Goal: Task Accomplishment & Management: Manage account settings

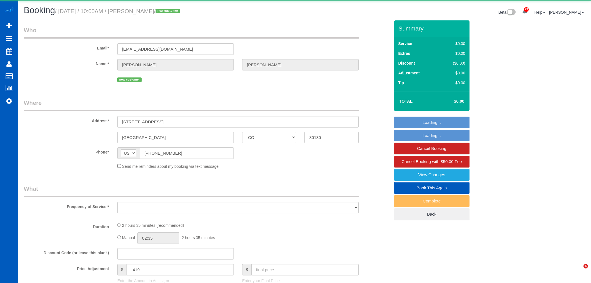
select select "CO"
select select "object:9434"
select select "string:fspay-b846a7fc-9f19-45a4-b70d-ba30fda28fe4"
select select "199"
select select "2501"
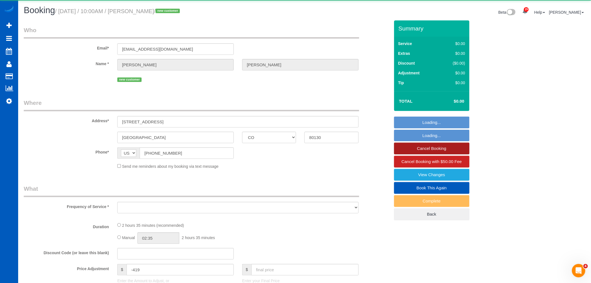
select select "4"
select select "3"
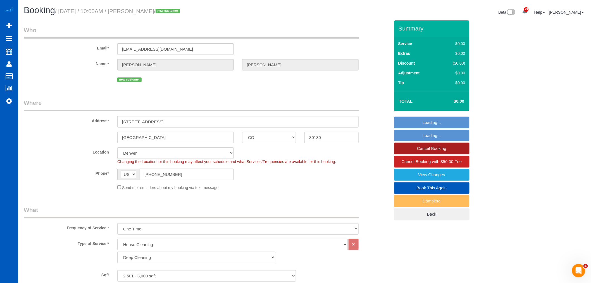
select select "object:9723"
select select "spot1"
select select "2501"
select select "4"
select select "3"
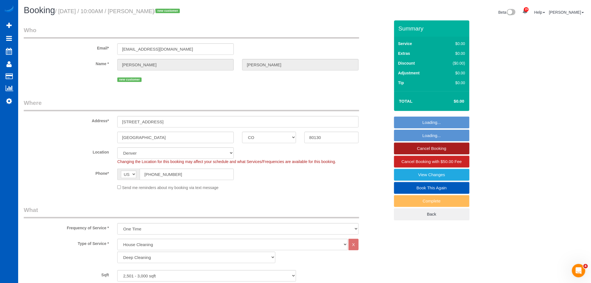
click at [458, 147] on link "Cancel Booking" at bounding box center [431, 148] width 75 height 12
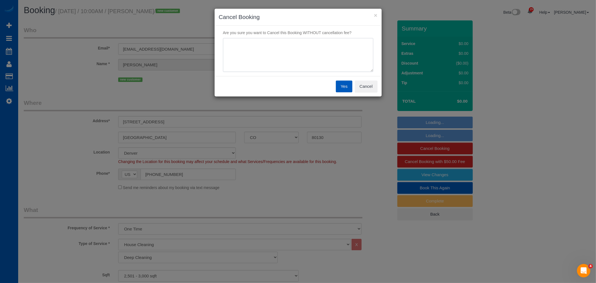
click at [303, 71] on textarea at bounding box center [298, 55] width 150 height 34
type textarea "w"
type textarea "Will call back - contractor is running behind"
click at [339, 82] on button "Yes" at bounding box center [344, 86] width 16 height 12
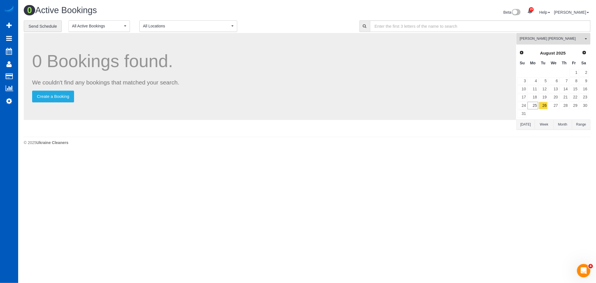
click at [537, 44] on button "Elena Emets Henson All Teams" at bounding box center [553, 38] width 74 height 11
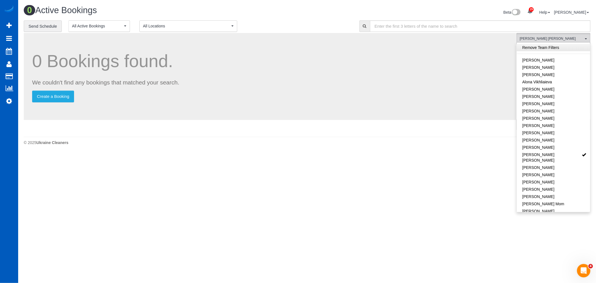
click at [539, 48] on link "Remove Team Filters" at bounding box center [552, 47] width 73 height 7
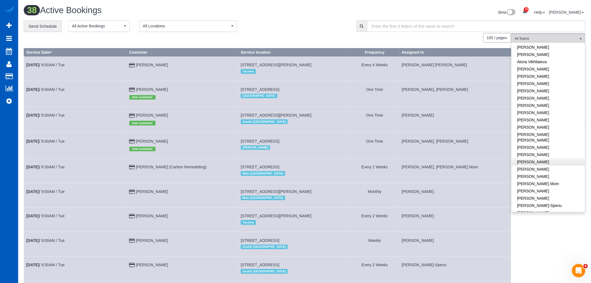
scroll to position [31, 0]
click at [531, 147] on link "[PERSON_NAME]" at bounding box center [548, 150] width 73 height 7
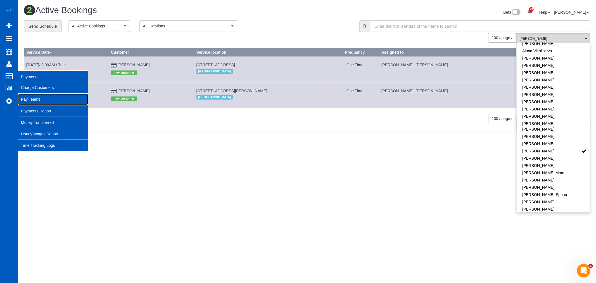
click at [49, 102] on link "Pay Teams" at bounding box center [53, 99] width 70 height 11
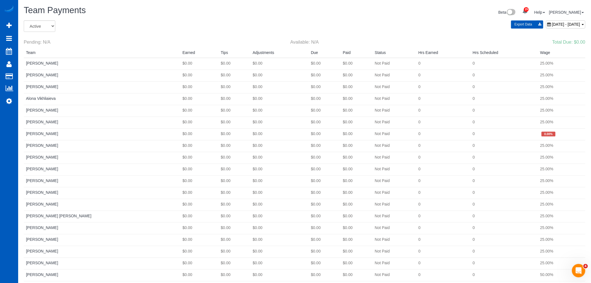
click at [552, 25] on span "August 24, 2025 - August 30, 2025" at bounding box center [566, 24] width 28 height 4
type input "**********"
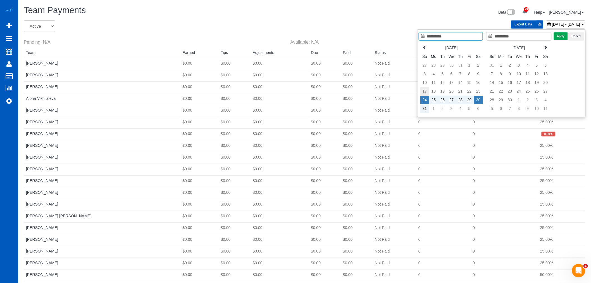
type input "**********"
click at [425, 93] on td "17" at bounding box center [424, 91] width 9 height 9
type input "**********"
click at [479, 89] on td "23" at bounding box center [478, 91] width 9 height 9
type input "**********"
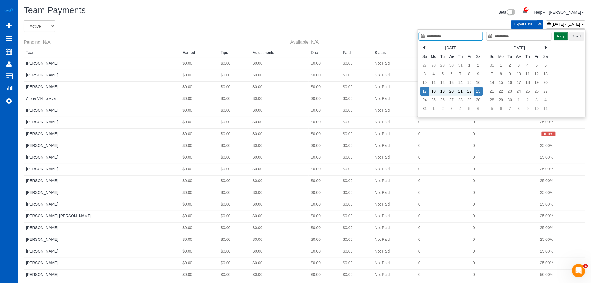
click at [559, 35] on button "Apply" at bounding box center [561, 36] width 14 height 8
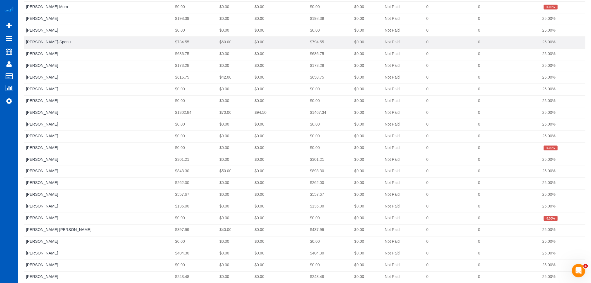
scroll to position [310, 0]
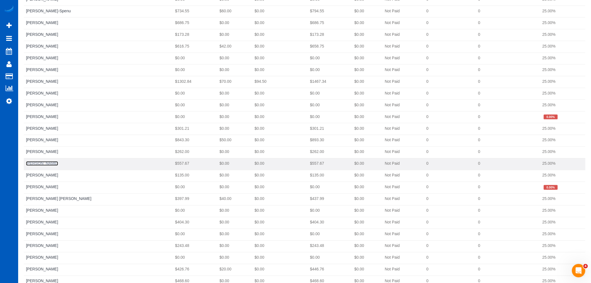
click at [42, 161] on link "[PERSON_NAME]" at bounding box center [42, 163] width 32 height 4
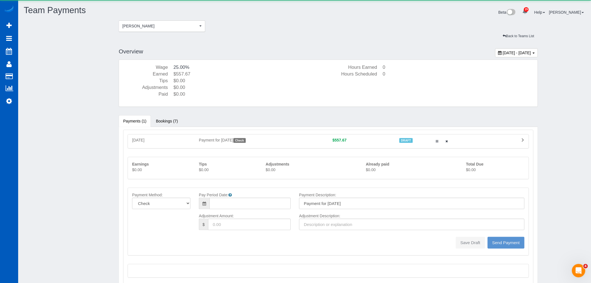
type input "08/17/2025"
type input "0"
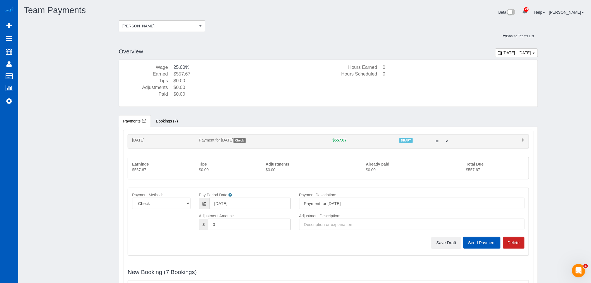
click at [163, 112] on section "August 17, 2025 - August 23, 2025 Overview Wage 25.00% Earned $557.67 Tips $0.0…" at bounding box center [328, 81] width 419 height 67
click at [163, 123] on link "Bookings (7)" at bounding box center [166, 121] width 31 height 12
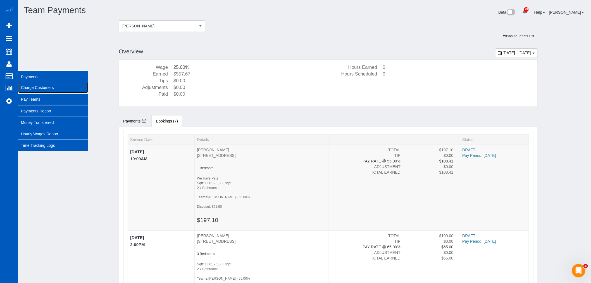
click at [46, 90] on link "Charge Customers" at bounding box center [53, 87] width 70 height 11
select select
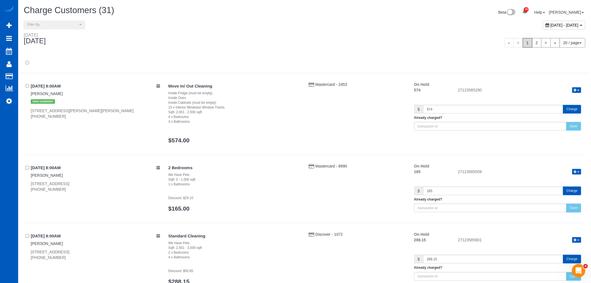
click at [543, 22] on div "[DATE] - [DATE]" at bounding box center [564, 25] width 43 height 9
type input "**********"
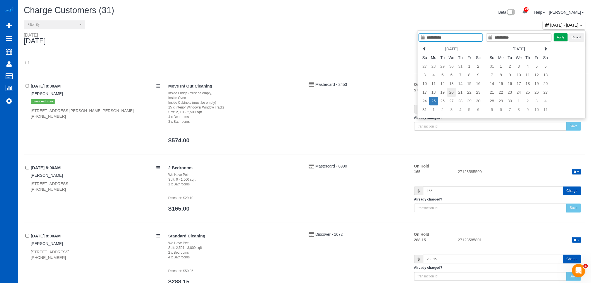
type input "**********"
click at [454, 91] on td "20" at bounding box center [451, 92] width 9 height 9
type input "**********"
click at [454, 91] on td "20" at bounding box center [451, 92] width 9 height 9
type input "**********"
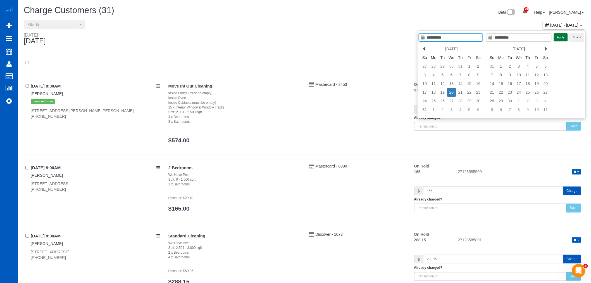
click at [557, 35] on button "Apply" at bounding box center [561, 37] width 14 height 8
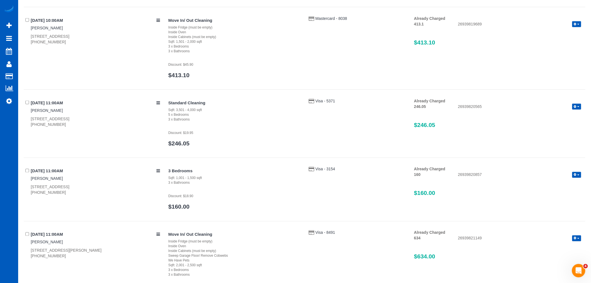
scroll to position [1251, 0]
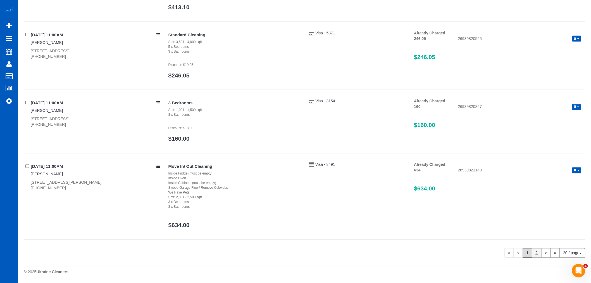
click at [535, 253] on link "2" at bounding box center [536, 252] width 9 height 9
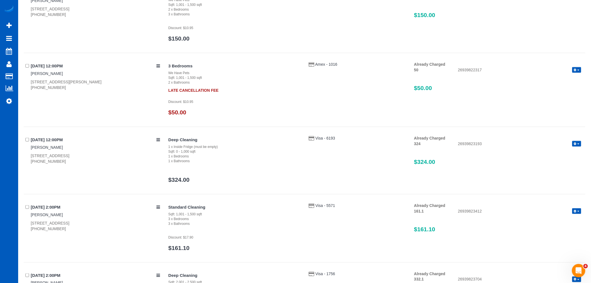
scroll to position [155, 0]
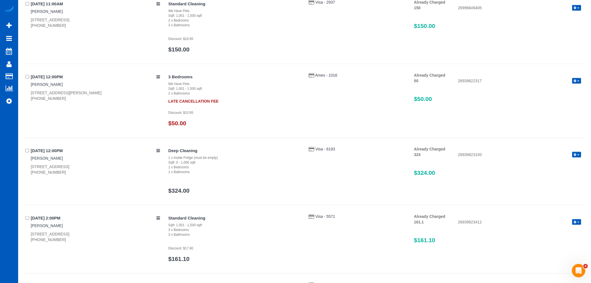
click at [577, 75] on div "Already Charged 50 26939822317 Refund Send Invoice" at bounding box center [497, 78] width 167 height 12
click at [577, 80] on button "button" at bounding box center [576, 81] width 9 height 6
click at [568, 93] on link "Refund" at bounding box center [559, 90] width 44 height 7
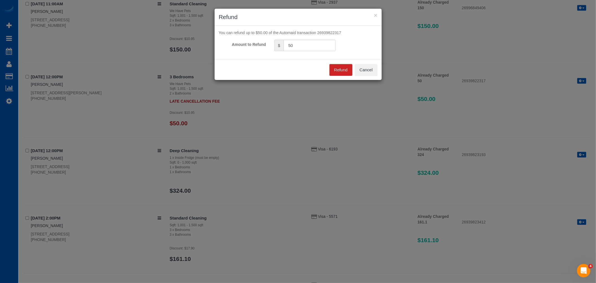
click at [354, 49] on div "Amount to Refund $ 50" at bounding box center [298, 45] width 167 height 11
click at [344, 70] on button "Refund" at bounding box center [340, 70] width 23 height 12
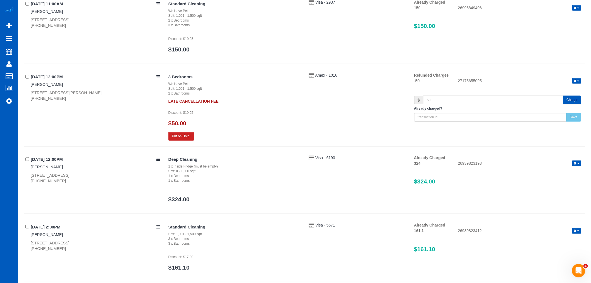
click at [581, 77] on div "Refunded Charges -50 27175655095 View Details" at bounding box center [497, 78] width 167 height 12
click at [577, 82] on button "button" at bounding box center [576, 81] width 9 height 6
click at [552, 92] on link "View Details" at bounding box center [559, 90] width 44 height 7
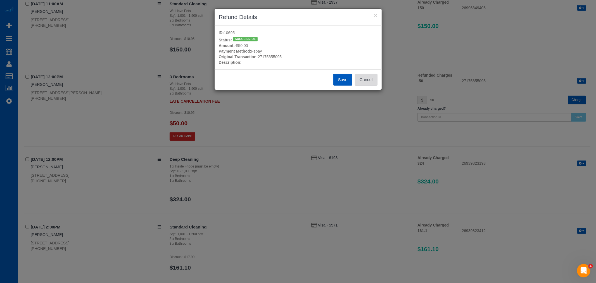
click at [373, 81] on button "Cancel" at bounding box center [366, 80] width 23 height 12
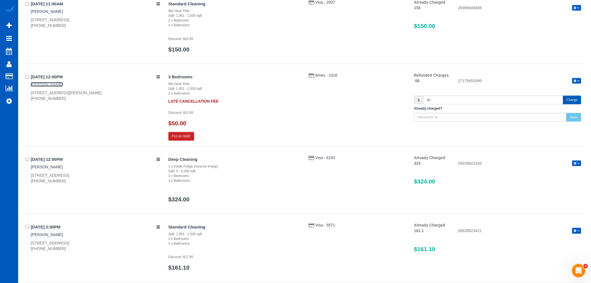
click at [32, 85] on link "Ashlee Earl" at bounding box center [47, 84] width 32 height 4
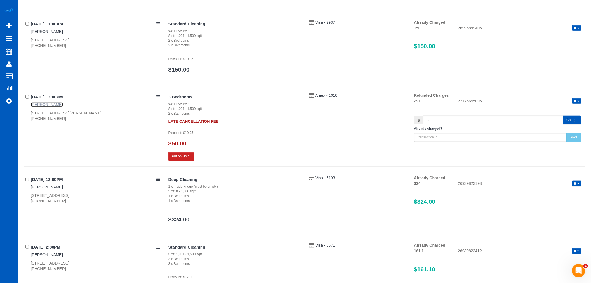
scroll to position [124, 0]
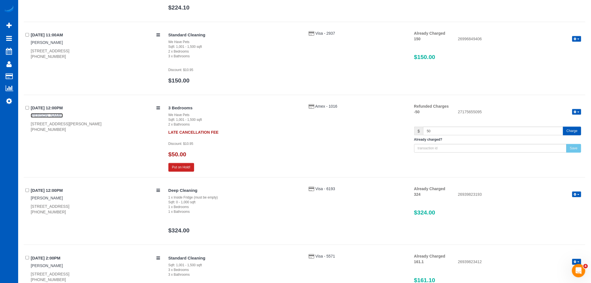
click at [41, 113] on link "Ashlee Earl" at bounding box center [47, 115] width 32 height 4
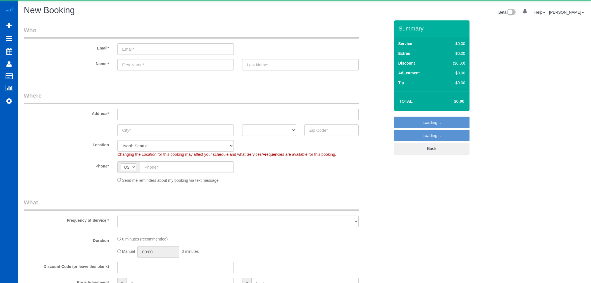
scroll to position [525, 0]
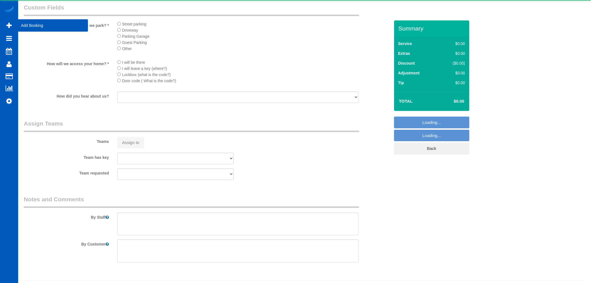
select select "object:1062"
select select "199"
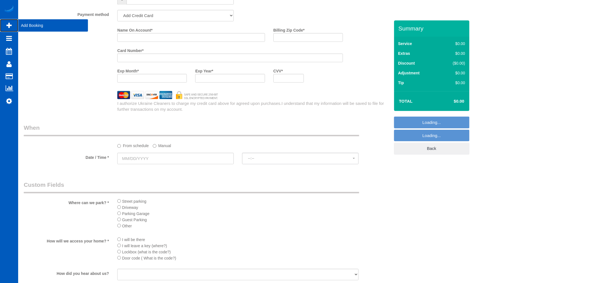
click at [32, 23] on span "Add Booking" at bounding box center [53, 25] width 70 height 13
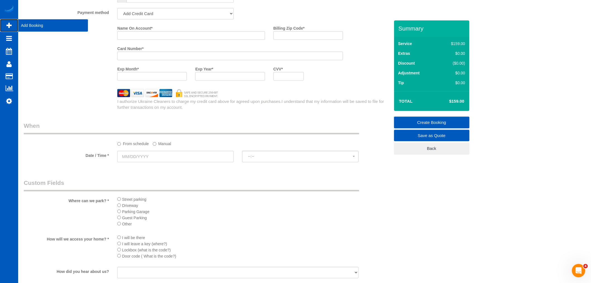
scroll to position [0, 0]
click at [27, 28] on span "Add Booking" at bounding box center [53, 25] width 70 height 13
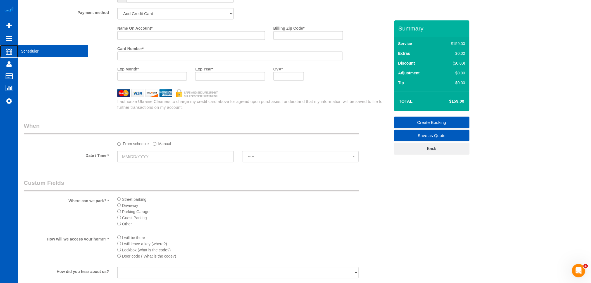
click at [31, 49] on span "Scheduler" at bounding box center [53, 51] width 70 height 13
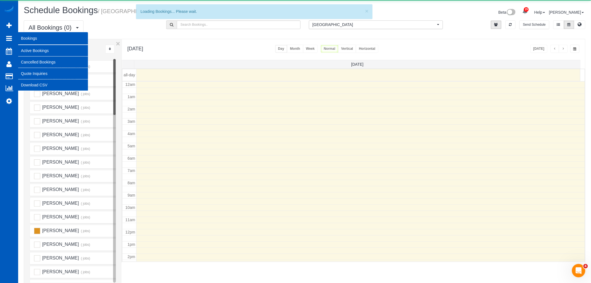
scroll to position [74, 0]
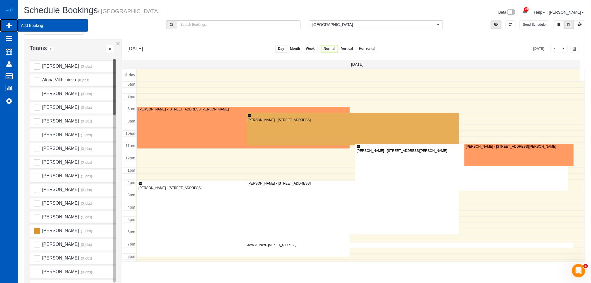
click at [31, 26] on span "Add Booking" at bounding box center [53, 25] width 70 height 13
select select "199"
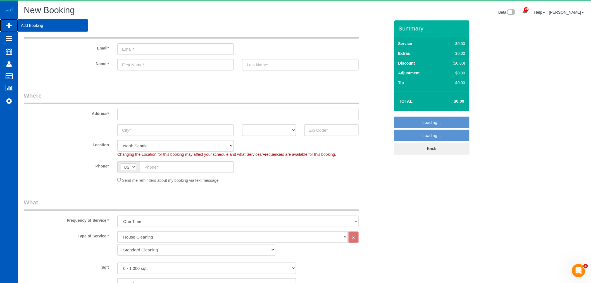
select select "object:2481"
click at [158, 115] on input "text" at bounding box center [237, 114] width 241 height 11
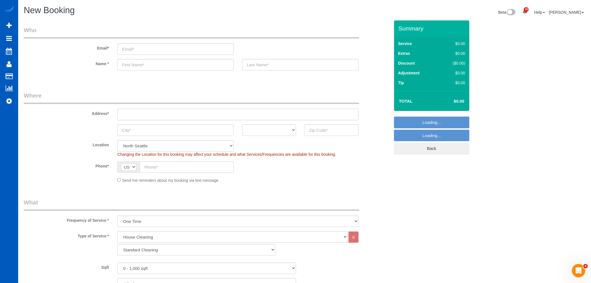
paste input "960 NE 50th Way, Hillsboro, OR 97124"
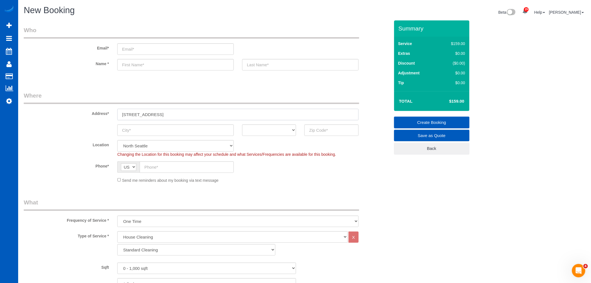
drag, startPoint x: 195, startPoint y: 113, endPoint x: 183, endPoint y: 114, distance: 11.5
click at [183, 114] on input "960 NE 50th Way, Hillsboro, OR 97124" at bounding box center [237, 114] width 241 height 11
type input "960 NE 50th Way, Hillsboro, OR"
click at [334, 129] on input "text" at bounding box center [331, 129] width 54 height 11
paste input "97124"
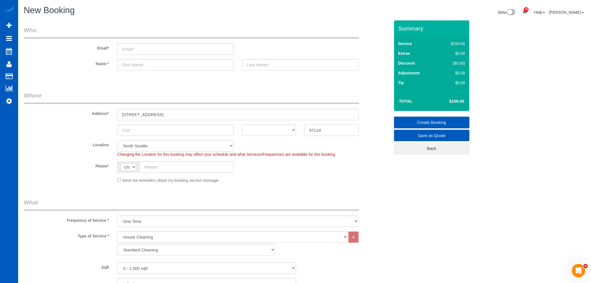
type input "97124"
select select "34"
select select "object:2570"
drag, startPoint x: 183, startPoint y: 112, endPoint x: 177, endPoint y: 116, distance: 7.4
click at [177, 116] on input "960 NE 50th Way, Hillsboro, OR" at bounding box center [237, 114] width 241 height 11
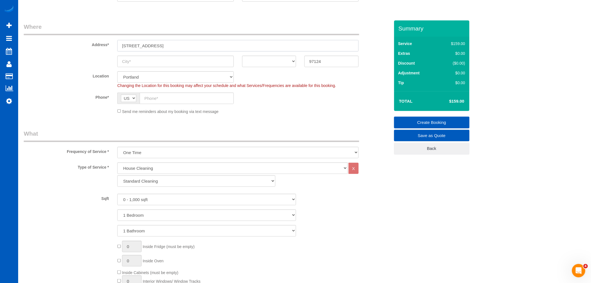
scroll to position [31, 0]
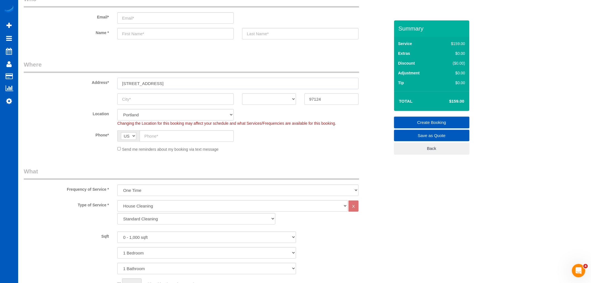
click at [168, 85] on input "960 NE 50th Way, Hillsboro, OR" at bounding box center [237, 83] width 241 height 11
drag, startPoint x: 173, startPoint y: 84, endPoint x: 158, endPoint y: 84, distance: 15.4
click at [158, 84] on input "960 NE 50th Way, Hillsboro, OR" at bounding box center [237, 83] width 241 height 11
type input "960 NE 50th Way, , OR"
click at [157, 94] on input "text" at bounding box center [175, 98] width 116 height 11
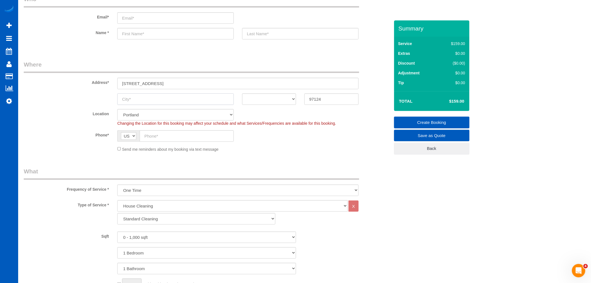
paste input "Hillsboro"
type input "Hillsboro"
drag, startPoint x: 163, startPoint y: 83, endPoint x: 155, endPoint y: 83, distance: 7.8
click at [159, 83] on input "960 NE 50th Way, , OR" at bounding box center [237, 83] width 241 height 11
click at [155, 83] on input "960 NE 50th Way, , OR" at bounding box center [237, 83] width 241 height 11
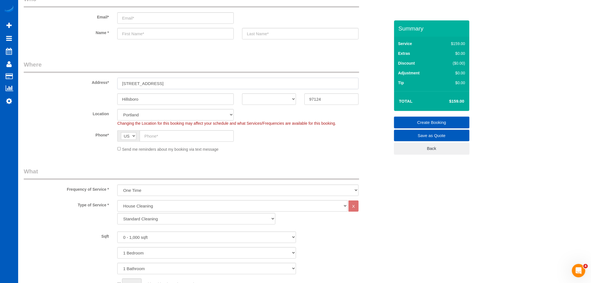
click at [155, 83] on input "960 NE 50th Way, , OR" at bounding box center [237, 83] width 241 height 11
drag, startPoint x: 154, startPoint y: 83, endPoint x: 171, endPoint y: 84, distance: 16.8
click at [171, 84] on input "960 NE 50th Way, , OR" at bounding box center [237, 83] width 241 height 11
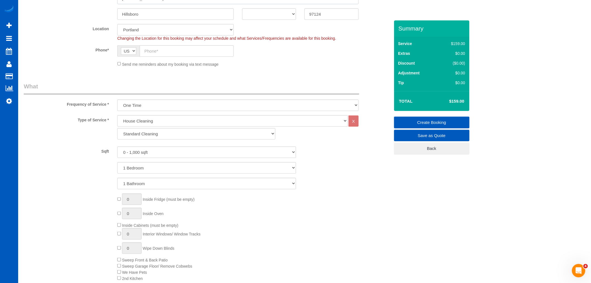
scroll to position [155, 0]
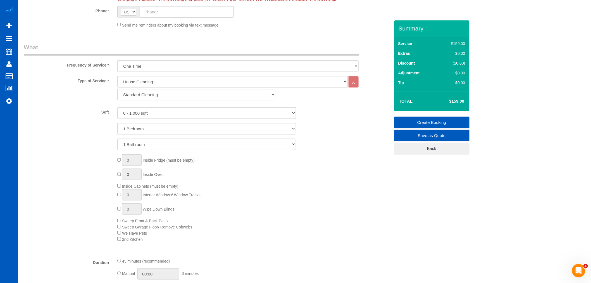
type input "960 NE 50th Way"
click at [156, 91] on select "Standard Cleaning Deep Cleaning Move In/ Out Cleaning" at bounding box center [196, 94] width 158 height 11
select select "368"
click at [117, 89] on select "Standard Cleaning Deep Cleaning Move In/ Out Cleaning" at bounding box center [196, 94] width 158 height 11
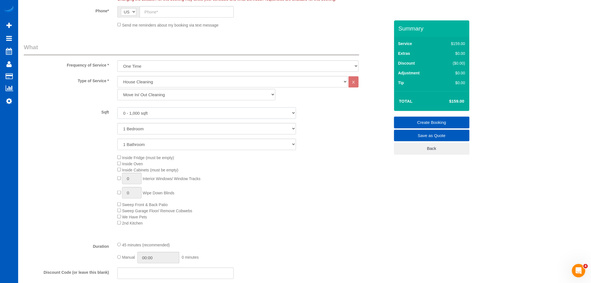
click at [158, 109] on select "0 - 1,000 sqft 1,001 - 1,500 sqft 1,501 - 2,000 sqft 2,001 - 2,500 sqft 2,501 -…" at bounding box center [206, 112] width 179 height 11
select select "1501"
click at [117, 108] on select "0 - 1,000 sqft 1,001 - 1,500 sqft 1,501 - 2,000 sqft 2,001 - 2,500 sqft 2,501 -…" at bounding box center [206, 112] width 179 height 11
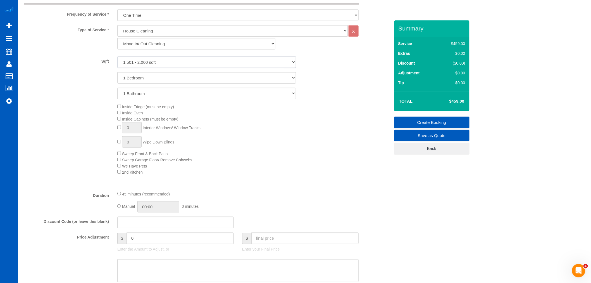
scroll to position [217, 0]
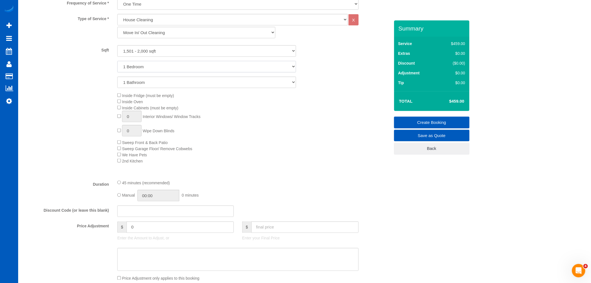
click at [138, 63] on select "1 Bedroom 2 Bedrooms 3 Bedrooms 4 Bedrooms 5 Bedrooms 6 Bedrooms 7 Bedrooms" at bounding box center [206, 66] width 179 height 11
select select "3"
click at [117, 61] on select "1 Bedroom 2 Bedrooms 3 Bedrooms 4 Bedrooms 5 Bedrooms 6 Bedrooms 7 Bedrooms" at bounding box center [206, 66] width 179 height 11
click at [146, 77] on select "1 Bathroom 2 Bathrooms 3 Bathrooms 4 Bathrooms 5 Bathrooms 6 Bathrooms 7 Bathro…" at bounding box center [206, 82] width 179 height 11
select select "3"
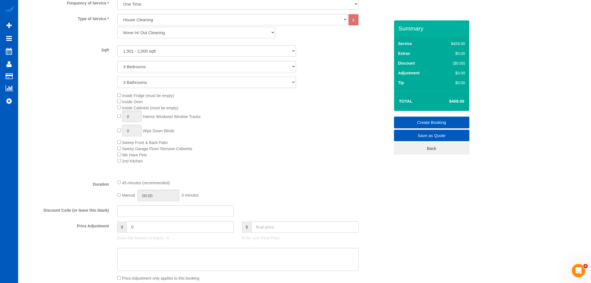
click at [117, 77] on select "1 Bathroom 2 Bathrooms 3 Bathrooms 4 Bathrooms 5 Bathrooms 6 Bathrooms 7 Bathro…" at bounding box center [206, 82] width 179 height 11
click at [119, 106] on div "Inside Fridge (must be empty) Inside Oven Inside Cabinets (must be empty) 0 Int…" at bounding box center [253, 128] width 281 height 72
type input "1"
click at [117, 130] on div "Inside Fridge (must be empty) Inside Oven Inside Cabinets (must be empty) 1 Int…" at bounding box center [253, 128] width 281 height 72
type input "1"
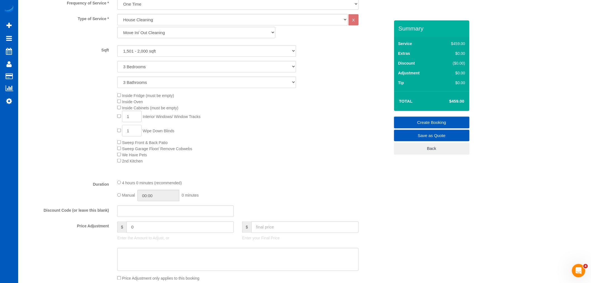
click at [130, 132] on input "1" at bounding box center [132, 130] width 20 height 11
drag, startPoint x: 130, startPoint y: 132, endPoint x: 107, endPoint y: 132, distance: 22.9
click at [107, 132] on div "Inside Fridge (must be empty) Inside Oven Inside Cabinets (must be empty) 1 Int…" at bounding box center [207, 128] width 375 height 72
click at [139, 119] on input "1" at bounding box center [132, 116] width 20 height 11
type input "10"
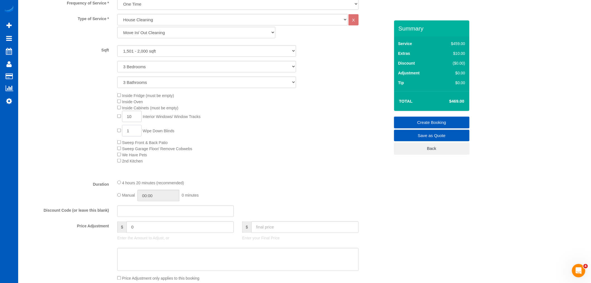
click at [130, 133] on input "1" at bounding box center [132, 130] width 20 height 11
click at [239, 161] on div "Inside Fridge (must be empty) Inside Oven Inside Cabinets (must be empty) 10 In…" at bounding box center [253, 128] width 281 height 72
drag, startPoint x: 136, startPoint y: 133, endPoint x: 100, endPoint y: 130, distance: 36.4
click at [100, 131] on div "Inside Fridge (must be empty) Inside Oven Inside Cabinets (must be empty) 10 In…" at bounding box center [207, 128] width 375 height 72
type input "2"
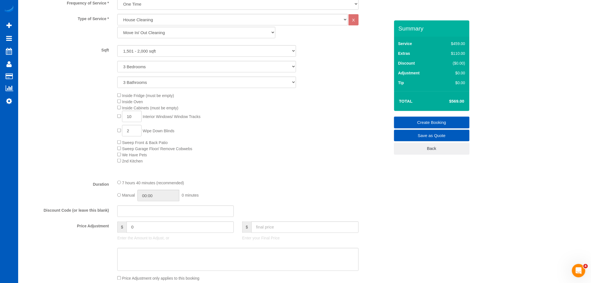
click at [265, 146] on div "Inside Fridge (must be empty) Inside Oven Inside Cabinets (must be empty) 10 In…" at bounding box center [253, 128] width 281 height 72
click at [157, 233] on input "0" at bounding box center [180, 226] width 107 height 11
drag, startPoint x: 153, startPoint y: 235, endPoint x: 12, endPoint y: 228, distance: 140.9
click at [12, 228] on div "29 Beta Your Notifications You have 0 alerts × You have 3 to charge for 08/23/2…" at bounding box center [295, 274] width 591 height 983
type input "-40"
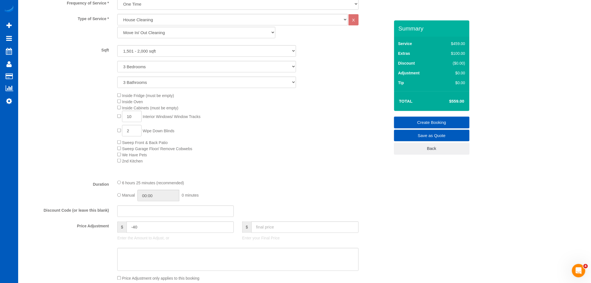
click at [371, 159] on div "Inside Fridge (must be empty) Inside Oven Inside Cabinets (must be empty) 10 In…" at bounding box center [253, 128] width 281 height 72
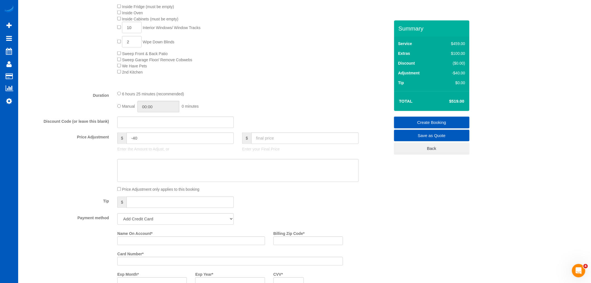
scroll to position [310, 0]
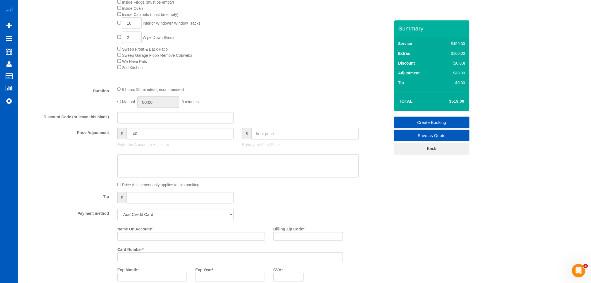
click at [273, 139] on input "text" at bounding box center [304, 133] width 107 height 11
type input "499"
type input "-60"
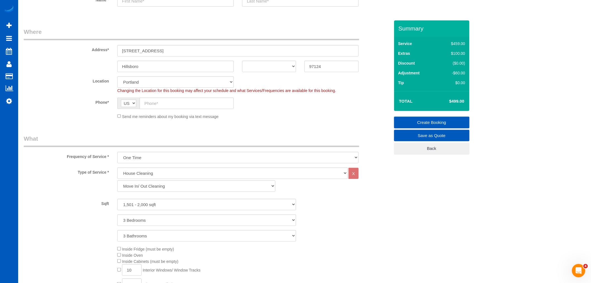
scroll to position [62, 0]
click at [10, 106] on link "Settings" at bounding box center [9, 100] width 18 height 13
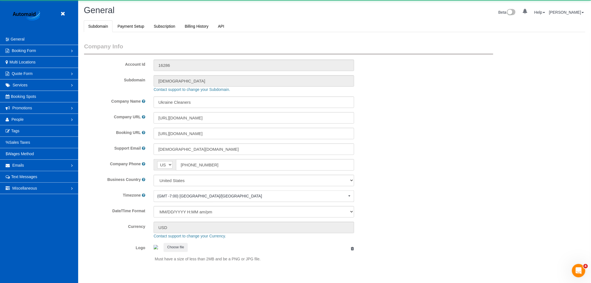
scroll to position [1221, 591]
click at [32, 123] on link "People" at bounding box center [39, 119] width 78 height 11
select select "1"
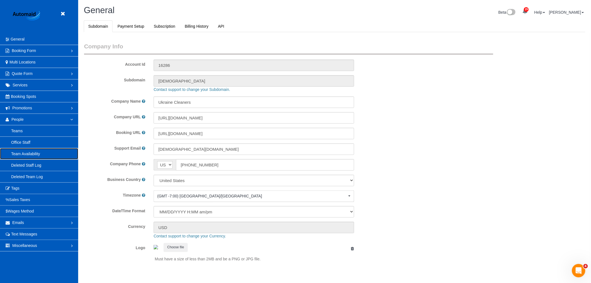
click at [27, 153] on link "Team Availability" at bounding box center [39, 153] width 78 height 11
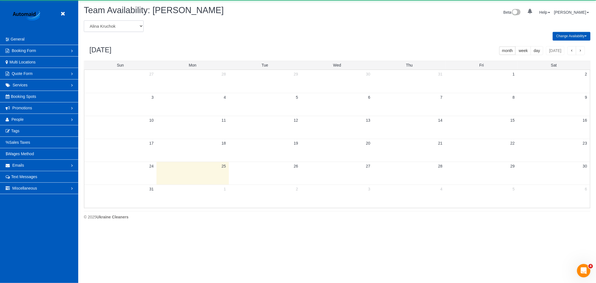
scroll to position [228, 596]
drag, startPoint x: 116, startPoint y: 27, endPoint x: 108, endPoint y: 29, distance: 8.0
click at [108, 28] on select "Alina Kruchok Alona Kulish Alona Tarasiuk Alona Vikhliaieva Anastasiia Demchenk…" at bounding box center [114, 25] width 60 height 11
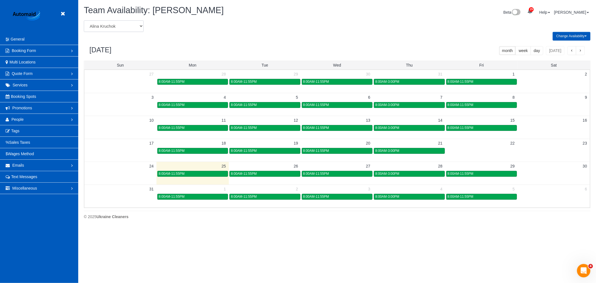
select select "number:989"
click at [84, 21] on select "Alina Kruchok Alona Kulish Alona Tarasiuk Alona Vikhliaieva Anastasiia Demchenk…" at bounding box center [114, 25] width 60 height 11
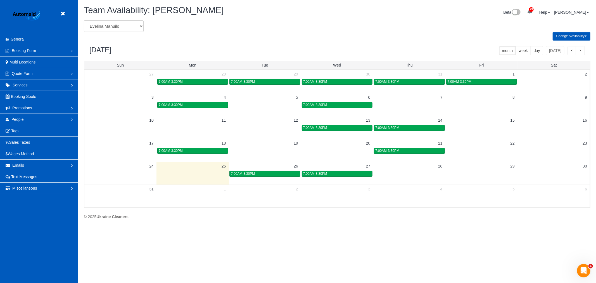
click at [306, 171] on td "7:00AM-3:30PM" at bounding box center [337, 173] width 72 height 6
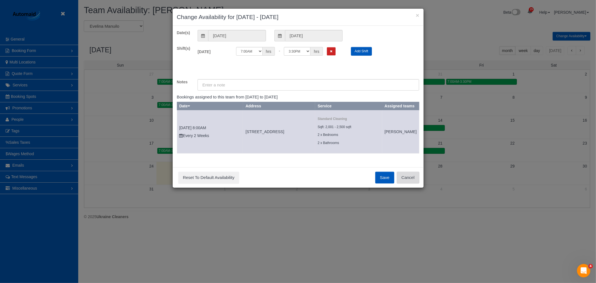
click at [411, 182] on button "Cancel" at bounding box center [408, 177] width 23 height 12
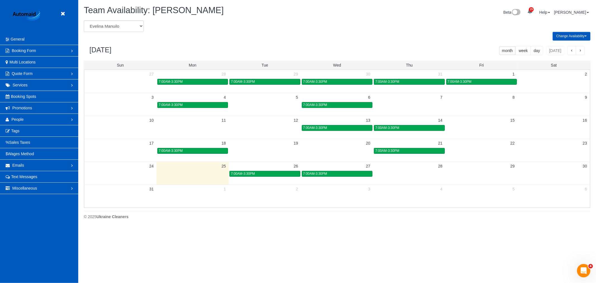
click at [59, 10] on header "Beta" at bounding box center [39, 17] width 78 height 34
click at [61, 15] on icon at bounding box center [62, 13] width 7 height 7
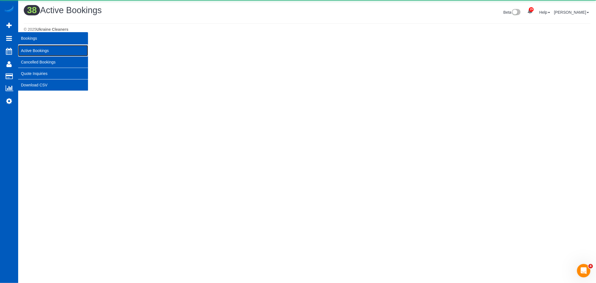
click at [36, 50] on link "Active Bookings" at bounding box center [53, 50] width 70 height 11
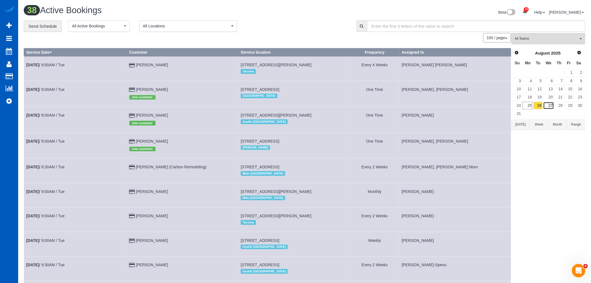
click at [551, 108] on link "27" at bounding box center [548, 106] width 11 height 8
click at [544, 37] on span "All Teams" at bounding box center [547, 38] width 64 height 5
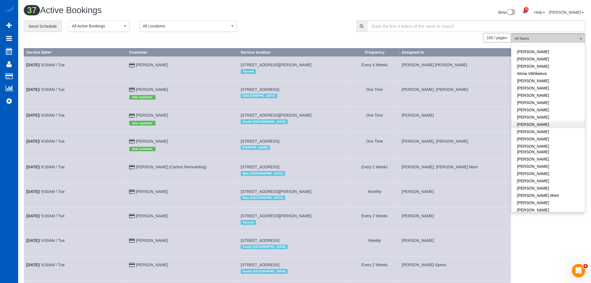
scroll to position [31, 0]
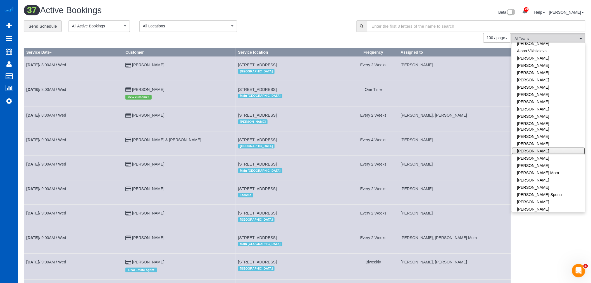
click at [540, 147] on link "Evelina Manuilo" at bounding box center [548, 150] width 73 height 7
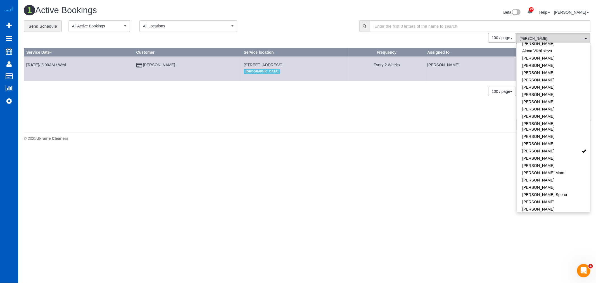
click at [473, 140] on div "© 2025 Ukraine Cleaners" at bounding box center [307, 138] width 566 height 6
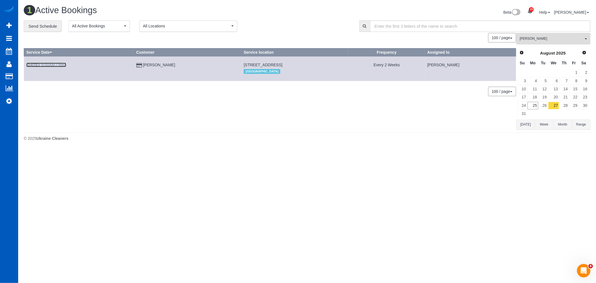
click at [39, 65] on b "Aug 27th" at bounding box center [32, 65] width 13 height 4
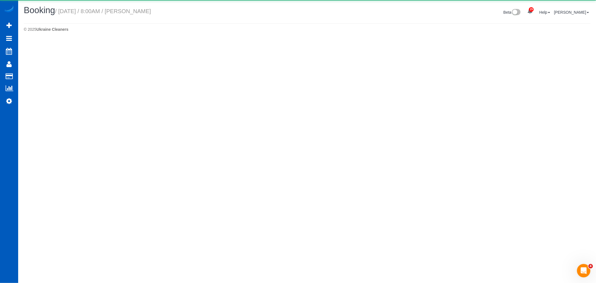
select select "WA"
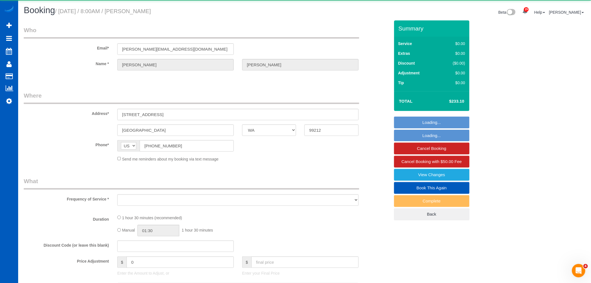
select select "object:6492"
select select "string:fspay-8b071a47-2f2c-4777-91a9-63b077e372fc"
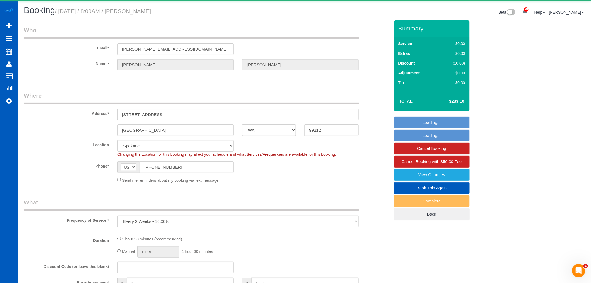
select select "object:6599"
select select "199"
select select "spot1"
select select "2001"
select select "2"
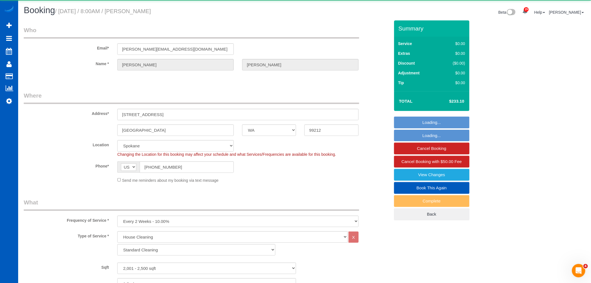
select select "2"
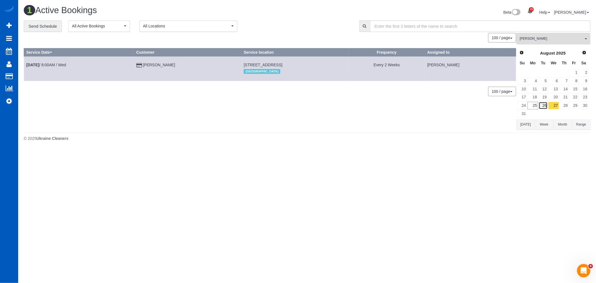
click at [544, 105] on link "26" at bounding box center [542, 106] width 9 height 8
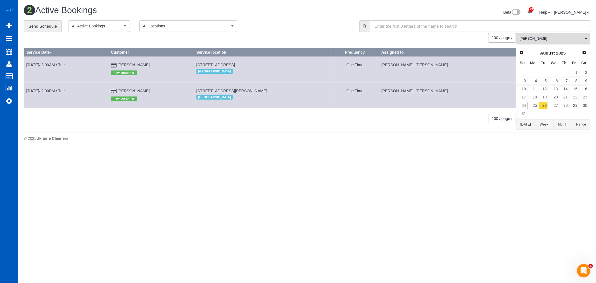
click at [540, 36] on button "Evelina Manuilo All Teams" at bounding box center [553, 38] width 74 height 11
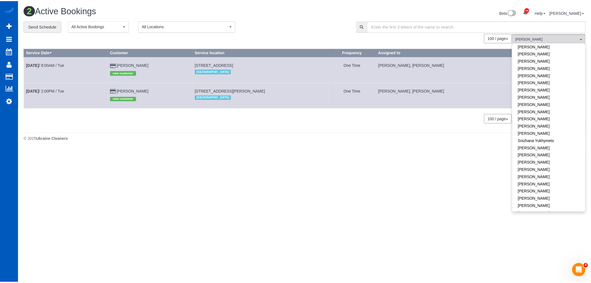
scroll to position [390, 0]
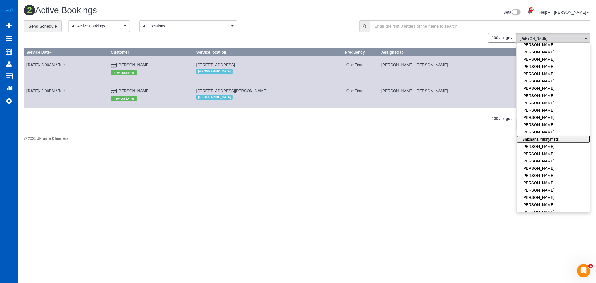
click at [549, 135] on link "Snizhana Yukhymets" at bounding box center [552, 138] width 73 height 7
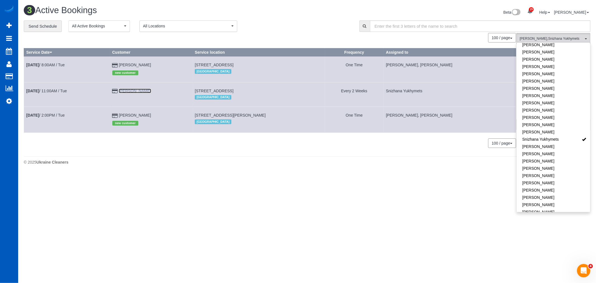
click at [138, 90] on link "Erin Ferraro" at bounding box center [135, 91] width 32 height 4
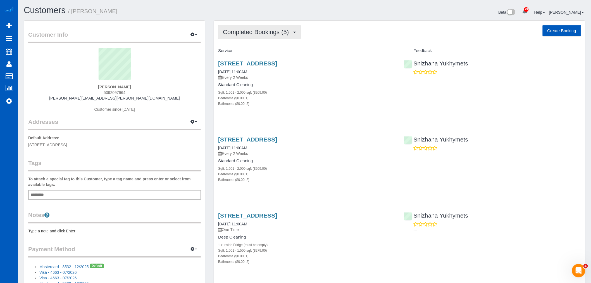
click at [267, 29] on span "Completed Bookings (5)" at bounding box center [257, 31] width 69 height 7
click at [262, 50] on link "Upcoming Bookings (11)" at bounding box center [247, 52] width 59 height 7
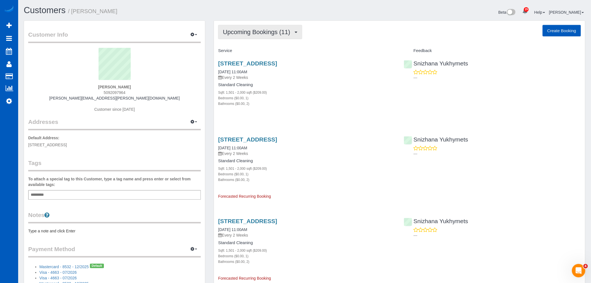
drag, startPoint x: 256, startPoint y: 35, endPoint x: 254, endPoint y: 40, distance: 5.3
click at [256, 35] on span "Upcoming Bookings (11)" at bounding box center [258, 31] width 70 height 7
click at [251, 45] on link "Completed Bookings (5)" at bounding box center [247, 44] width 59 height 7
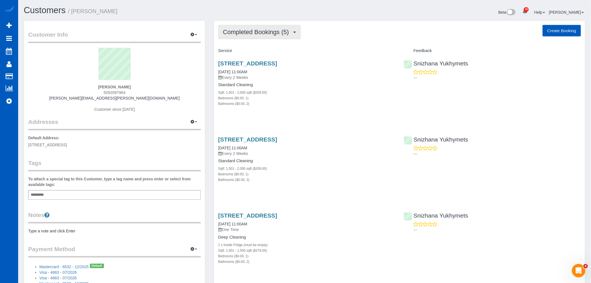
click at [251, 34] on span "Completed Bookings (5)" at bounding box center [257, 31] width 69 height 7
click at [251, 51] on link "Upcoming Bookings (11)" at bounding box center [247, 52] width 59 height 7
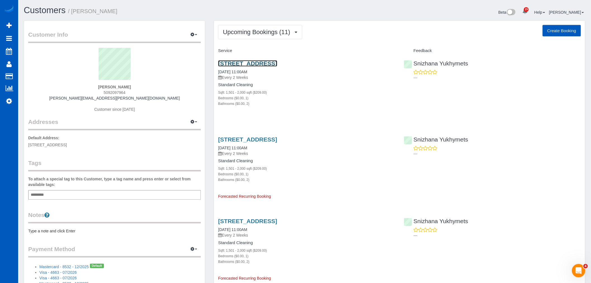
click at [252, 61] on link "933 N Tanglewood Lane, Liberty Lake, WA 99016" at bounding box center [247, 63] width 59 height 6
click at [268, 26] on button "Upcoming Bookings (11)" at bounding box center [260, 32] width 84 height 14
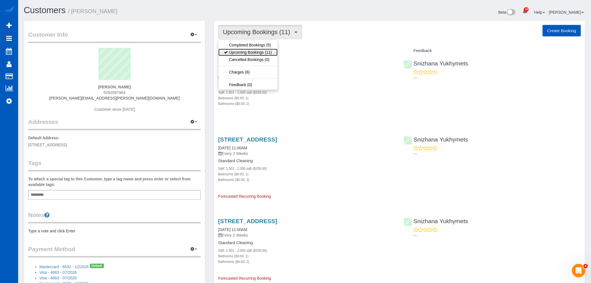
click at [262, 51] on link "Upcoming Bookings (11)" at bounding box center [247, 52] width 59 height 7
click at [249, 32] on span "Upcoming Bookings (11)" at bounding box center [258, 31] width 70 height 7
click at [249, 52] on link "Upcoming Bookings (11)" at bounding box center [247, 52] width 59 height 7
click at [256, 30] on span "Upcoming Bookings (11)" at bounding box center [258, 31] width 70 height 7
click at [243, 72] on link "Charges (6)" at bounding box center [247, 71] width 59 height 7
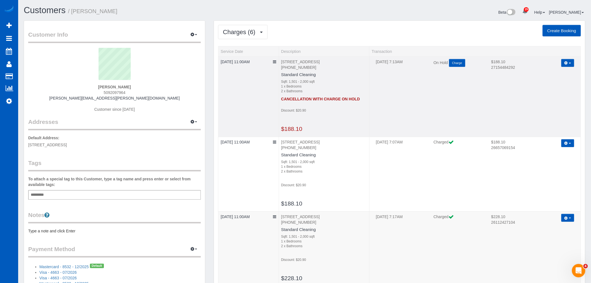
click at [573, 65] on button "button" at bounding box center [567, 63] width 13 height 8
click at [499, 90] on td "08/25/2025 7:13AM On Hold Charge $188.10 27154484292 Refresh" at bounding box center [475, 96] width 211 height 80
click at [275, 63] on icon at bounding box center [274, 62] width 3 height 4
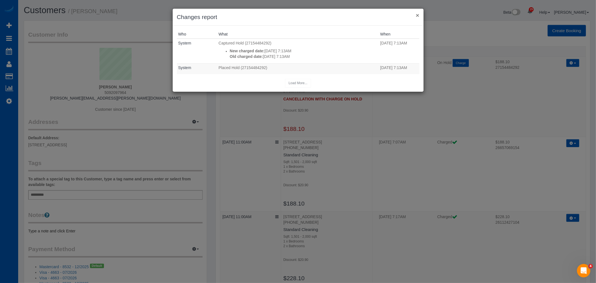
click at [416, 15] on button "×" at bounding box center [417, 15] width 3 height 6
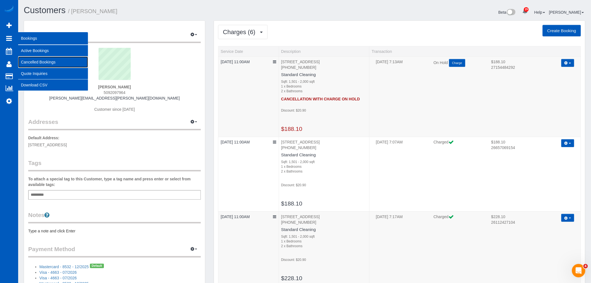
click at [42, 60] on link "Cancelled Bookings" at bounding box center [53, 61] width 70 height 11
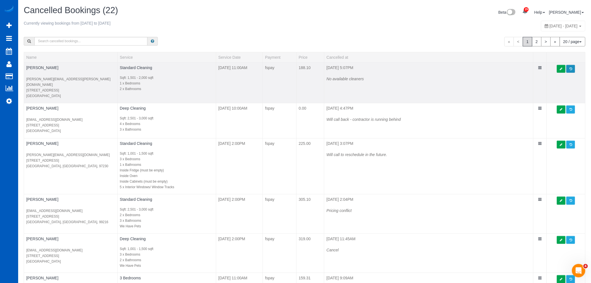
click at [572, 70] on span at bounding box center [570, 68] width 3 height 3
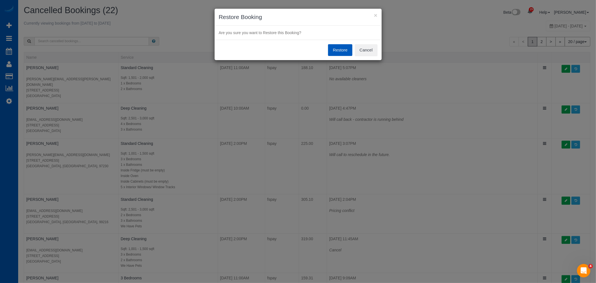
click at [339, 47] on button "Restore" at bounding box center [340, 50] width 24 height 12
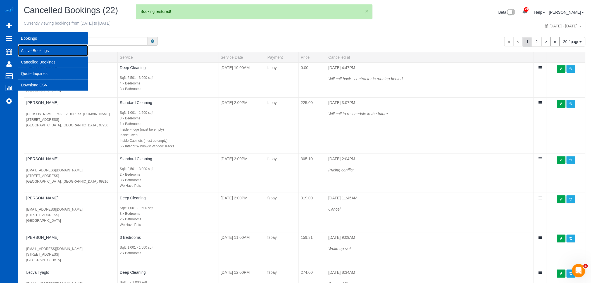
click at [41, 50] on link "Active Bookings" at bounding box center [53, 50] width 70 height 11
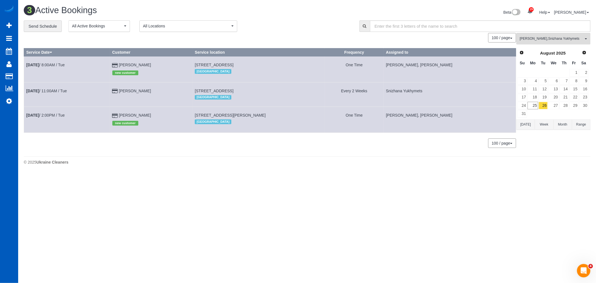
click at [28, 87] on td "Aug 26th / 11:00AM / Tue" at bounding box center [67, 94] width 86 height 24
click at [30, 90] on b "Aug 26th" at bounding box center [32, 91] width 13 height 4
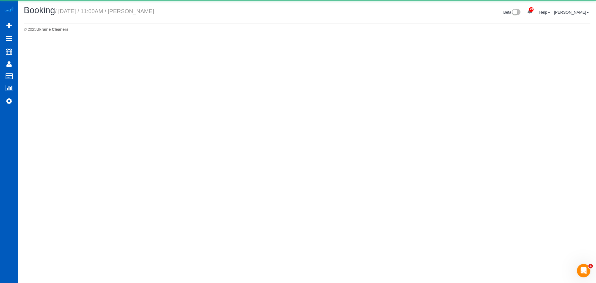
select select "WA"
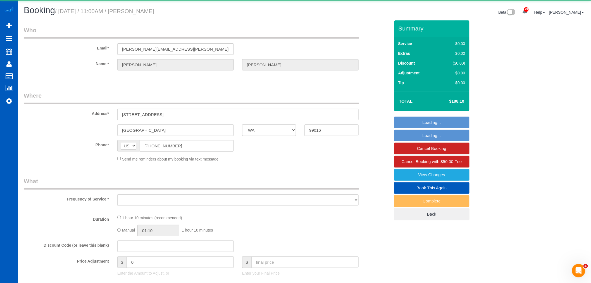
select select "object:12523"
select select "string:fspay-4a0bb9ac-3b5d-44b3-9fc4-0115a7a0423d"
select select "199"
select select "1501"
select select "2"
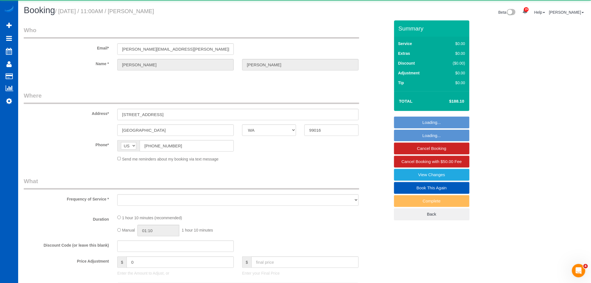
select select "spot9"
select select "number:10"
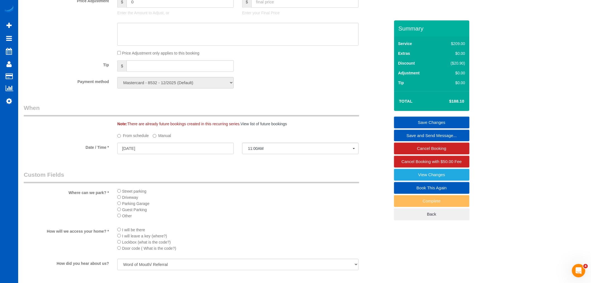
scroll to position [465, 0]
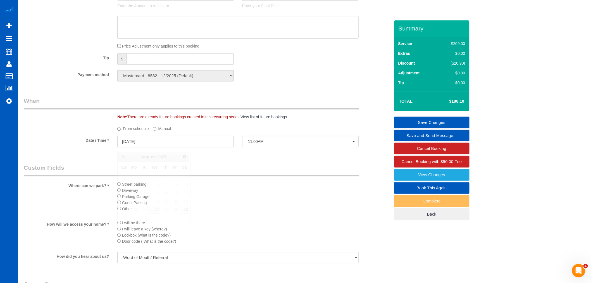
click at [142, 147] on input "08/26/2025" at bounding box center [175, 140] width 116 height 11
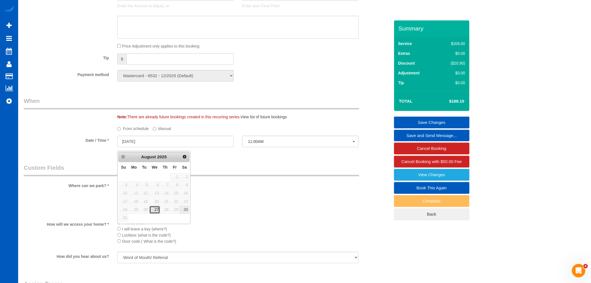
click at [156, 208] on link "27" at bounding box center [154, 210] width 11 height 8
type input "08/27/2025"
select select "spot10"
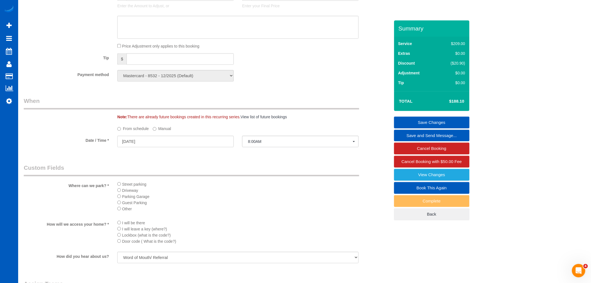
click at [261, 137] on sui-booking-spot "From schedule Manual Date / Time * 08/27/2025 8:00AM Tue August 26th 11:00AM We…" at bounding box center [207, 136] width 366 height 24
click at [261, 144] on span "8:00AM" at bounding box center [300, 141] width 105 height 4
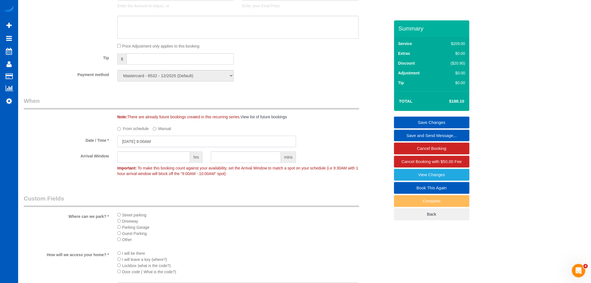
click at [150, 143] on input "08/27/2025 8:00AM" at bounding box center [206, 140] width 179 height 11
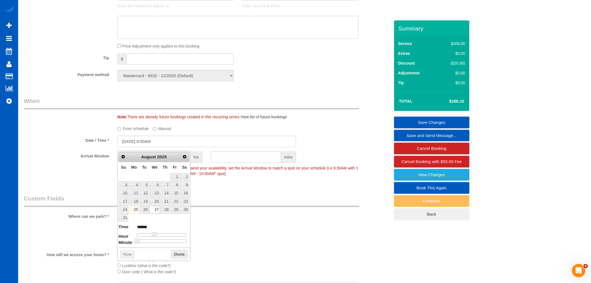
type input "08/27/2025 9:00AM"
type input "******"
type input "08/27/2025 10:00AM"
type input "*******"
type input "08/27/2025 11:00AM"
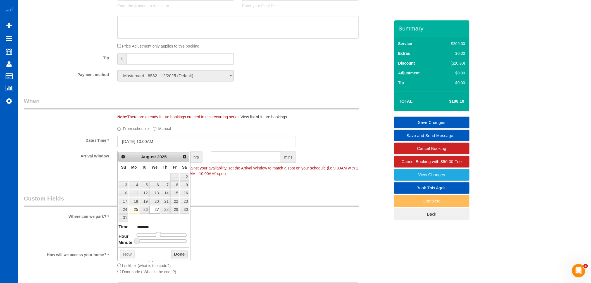
type input "*******"
type input "08/27/2025 12:00PM"
type input "*******"
drag, startPoint x: 157, startPoint y: 235, endPoint x: 163, endPoint y: 236, distance: 6.3
click at [163, 236] on div at bounding box center [162, 234] width 50 height 3
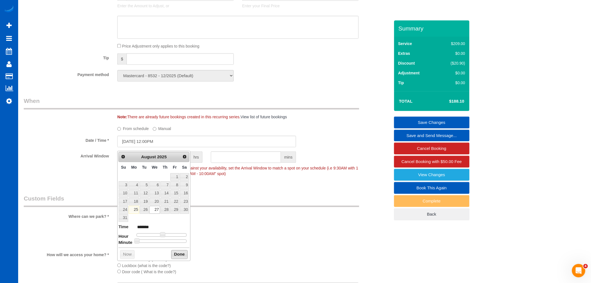
click at [178, 255] on button "Done" at bounding box center [179, 254] width 16 height 9
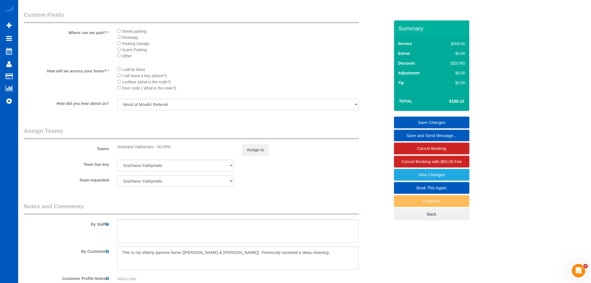
scroll to position [714, 0]
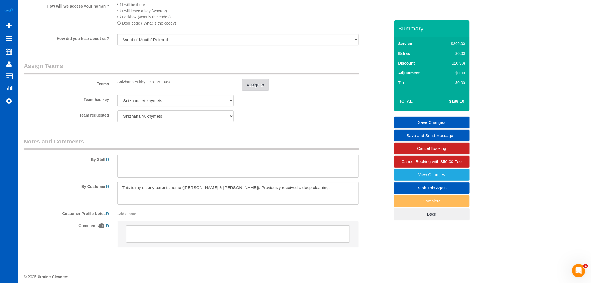
click at [254, 91] on button "Assign to" at bounding box center [255, 85] width 27 height 12
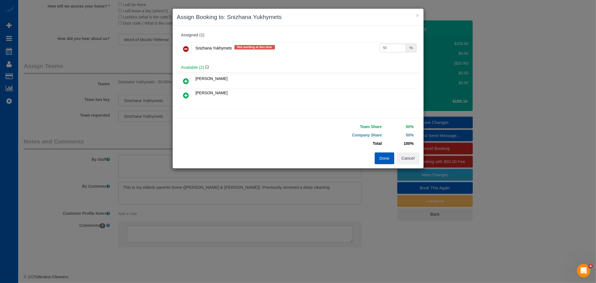
click at [182, 47] on link at bounding box center [186, 49] width 13 height 11
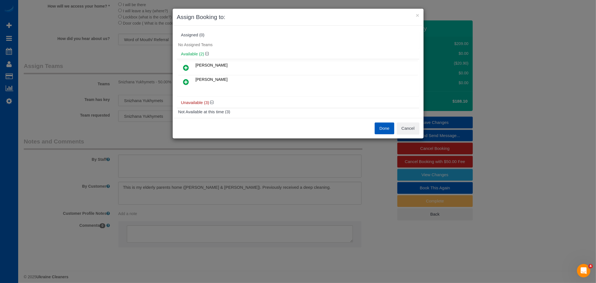
click at [183, 81] on icon at bounding box center [186, 81] width 6 height 7
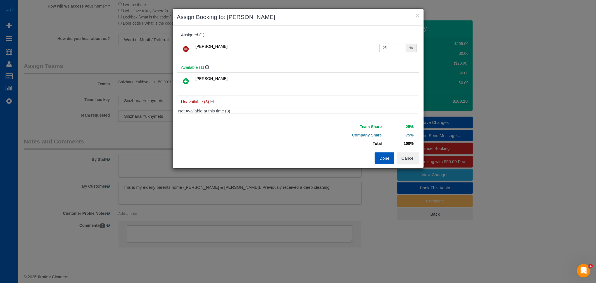
drag, startPoint x: 395, startPoint y: 51, endPoint x: 292, endPoint y: 49, distance: 102.8
click at [292, 49] on tr "Evelina Manuilo 25 %" at bounding box center [298, 49] width 240 height 14
type input "50"
click at [375, 159] on button "Done" at bounding box center [385, 158] width 20 height 12
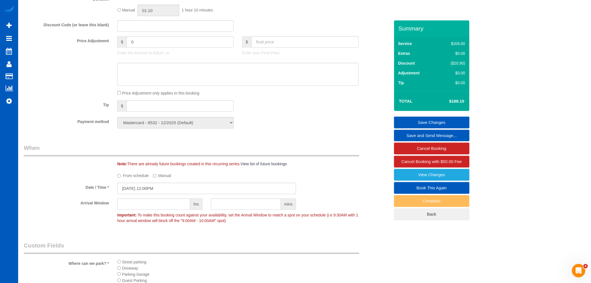
scroll to position [341, 0]
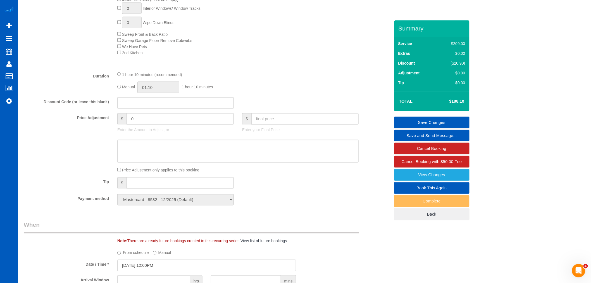
click at [450, 121] on link "Save Changes" at bounding box center [431, 122] width 75 height 12
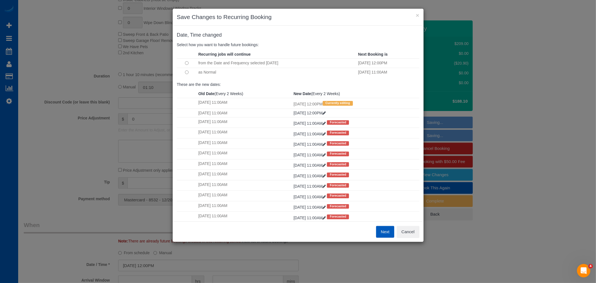
click at [189, 73] on td at bounding box center [187, 72] width 20 height 9
click at [386, 230] on button "Next" at bounding box center [385, 232] width 18 height 12
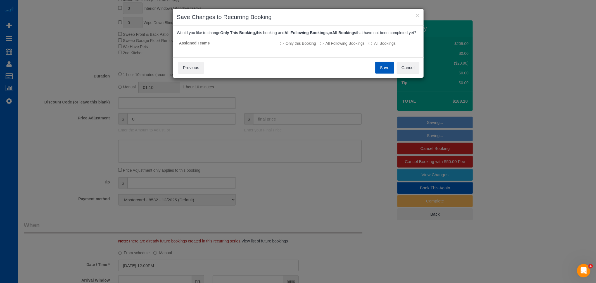
click at [387, 73] on button "Save" at bounding box center [384, 68] width 19 height 12
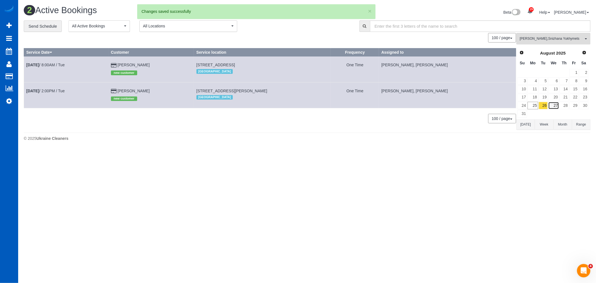
click at [556, 107] on link "27" at bounding box center [553, 106] width 11 height 8
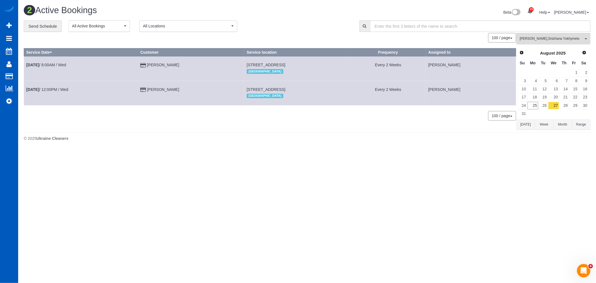
click at [32, 86] on td "Aug 27th / 12:00PM / Wed" at bounding box center [81, 93] width 114 height 24
drag, startPoint x: 32, startPoint y: 87, endPoint x: 35, endPoint y: 85, distance: 4.1
click at [34, 86] on td "Aug 27th / 12:00PM / Wed" at bounding box center [81, 93] width 114 height 24
click at [35, 86] on td "Aug 27th / 12:00PM / Wed" at bounding box center [81, 93] width 114 height 24
click at [35, 87] on td "Aug 27th / 12:00PM / Wed" at bounding box center [81, 93] width 114 height 24
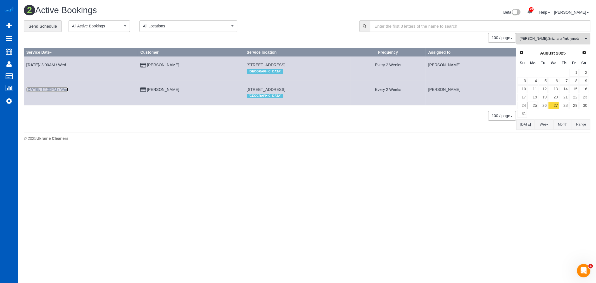
click at [35, 88] on b "Aug 27th" at bounding box center [32, 89] width 13 height 4
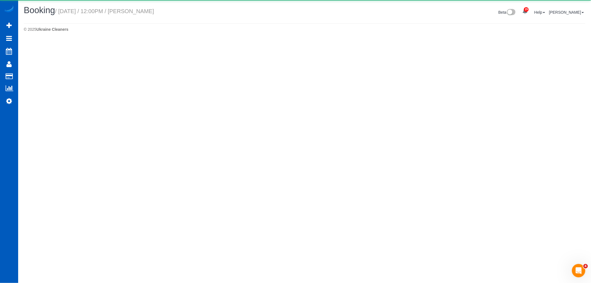
select select "WA"
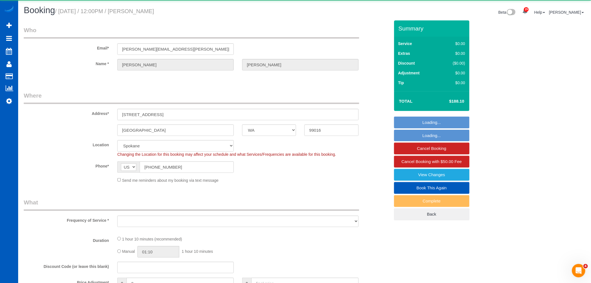
select select "object:13925"
select select "string:fspay-4a0bb9ac-3b5d-44b3-9fc4-0115a7a0423d"
select select "199"
select select "1501"
select select "2"
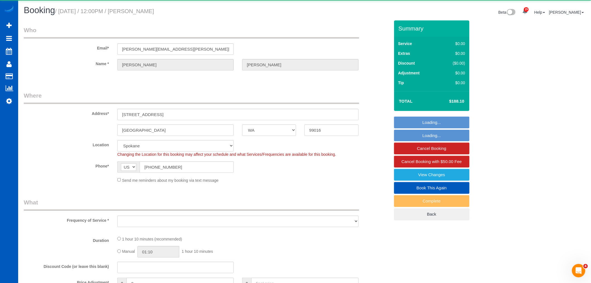
select select "number:10"
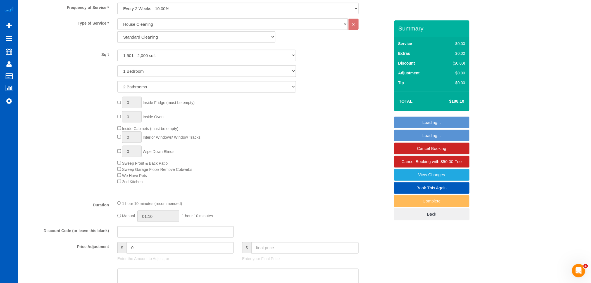
scroll to position [310, 0]
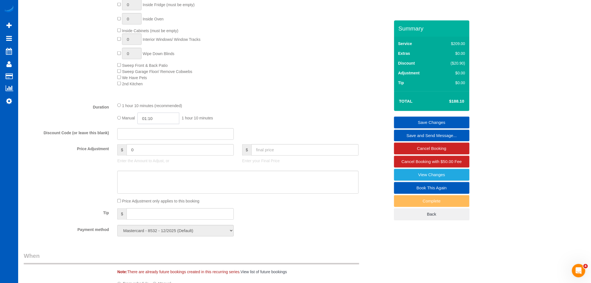
click at [161, 121] on input "01:10" at bounding box center [158, 118] width 42 height 11
type input "03:30"
click at [154, 153] on li "03:30" at bounding box center [152, 150] width 25 height 7
click at [303, 108] on div "1 hour 10 minutes (recommended)" at bounding box center [237, 105] width 241 height 6
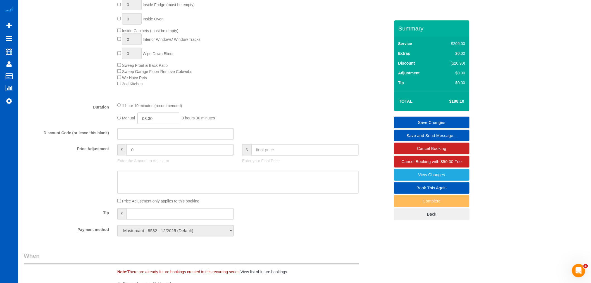
click at [406, 122] on link "Save Changes" at bounding box center [431, 122] width 75 height 12
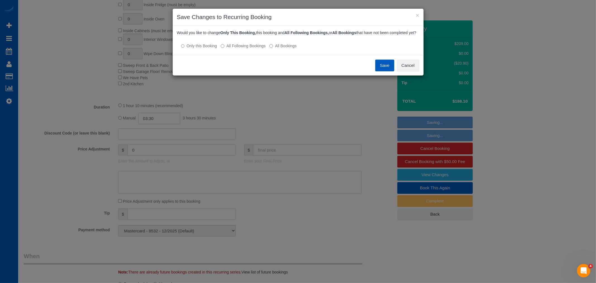
click at [228, 49] on label "All Following Bookings" at bounding box center [243, 46] width 45 height 6
click at [379, 71] on button "Save" at bounding box center [384, 65] width 19 height 12
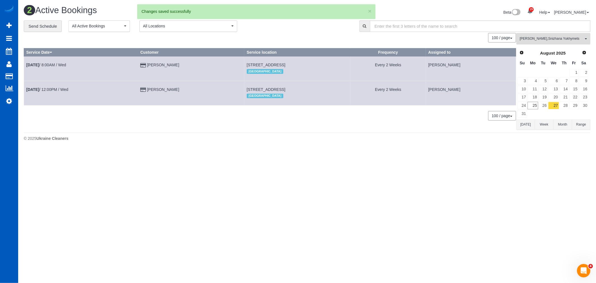
click at [543, 44] on button "Evelina Manuilo , Snizhana Yukhymets All Teams" at bounding box center [553, 38] width 74 height 11
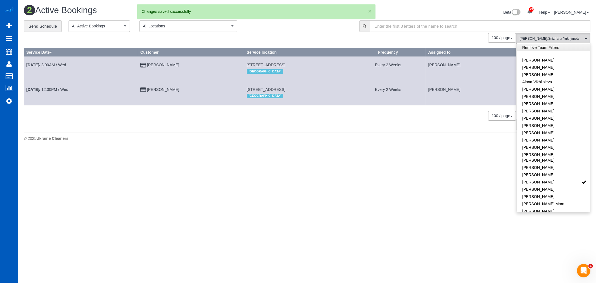
click at [538, 47] on link "Remove Team Filters" at bounding box center [552, 47] width 73 height 7
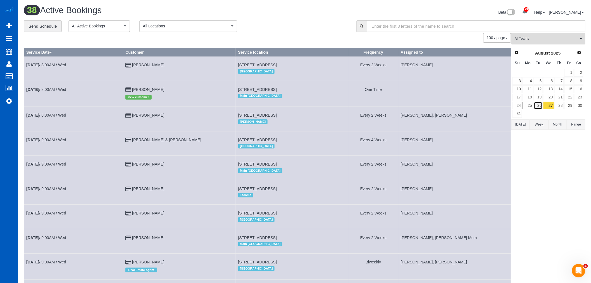
click at [538, 105] on link "26" at bounding box center [538, 106] width 9 height 8
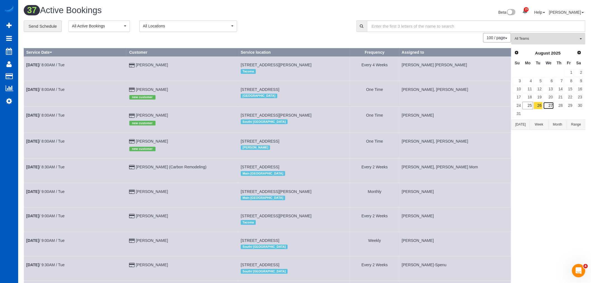
click at [545, 106] on link "27" at bounding box center [548, 106] width 11 height 8
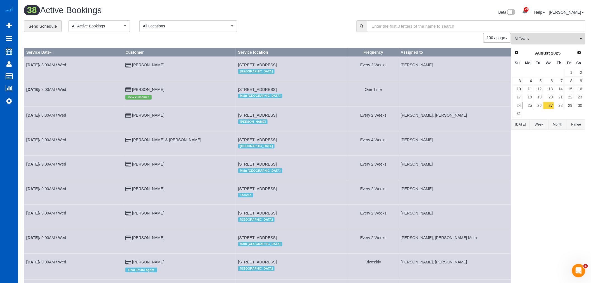
click at [540, 40] on span "All Teams" at bounding box center [547, 38] width 64 height 5
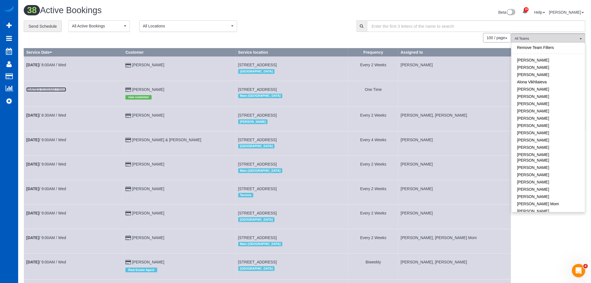
click at [66, 91] on link "Aug 27th / 8:00AM / Wed" at bounding box center [46, 89] width 40 height 4
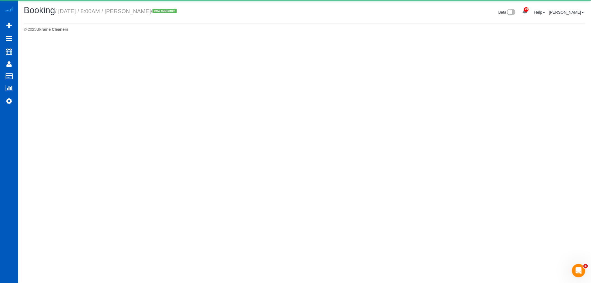
select select "WA"
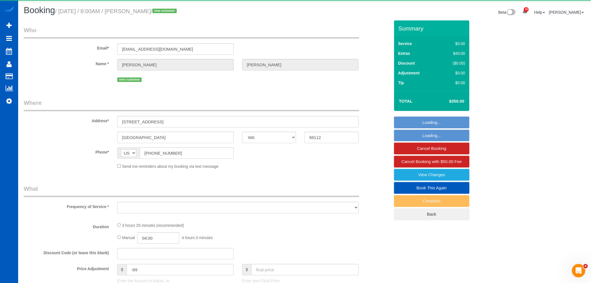
select select "object:16441"
select select "199"
select select "3501"
select select "4"
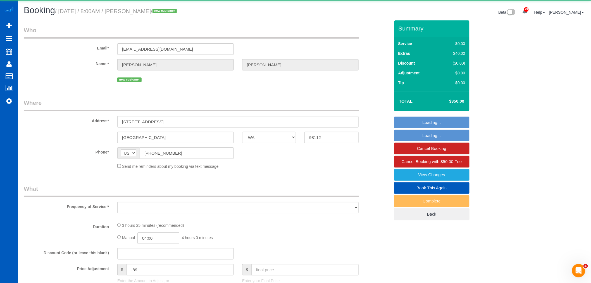
select select "spot25"
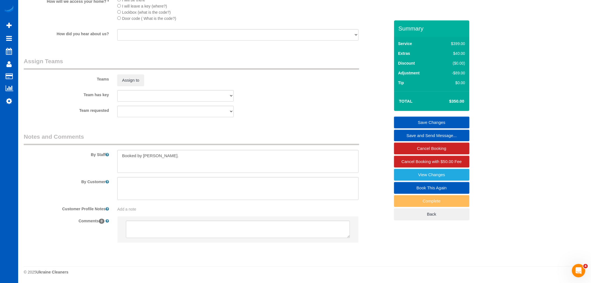
scroll to position [693, 0]
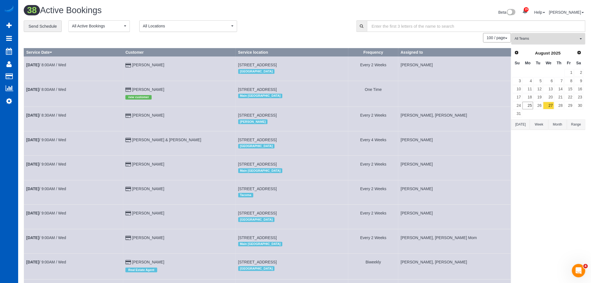
click at [539, 42] on button "All Teams" at bounding box center [548, 38] width 74 height 11
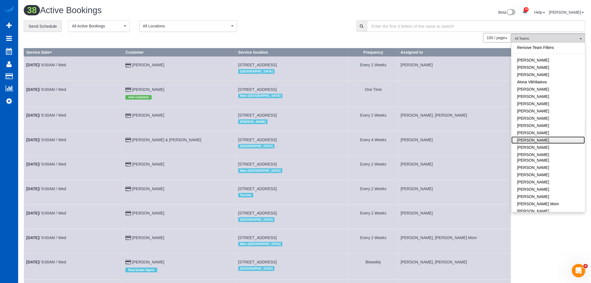
click at [555, 139] on link "[PERSON_NAME]" at bounding box center [548, 139] width 73 height 7
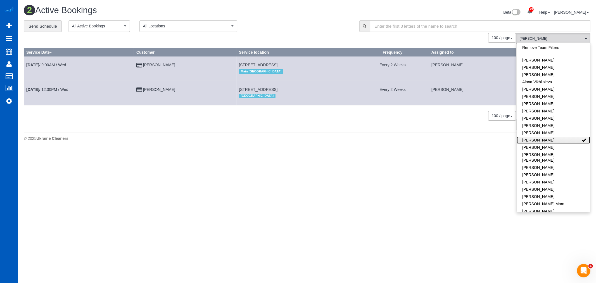
click at [555, 139] on link "[PERSON_NAME]" at bounding box center [552, 139] width 73 height 7
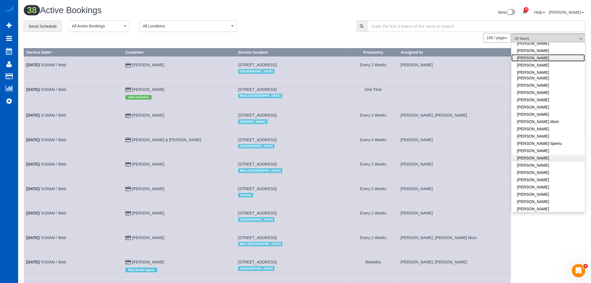
scroll to position [93, 0]
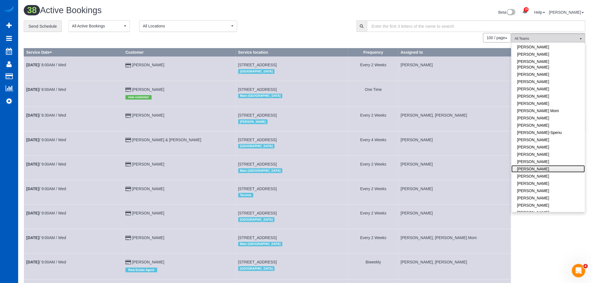
click at [550, 165] on link "[PERSON_NAME]" at bounding box center [548, 168] width 73 height 7
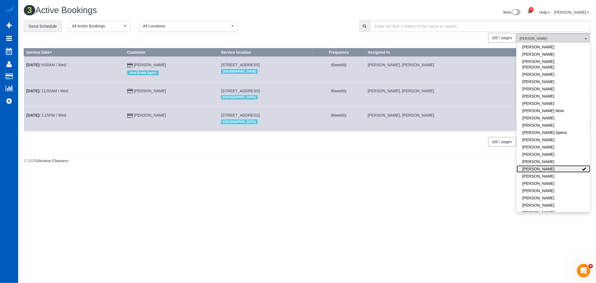
click at [550, 165] on link "[PERSON_NAME]" at bounding box center [552, 168] width 73 height 7
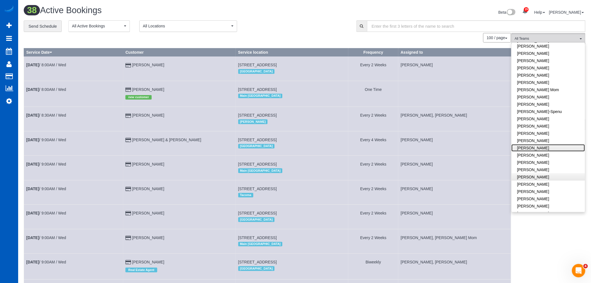
scroll to position [124, 0]
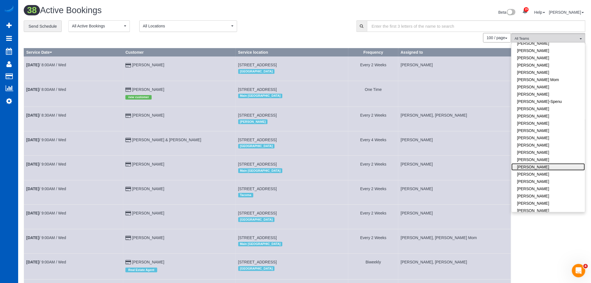
click at [537, 163] on link "[PERSON_NAME]" at bounding box center [548, 166] width 73 height 7
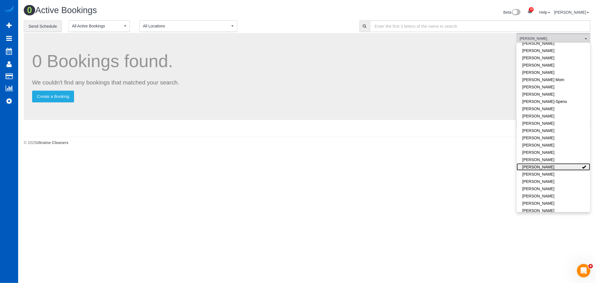
click at [537, 163] on link "[PERSON_NAME]" at bounding box center [552, 166] width 73 height 7
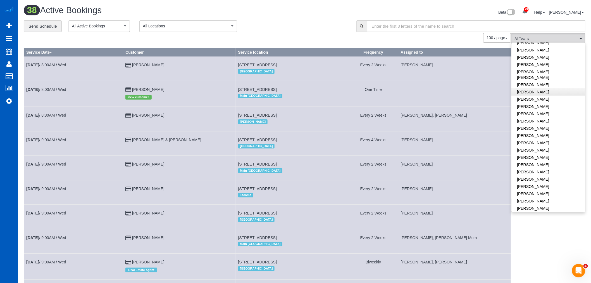
scroll to position [279, 0]
click at [269, 35] on div "100 / page 10 / page 20 / page 30 / page 40 / page 50 / page 100 / page" at bounding box center [267, 37] width 487 height 9
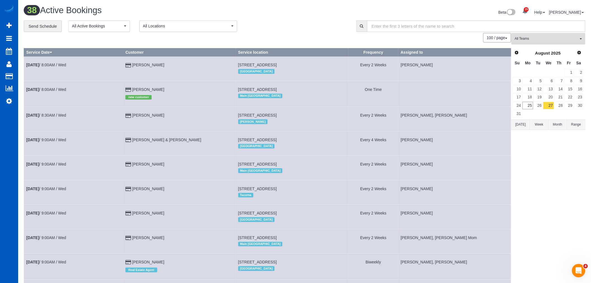
click at [532, 38] on span "All Teams" at bounding box center [547, 38] width 64 height 5
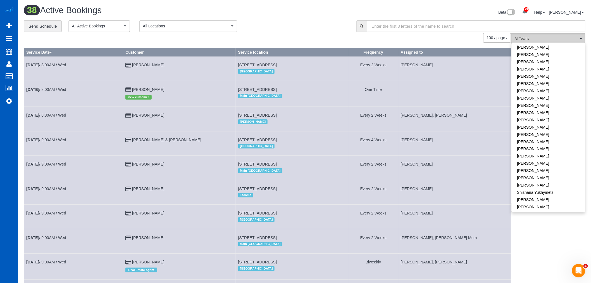
scroll to position [341, 0]
click at [11, 98] on icon at bounding box center [9, 100] width 6 height 7
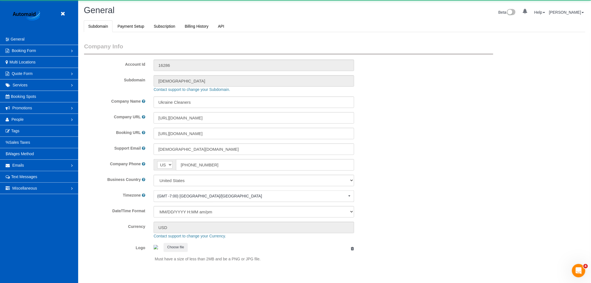
select select "1"
click at [20, 120] on span "People" at bounding box center [17, 119] width 12 height 4
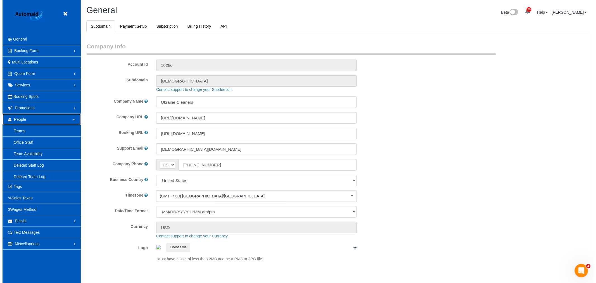
scroll to position [0, 0]
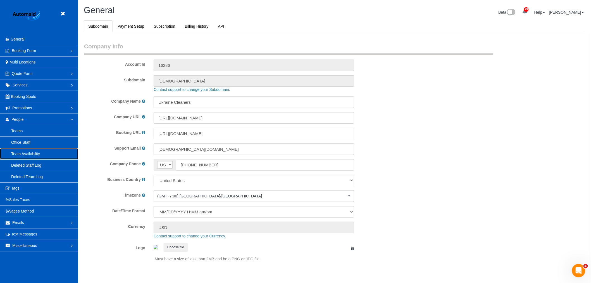
drag, startPoint x: 26, startPoint y: 152, endPoint x: 28, endPoint y: 144, distance: 9.2
click at [26, 153] on link "Team Availability" at bounding box center [39, 153] width 78 height 11
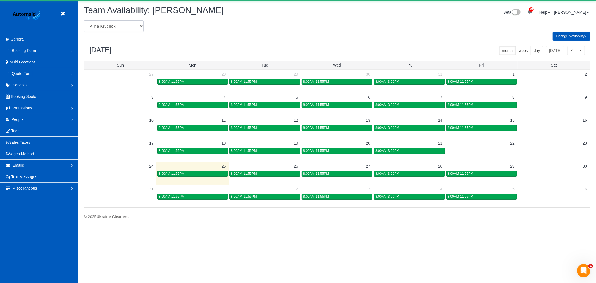
scroll to position [228, 596]
click at [115, 24] on select "Alina Kruchok Alona Kulish Alona Tarasiuk Alona Vikhliaieva Anastasiia Demchenk…" at bounding box center [114, 25] width 60 height 11
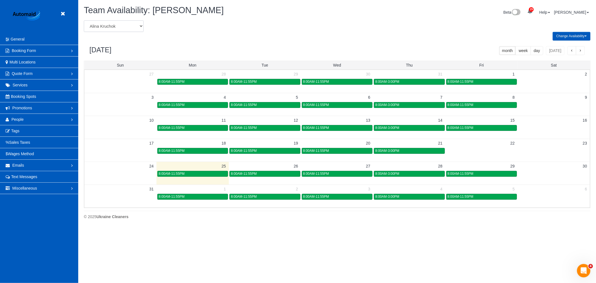
select select "number:20167"
click at [84, 21] on select "Alina Kruchok Alona Kulish Alona Tarasiuk Alona Vikhliaieva Anastasiia Demchenk…" at bounding box center [114, 25] width 60 height 11
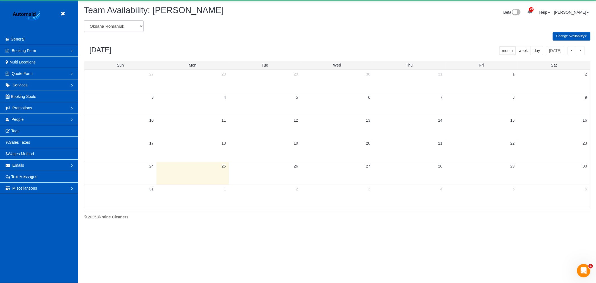
drag, startPoint x: 116, startPoint y: 43, endPoint x: 121, endPoint y: 28, distance: 15.3
click at [121, 28] on select "Alina Kruchok Alona Kulish Alona Tarasiuk Alona Vikhliaieva Anastasiia Demchenk…" at bounding box center [114, 25] width 60 height 11
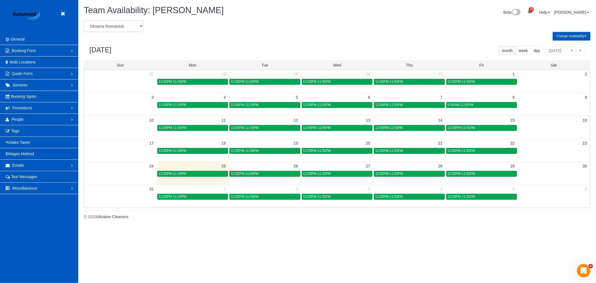
select select "number:24949"
click at [84, 21] on select "Alina Kruchok Alona Kulish Alona Tarasiuk Alona Vikhliaieva Anastasiia Demchenk…" at bounding box center [114, 25] width 60 height 11
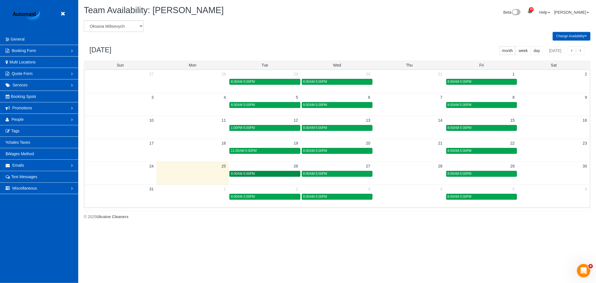
click at [260, 177] on link "8:00AM-5:00PM" at bounding box center [264, 174] width 71 height 6
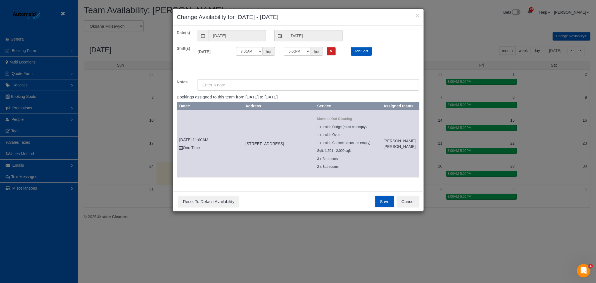
scroll to position [2, 0]
click at [405, 204] on button "Cancel" at bounding box center [408, 202] width 23 height 12
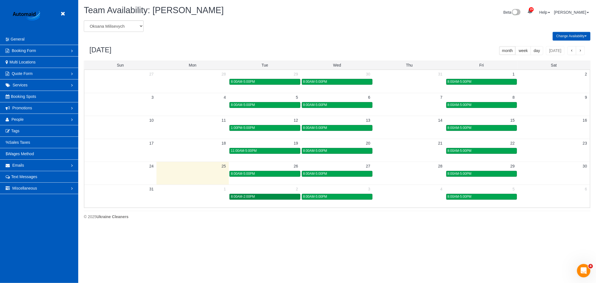
click at [264, 195] on div "8:00AM-2:00PM" at bounding box center [265, 196] width 68 height 4
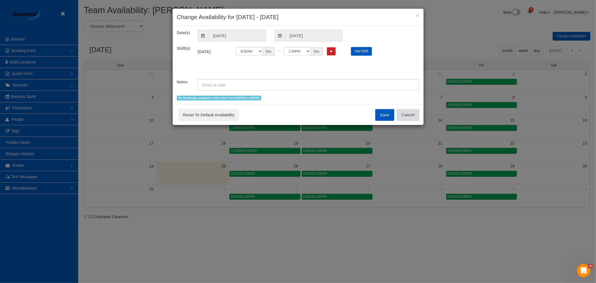
click at [411, 118] on button "Cancel" at bounding box center [408, 115] width 23 height 12
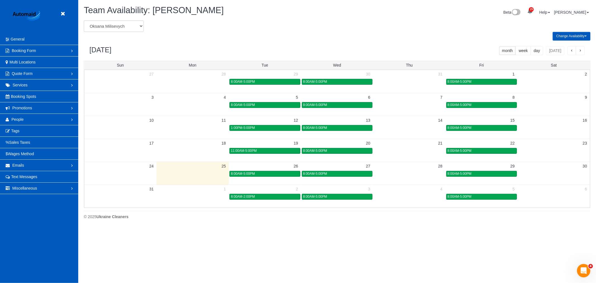
click at [582, 50] on button "button" at bounding box center [580, 50] width 9 height 9
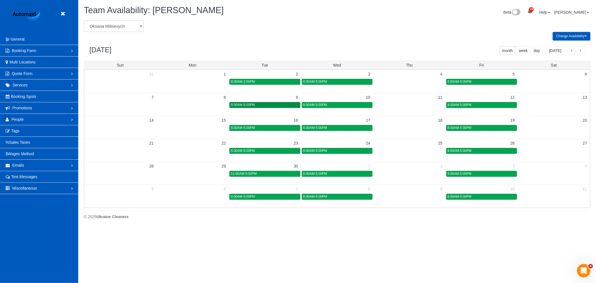
click at [257, 106] on div "8:00AM-5:00PM" at bounding box center [265, 105] width 68 height 4
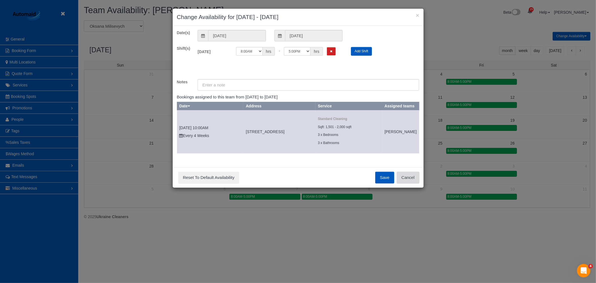
click at [410, 183] on button "Cancel" at bounding box center [408, 177] width 23 height 12
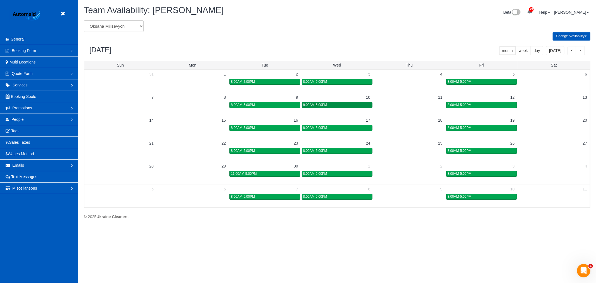
click at [318, 106] on span "8:00AM-5:00PM" at bounding box center [315, 105] width 24 height 4
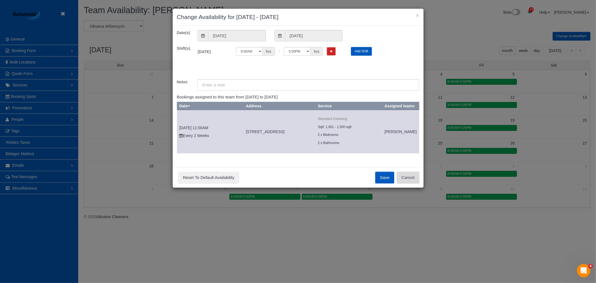
click at [408, 183] on button "Cancel" at bounding box center [408, 177] width 23 height 12
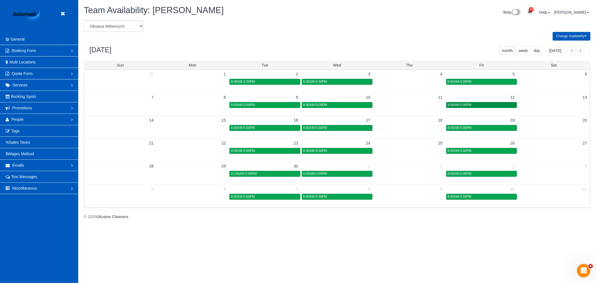
click at [473, 106] on div "8:00AM-5:00PM" at bounding box center [481, 105] width 68 height 4
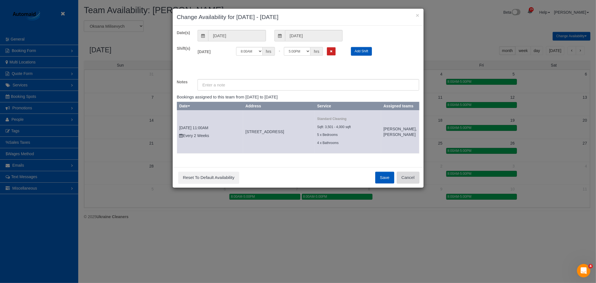
click at [404, 182] on button "Cancel" at bounding box center [408, 177] width 23 height 12
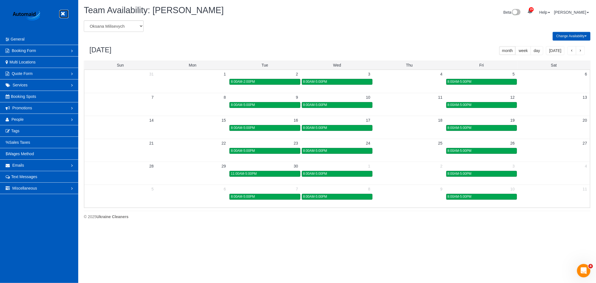
click at [62, 16] on icon at bounding box center [62, 13] width 7 height 7
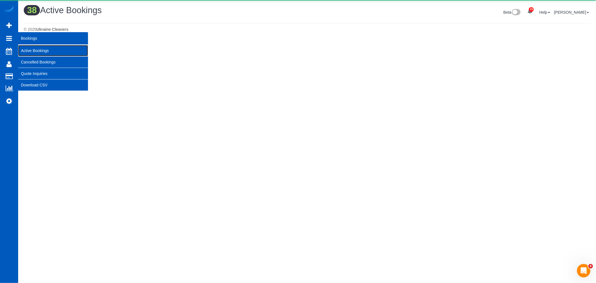
click at [37, 51] on link "Active Bookings" at bounding box center [53, 50] width 70 height 11
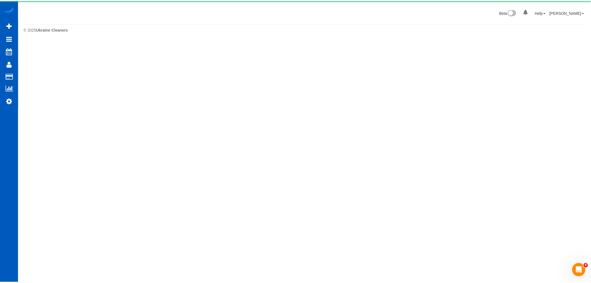
scroll to position [0, 0]
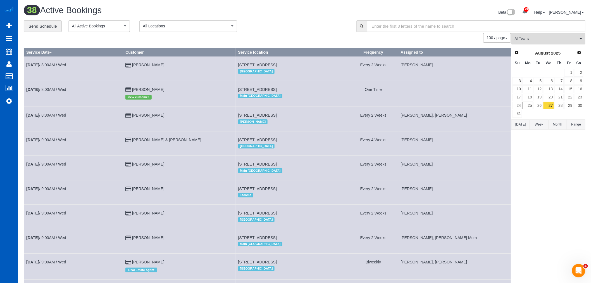
click at [546, 44] on button "All Teams" at bounding box center [548, 38] width 74 height 11
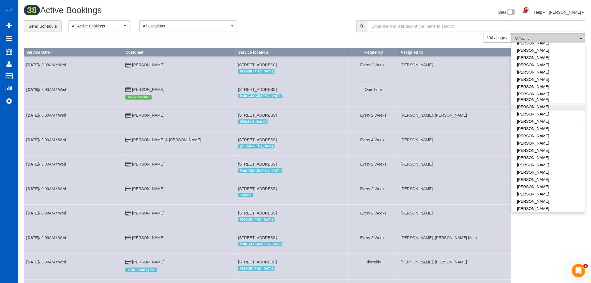
scroll to position [248, 0]
click at [547, 146] on link "Oksana Milisevych" at bounding box center [548, 149] width 73 height 7
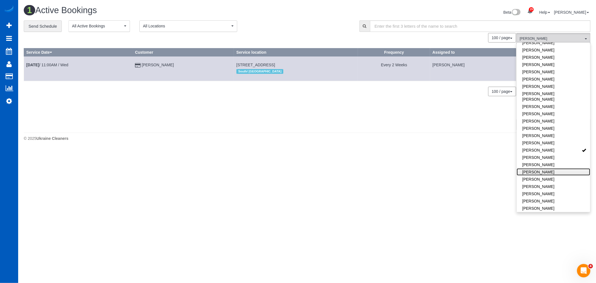
click at [543, 168] on link "Olena Datsyk" at bounding box center [552, 171] width 73 height 7
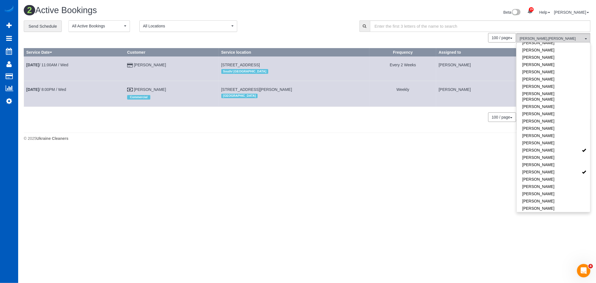
click at [441, 156] on body "29 Beta Your Notifications You have 0 alerts × You have 3 to charge for 08/23/2…" at bounding box center [298, 141] width 596 height 283
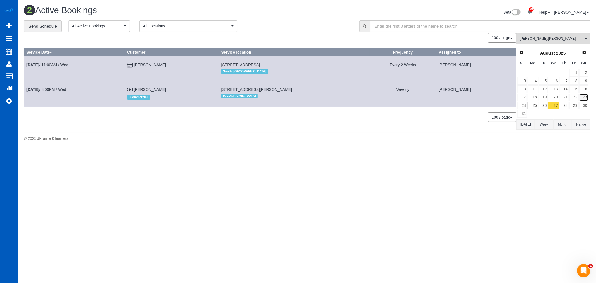
click at [585, 99] on link "23" at bounding box center [583, 98] width 9 height 8
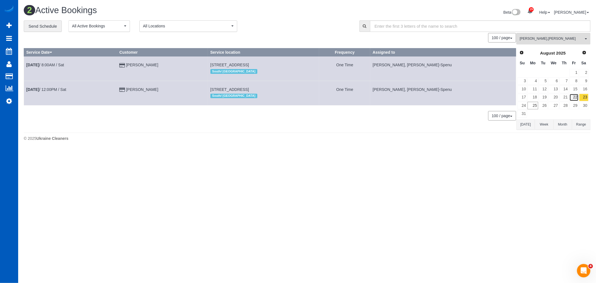
click at [578, 95] on link "22" at bounding box center [573, 98] width 9 height 8
click at [566, 106] on link "28" at bounding box center [563, 106] width 9 height 8
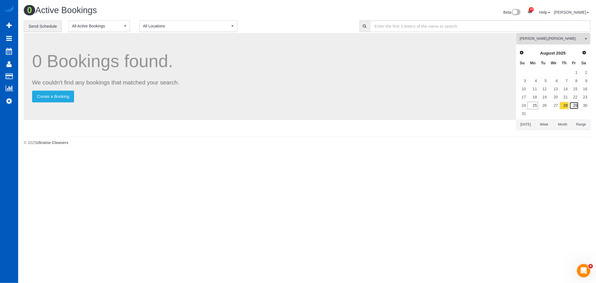
click at [572, 106] on link "29" at bounding box center [573, 106] width 9 height 8
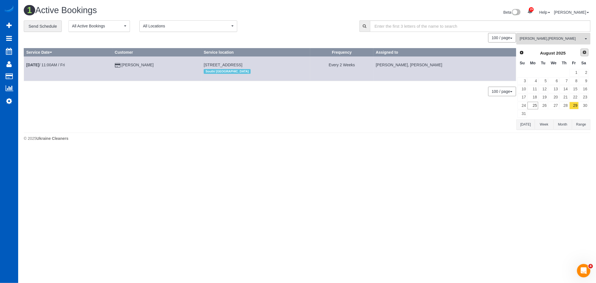
click at [584, 54] on span "Next" at bounding box center [584, 52] width 4 height 4
click at [574, 74] on link "5" at bounding box center [573, 73] width 9 height 8
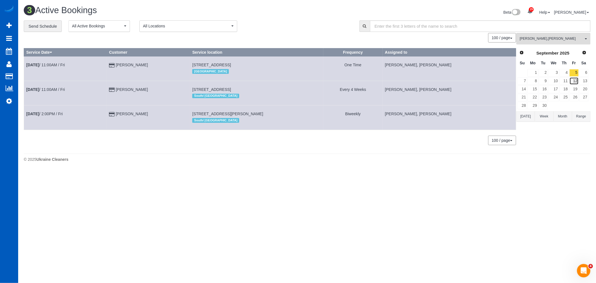
click at [574, 79] on link "12" at bounding box center [573, 81] width 9 height 8
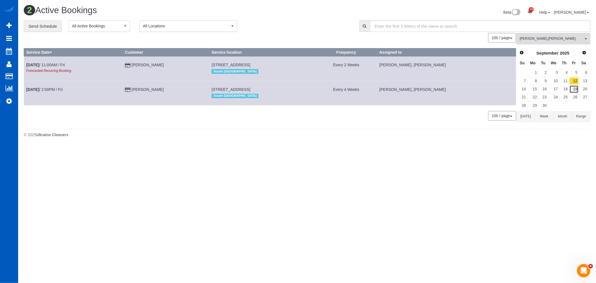
click at [575, 92] on link "19" at bounding box center [573, 89] width 9 height 8
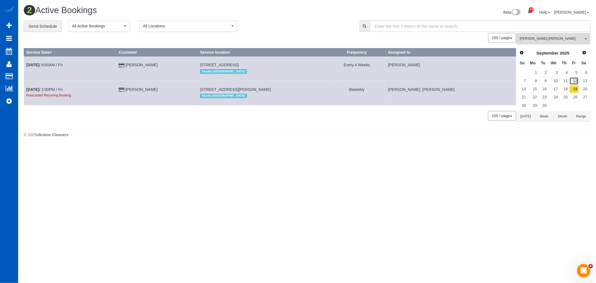
click at [574, 81] on link "12" at bounding box center [573, 81] width 9 height 8
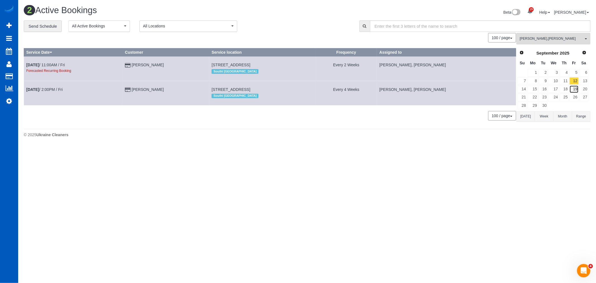
click at [576, 89] on link "19" at bounding box center [573, 89] width 9 height 8
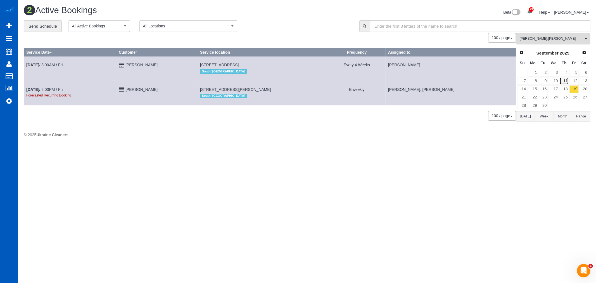
click at [567, 80] on link "11" at bounding box center [563, 81] width 9 height 8
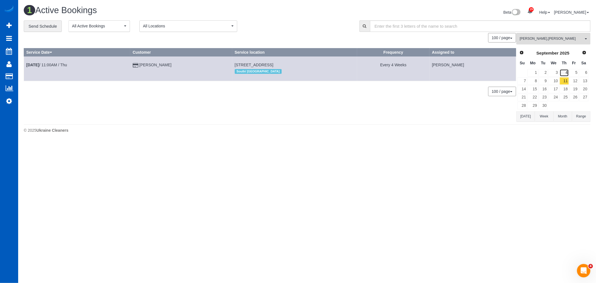
click at [567, 73] on link "4" at bounding box center [563, 73] width 9 height 8
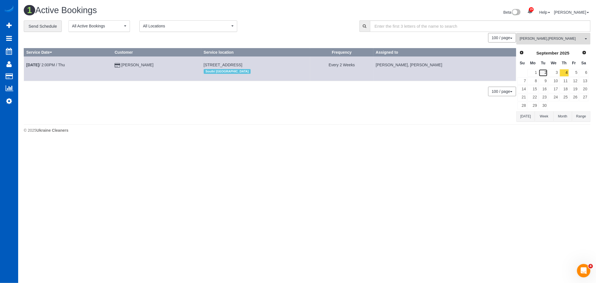
click at [547, 74] on link "2" at bounding box center [542, 73] width 9 height 8
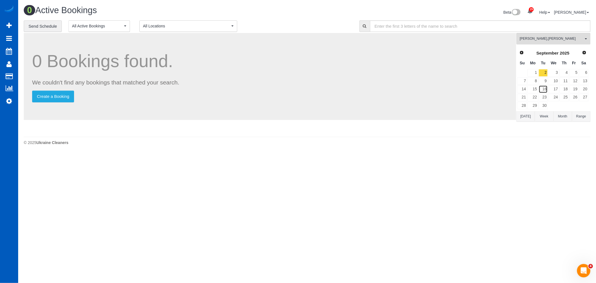
click at [545, 85] on link "16" at bounding box center [542, 89] width 9 height 8
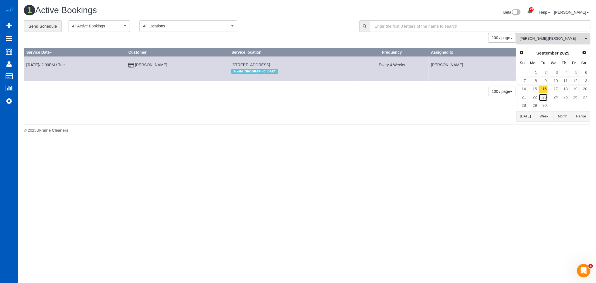
click at [545, 96] on link "23" at bounding box center [542, 98] width 9 height 8
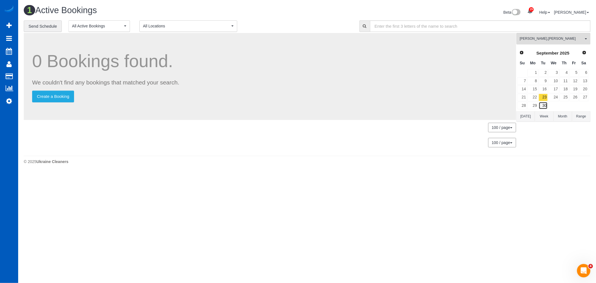
click at [544, 104] on link "30" at bounding box center [542, 106] width 9 height 8
click at [544, 74] on link "2" at bounding box center [542, 73] width 9 height 8
click at [520, 54] on span "Prev" at bounding box center [521, 52] width 4 height 4
click at [546, 105] on link "26" at bounding box center [542, 106] width 9 height 8
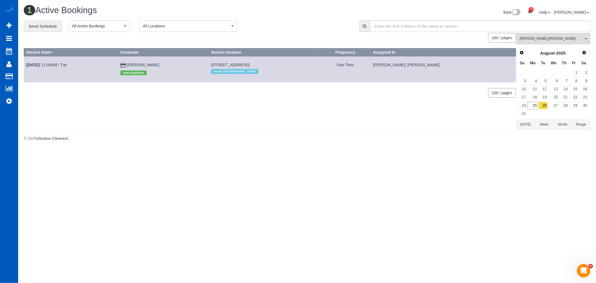
click at [579, 54] on div "Prev Next August 2025" at bounding box center [553, 52] width 72 height 9
drag, startPoint x: 579, startPoint y: 54, endPoint x: 583, endPoint y: 54, distance: 3.4
click at [580, 54] on div "Prev Next August 2025" at bounding box center [553, 52] width 72 height 9
click at [583, 53] on span "Next" at bounding box center [584, 52] width 4 height 4
click at [542, 74] on link "2" at bounding box center [542, 73] width 9 height 8
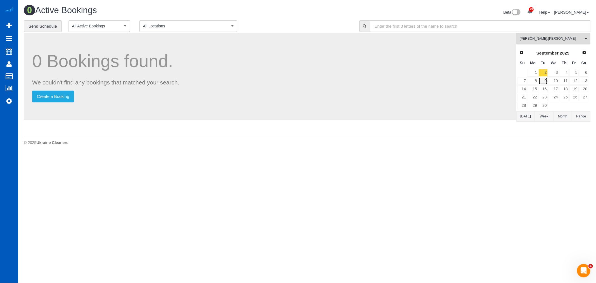
click at [543, 80] on link "9" at bounding box center [542, 81] width 9 height 8
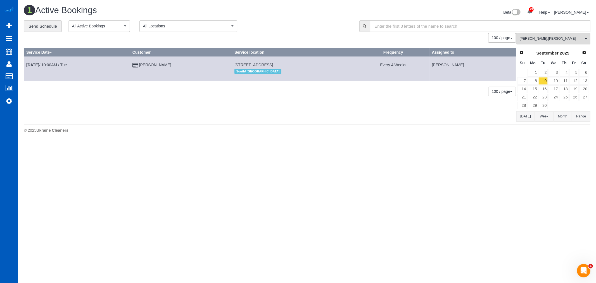
click at [45, 62] on td "Sep 9th / 10:00AM / Tue" at bounding box center [77, 68] width 106 height 24
click at [41, 63] on link "Sep 9th / 10:00AM / Tue" at bounding box center [46, 65] width 40 height 4
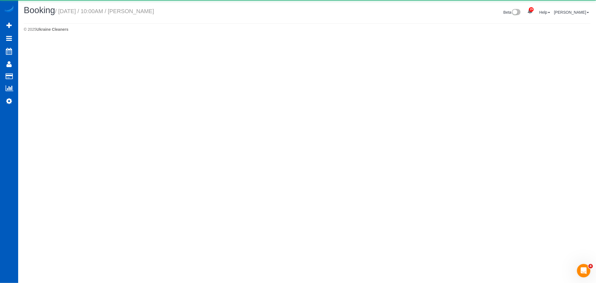
select select "WA"
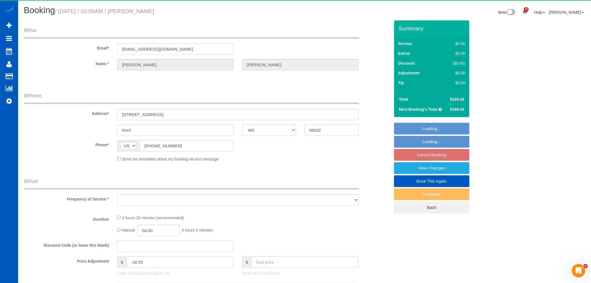
select select "object:22994"
select select "string:fspay-f877a008-d09a-40e1-88e2-ed0da36d50aa"
select select "199"
select select "1501"
select select "3"
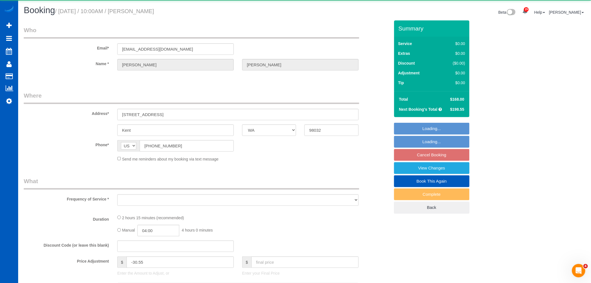
select select "3"
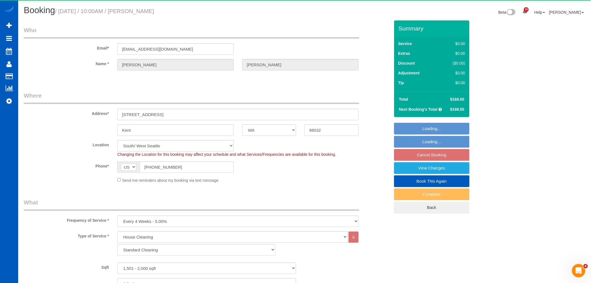
select select "1501"
select select "3"
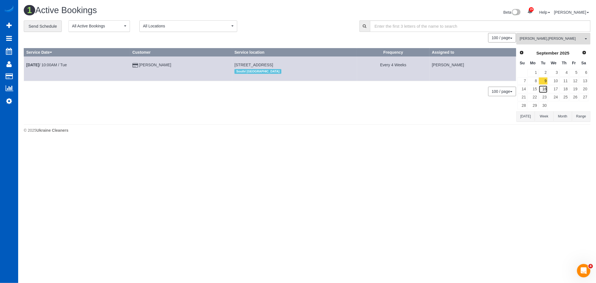
click at [543, 89] on link "16" at bounding box center [542, 89] width 9 height 8
click at [542, 97] on link "23" at bounding box center [542, 98] width 9 height 8
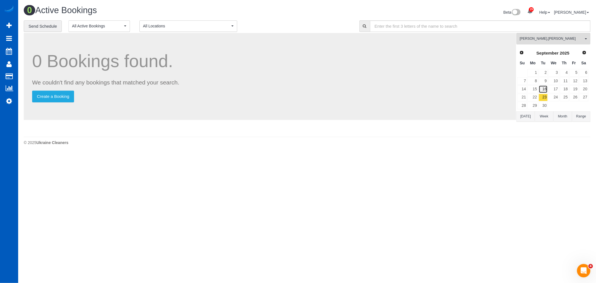
click at [542, 91] on link "16" at bounding box center [542, 89] width 9 height 8
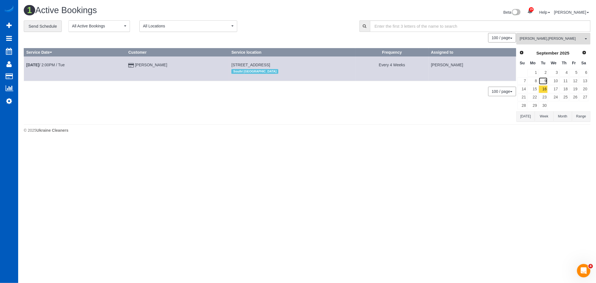
click at [542, 82] on link "9" at bounding box center [542, 81] width 9 height 8
click at [544, 90] on link "16" at bounding box center [542, 89] width 9 height 8
click at [543, 99] on link "23" at bounding box center [542, 98] width 9 height 8
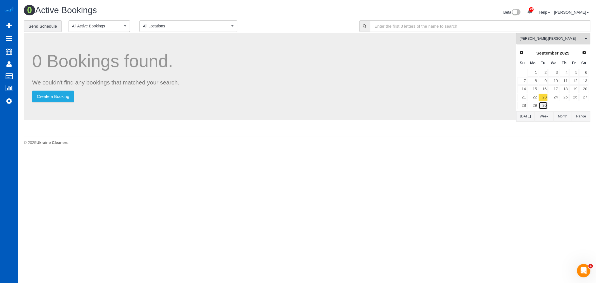
click at [543, 105] on link "30" at bounding box center [542, 106] width 9 height 8
click at [545, 101] on link "23" at bounding box center [542, 98] width 9 height 8
click at [544, 92] on link "16" at bounding box center [542, 89] width 9 height 8
click at [546, 80] on link "9" at bounding box center [542, 81] width 9 height 8
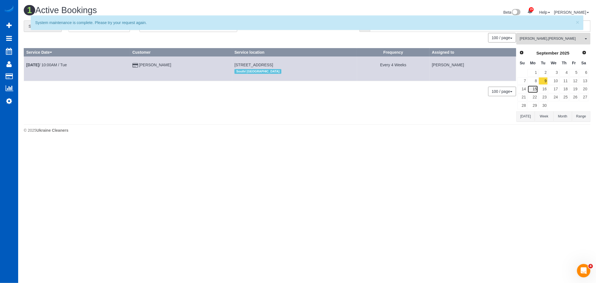
click at [538, 91] on link "15" at bounding box center [532, 89] width 10 height 8
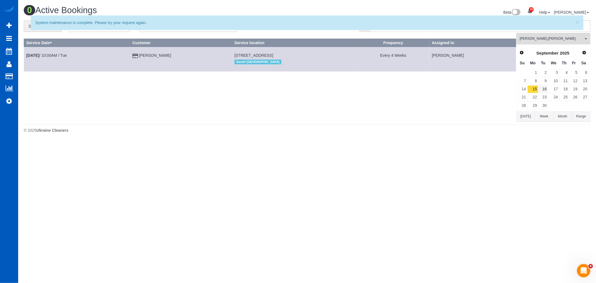
click at [543, 90] on link "16" at bounding box center [542, 89] width 9 height 8
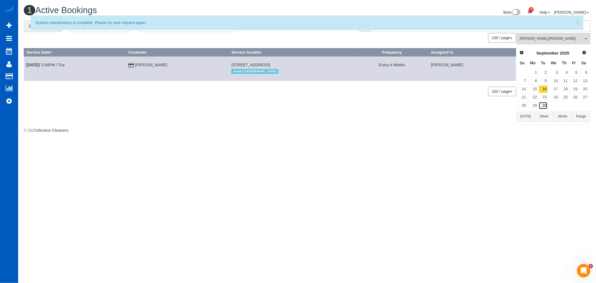
click at [543, 102] on link "30" at bounding box center [542, 106] width 9 height 8
click at [544, 100] on link "23" at bounding box center [542, 98] width 9 height 8
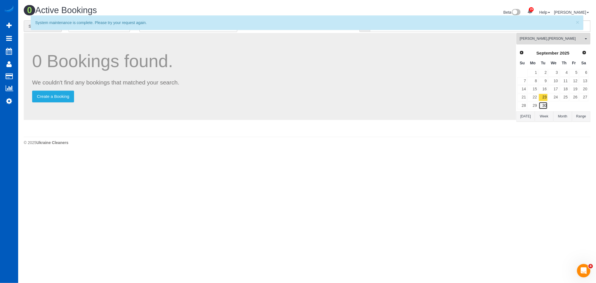
click at [544, 108] on link "30" at bounding box center [542, 106] width 9 height 8
click at [545, 101] on link "23" at bounding box center [542, 98] width 9 height 8
click at [546, 104] on link "30" at bounding box center [542, 106] width 9 height 8
click at [545, 102] on link "30" at bounding box center [542, 106] width 9 height 8
click at [544, 107] on link "30" at bounding box center [542, 106] width 9 height 8
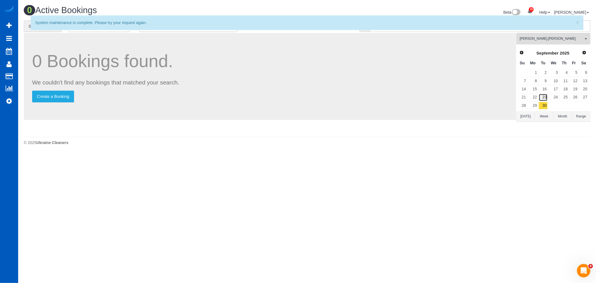
click at [542, 101] on link "23" at bounding box center [542, 98] width 9 height 8
click at [543, 98] on link "23" at bounding box center [542, 98] width 9 height 8
click at [545, 104] on link "30" at bounding box center [542, 106] width 9 height 8
click at [539, 100] on link "23" at bounding box center [542, 98] width 9 height 8
click at [547, 104] on link "30" at bounding box center [542, 106] width 9 height 8
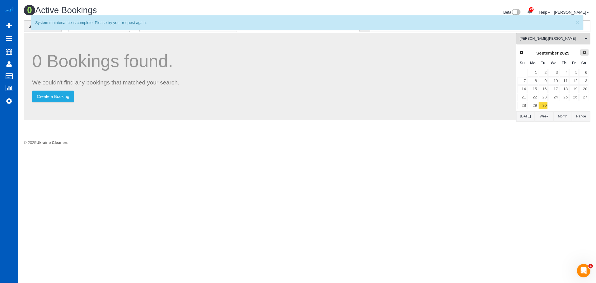
click at [585, 49] on link "Next" at bounding box center [584, 53] width 8 height 8
click at [544, 76] on td at bounding box center [543, 73] width 10 height 8
click at [544, 79] on link "7" at bounding box center [542, 81] width 9 height 8
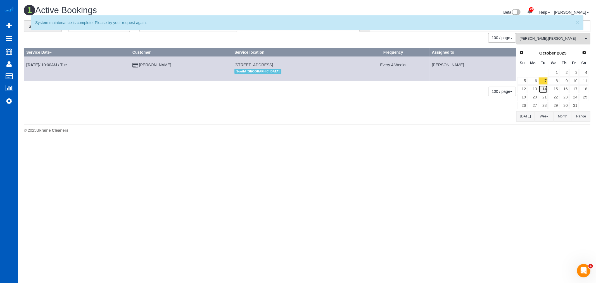
click at [542, 91] on link "14" at bounding box center [542, 89] width 9 height 8
click at [543, 96] on link "21" at bounding box center [542, 98] width 9 height 8
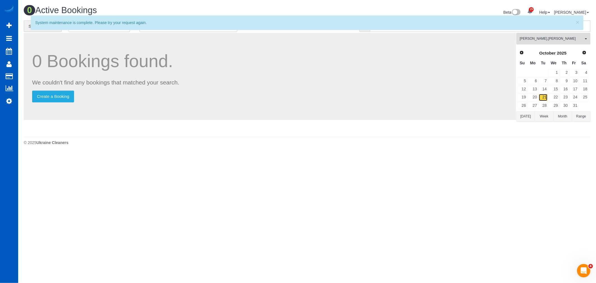
click at [544, 101] on link "21" at bounding box center [542, 98] width 9 height 8
click at [544, 102] on link "28" at bounding box center [542, 106] width 9 height 8
click at [588, 52] on div "Prev Next October 2025" at bounding box center [553, 52] width 72 height 9
click at [582, 54] on span "Next" at bounding box center [584, 52] width 4 height 4
click at [545, 82] on link "4" at bounding box center [542, 81] width 9 height 8
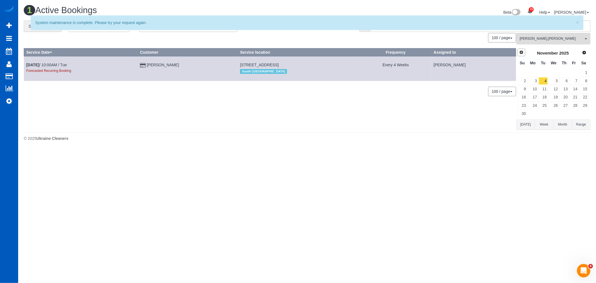
click at [521, 51] on span "Prev" at bounding box center [521, 52] width 4 height 4
click at [535, 39] on span "Oksana Milisevych , Olena Datsyk" at bounding box center [551, 38] width 64 height 5
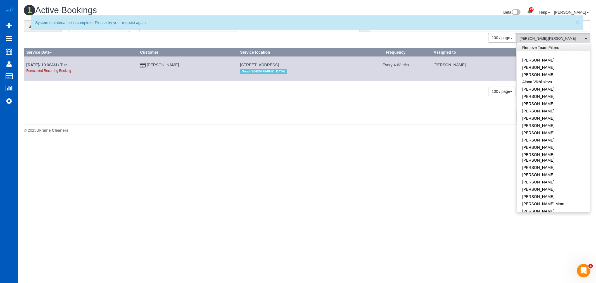
click at [540, 47] on link "Remove Team Filters" at bounding box center [552, 47] width 73 height 7
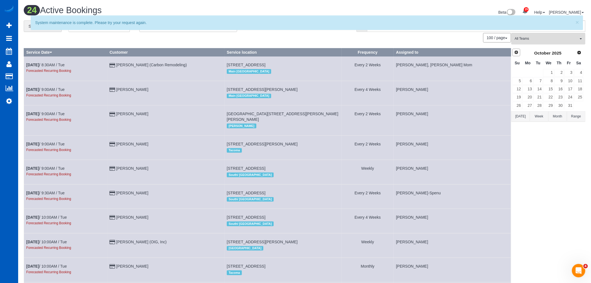
click at [518, 52] on span "Prev" at bounding box center [516, 52] width 4 height 4
click at [515, 50] on link "Prev" at bounding box center [517, 53] width 8 height 8
click at [544, 101] on link "20" at bounding box center [548, 98] width 11 height 8
click at [551, 106] on link "27" at bounding box center [548, 106] width 11 height 8
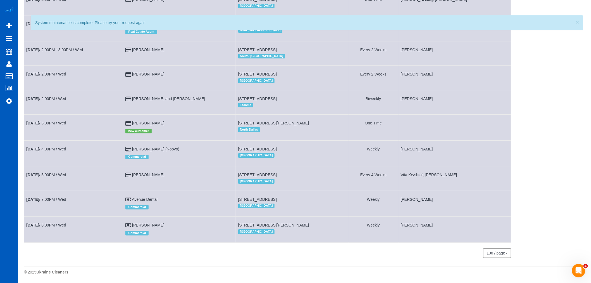
scroll to position [777, 0]
drag, startPoint x: 173, startPoint y: 121, endPoint x: 154, endPoint y: 120, distance: 18.2
click at [144, 120] on td "rusty Shacleord new customer" at bounding box center [179, 128] width 113 height 26
drag, startPoint x: 154, startPoint y: 120, endPoint x: 182, endPoint y: 115, distance: 28.1
click at [182, 115] on td "rusty Shacleord new customer" at bounding box center [179, 128] width 113 height 26
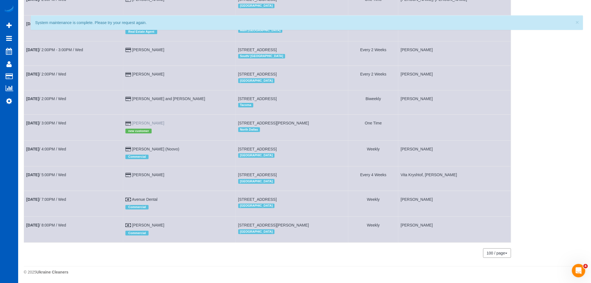
drag, startPoint x: 172, startPoint y: 119, endPoint x: 144, endPoint y: 122, distance: 28.4
click at [144, 122] on td "rusty Shacleord new customer" at bounding box center [179, 128] width 113 height 26
click at [60, 121] on link "Aug 27th / 3:00PM / Wed" at bounding box center [46, 123] width 40 height 4
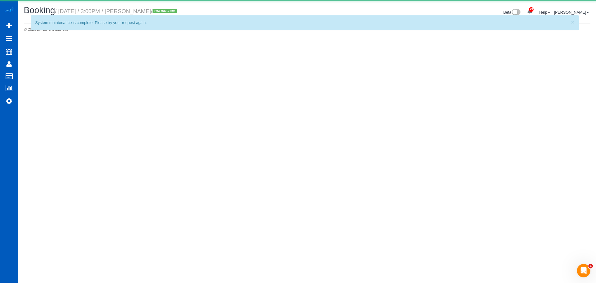
select select "[GEOGRAPHIC_DATA]"
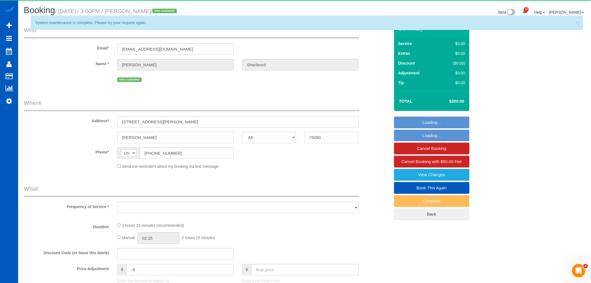
select select "object:25347"
select select "string:fspay-b700e9b8-bde2-46ba-9910-019cf4913ede"
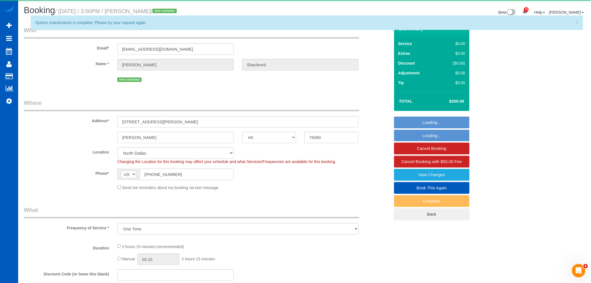
select select "object:25454"
select select "199"
select select "1501"
select select "3"
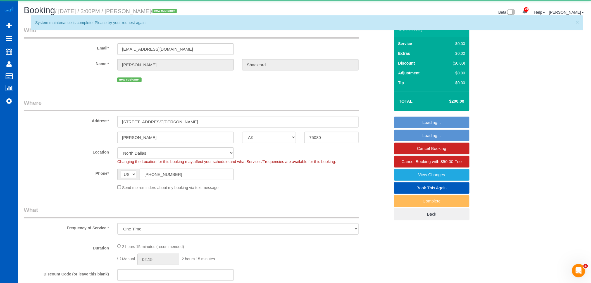
select select "spot51"
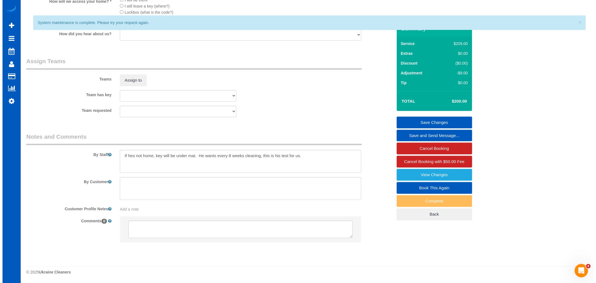
scroll to position [693, 0]
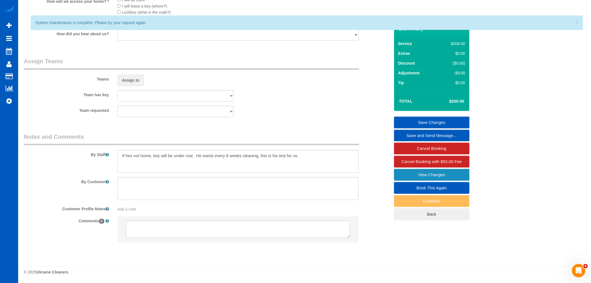
click at [407, 177] on link "View Changes" at bounding box center [431, 175] width 75 height 12
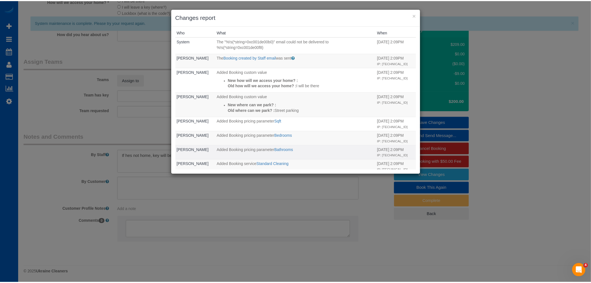
scroll to position [0, 0]
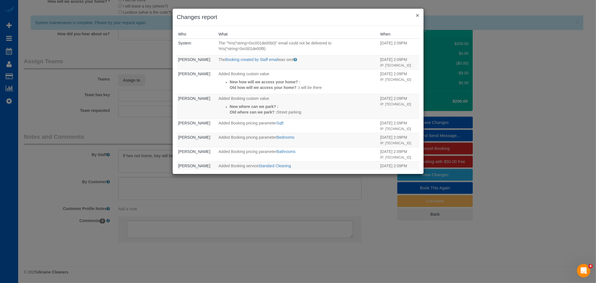
click at [418, 14] on button "×" at bounding box center [417, 15] width 3 height 6
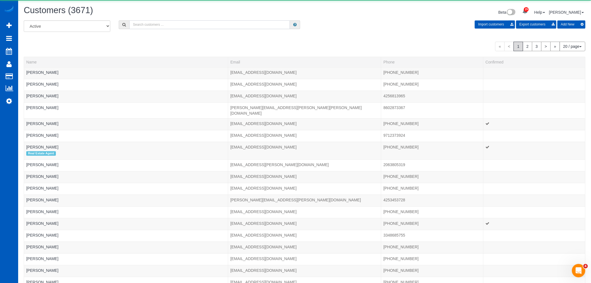
click at [151, 28] on input "text" at bounding box center [209, 24] width 161 height 9
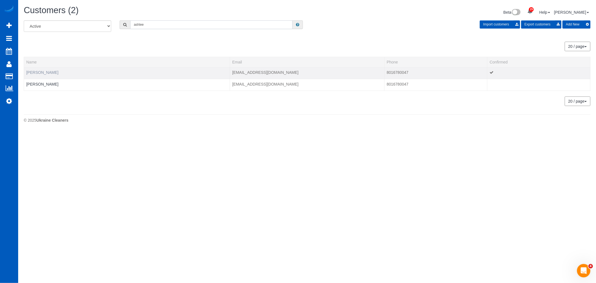
type input "ashlee"
click at [38, 73] on link "Ashlee Earl" at bounding box center [42, 72] width 32 height 4
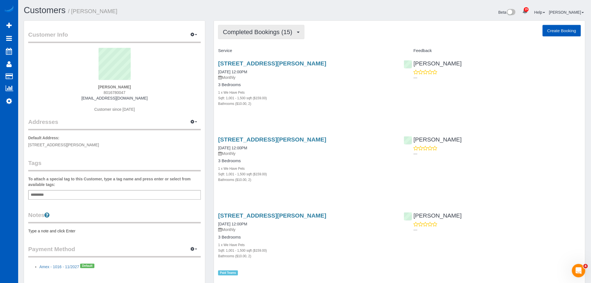
click at [253, 30] on span "Completed Bookings (15)" at bounding box center [259, 31] width 72 height 7
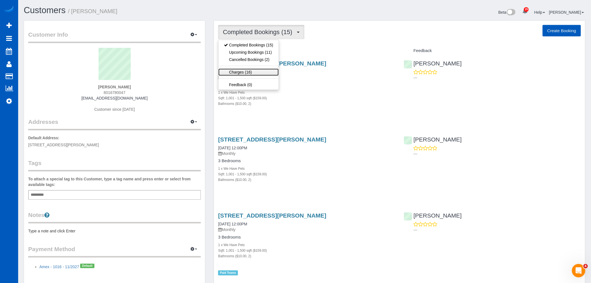
click at [256, 70] on link "Charges (16)" at bounding box center [248, 71] width 60 height 7
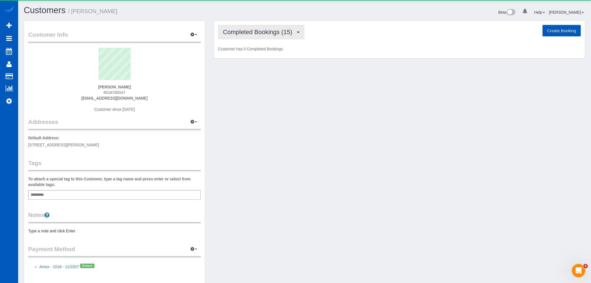
click at [255, 35] on button "Completed Bookings (15)" at bounding box center [261, 32] width 86 height 14
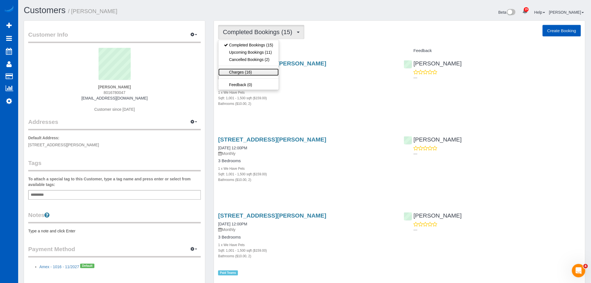
click at [252, 75] on link "Charges (16)" at bounding box center [248, 71] width 60 height 7
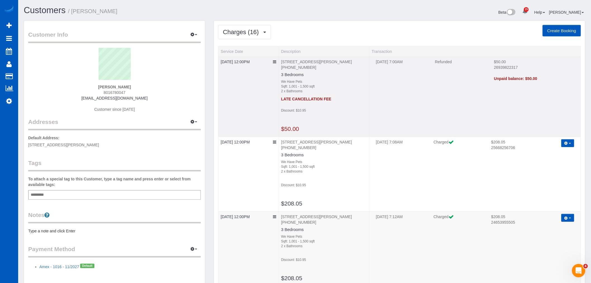
click at [220, 62] on td "08/20/2025 12:00PM" at bounding box center [248, 96] width 60 height 80
click at [228, 61] on link "08/20/2025 12:00PM" at bounding box center [235, 61] width 29 height 4
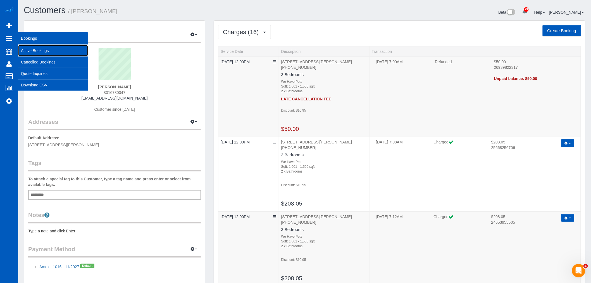
click at [30, 47] on link "Active Bookings" at bounding box center [53, 50] width 70 height 11
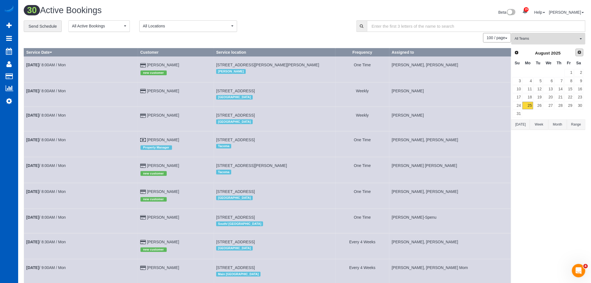
click at [580, 51] on span "Next" at bounding box center [579, 52] width 4 height 4
click at [554, 80] on link "10" at bounding box center [548, 81] width 11 height 8
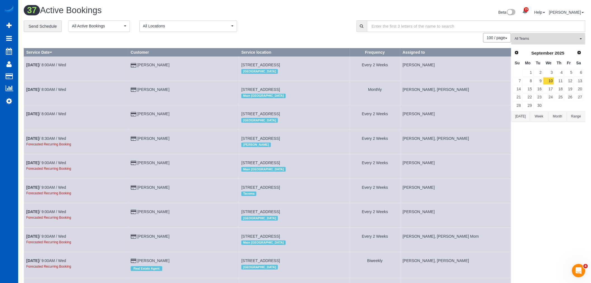
click at [540, 40] on span "All Teams" at bounding box center [547, 38] width 64 height 5
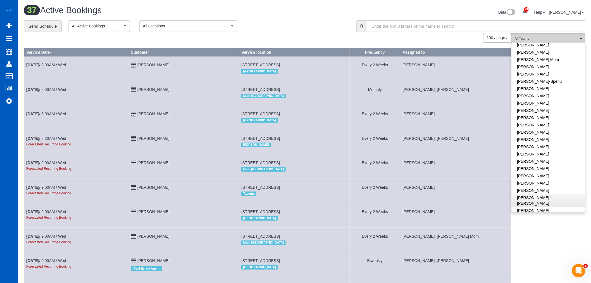
scroll to position [155, 0]
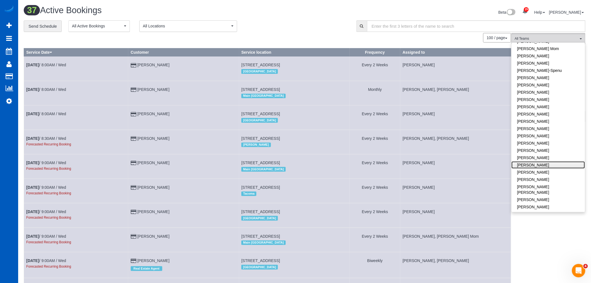
click at [540, 161] on link "[PERSON_NAME]" at bounding box center [548, 164] width 73 height 7
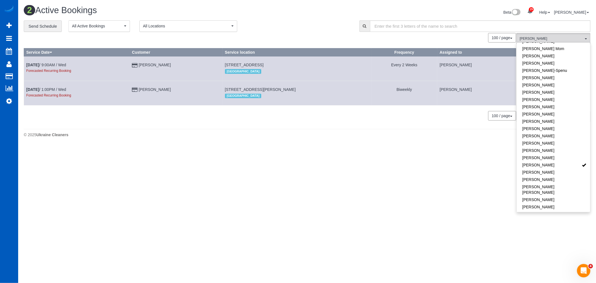
click at [224, 183] on body "29 Beta Your Notifications You have 0 alerts × You have 3 to charge for 08/23/2…" at bounding box center [298, 141] width 596 height 283
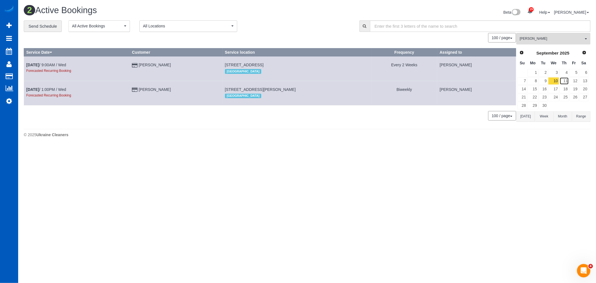
click at [564, 78] on link "11" at bounding box center [563, 81] width 9 height 8
click at [44, 92] on td "Sep 11th / 12:00PM / Thu" at bounding box center [73, 93] width 99 height 24
click at [44, 90] on link "Sep 11th / 12:00PM / Thu" at bounding box center [46, 89] width 41 height 4
select select "WA"
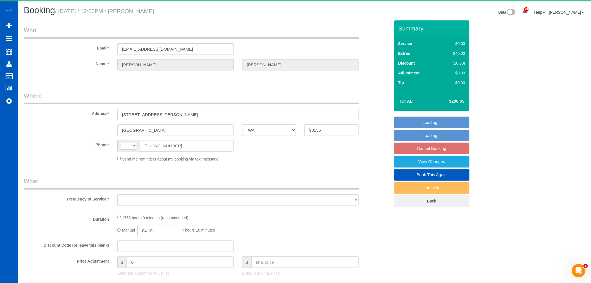
select select "string:[GEOGRAPHIC_DATA]"
select select "object:3841"
select select "string:fspay-b7c91783-1ed9-4a41-b1bd-f410e78c3615"
select select "1001"
select select "2"
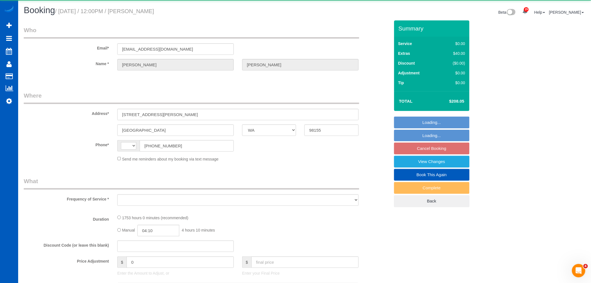
select select "number:8"
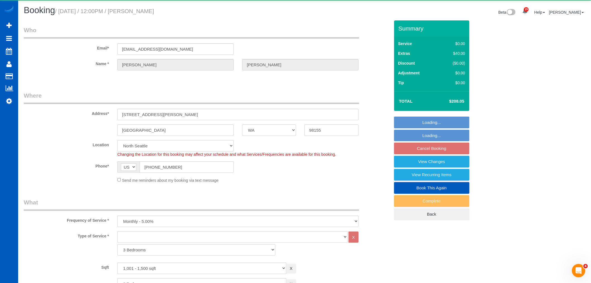
select select "object:3977"
select select "1001"
select select "2"
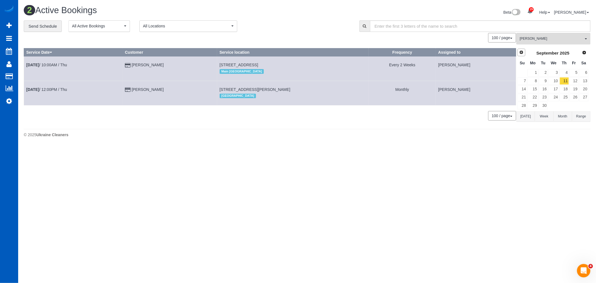
click at [524, 52] on link "Prev" at bounding box center [521, 53] width 8 height 8
click at [566, 105] on link "28" at bounding box center [563, 106] width 9 height 8
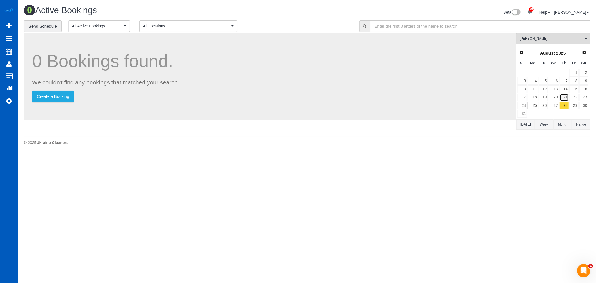
click at [565, 99] on link "21" at bounding box center [563, 98] width 9 height 8
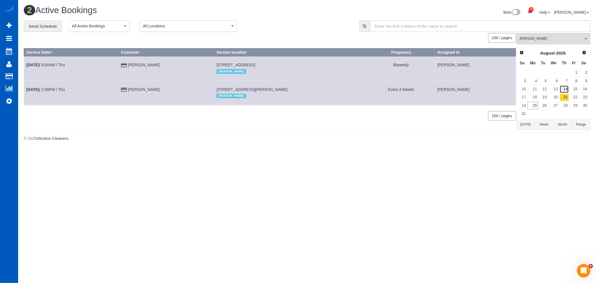
click at [564, 90] on link "14" at bounding box center [563, 89] width 9 height 8
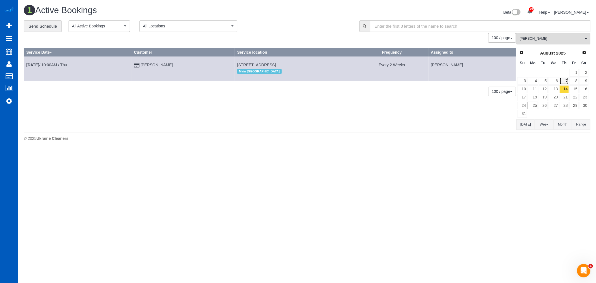
click at [563, 82] on link "7" at bounding box center [563, 81] width 9 height 8
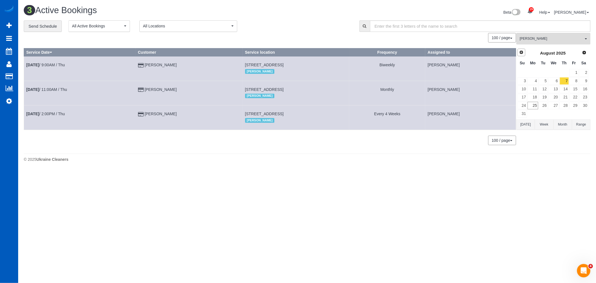
click at [519, 51] on span "Prev" at bounding box center [521, 52] width 4 height 4
click at [564, 101] on link "24" at bounding box center [563, 98] width 9 height 8
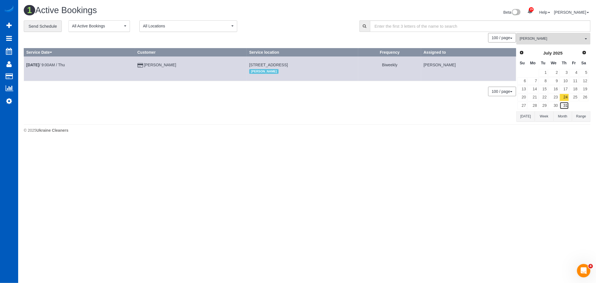
click at [564, 104] on link "31" at bounding box center [563, 106] width 9 height 8
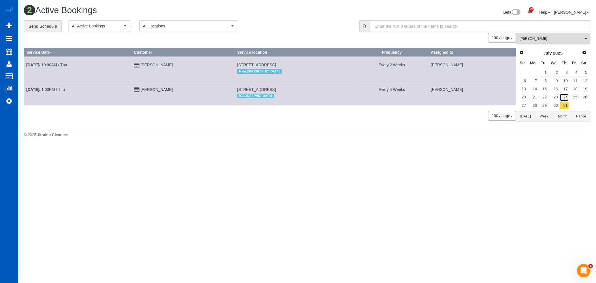
click at [564, 96] on link "24" at bounding box center [563, 98] width 9 height 8
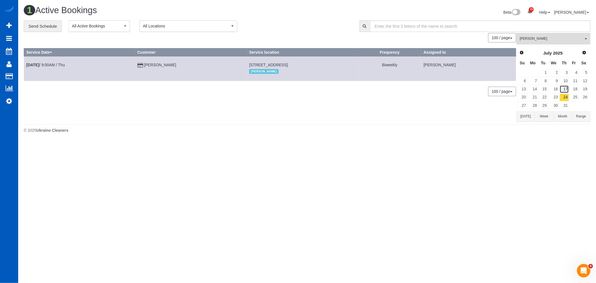
click at [564, 89] on link "17" at bounding box center [563, 89] width 9 height 8
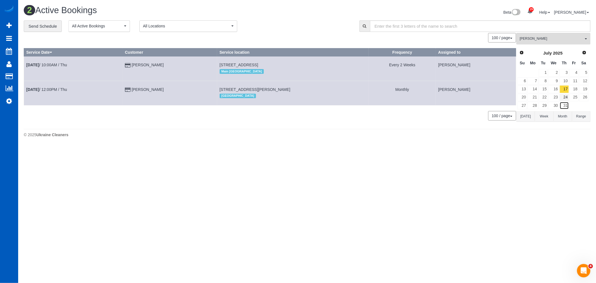
click at [561, 102] on link "31" at bounding box center [563, 106] width 9 height 8
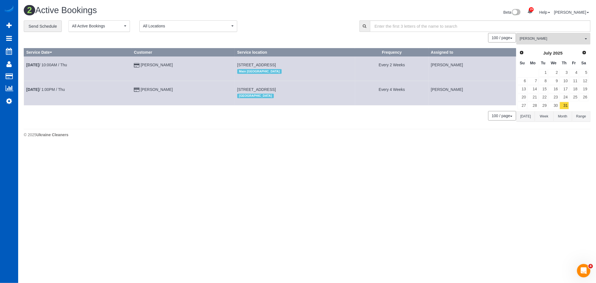
click at [580, 53] on div "Prev Next July 2025" at bounding box center [553, 52] width 72 height 9
click at [583, 56] on link "Next" at bounding box center [584, 53] width 8 height 8
click at [582, 54] on span "Next" at bounding box center [584, 52] width 4 height 4
click at [564, 82] on link "11" at bounding box center [563, 81] width 9 height 8
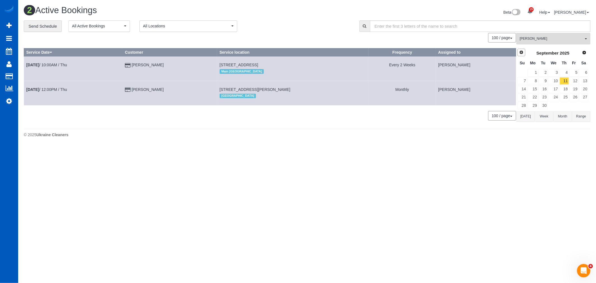
click at [521, 53] on span "Prev" at bounding box center [521, 52] width 4 height 4
click at [537, 108] on link "25" at bounding box center [532, 106] width 10 height 8
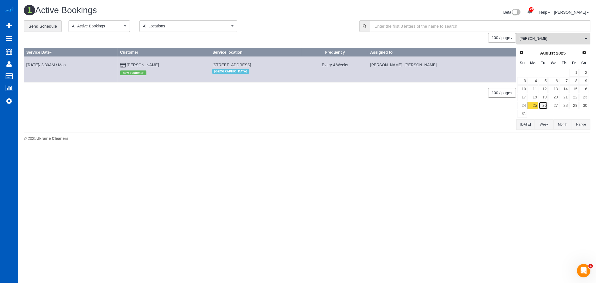
click at [543, 107] on link "26" at bounding box center [542, 106] width 9 height 8
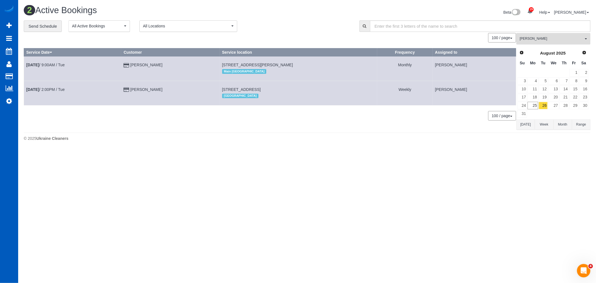
click at [542, 37] on span "[PERSON_NAME]" at bounding box center [551, 38] width 64 height 5
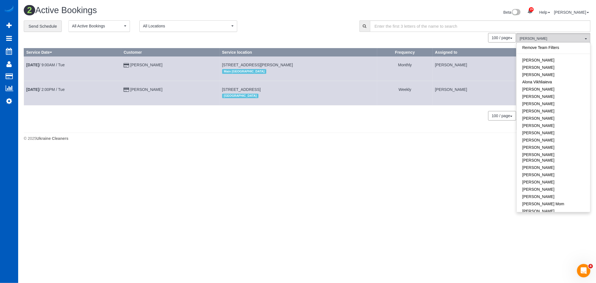
click at [548, 47] on link "Remove Team Filters" at bounding box center [552, 47] width 73 height 7
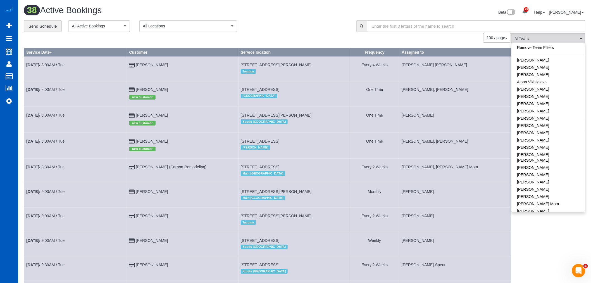
drag, startPoint x: 550, startPoint y: 245, endPoint x: 513, endPoint y: 225, distance: 42.2
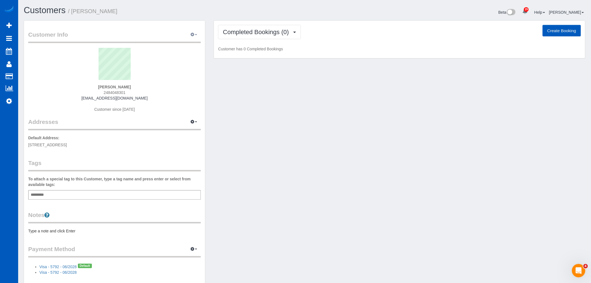
click at [194, 38] on button "button" at bounding box center [194, 34] width 14 height 9
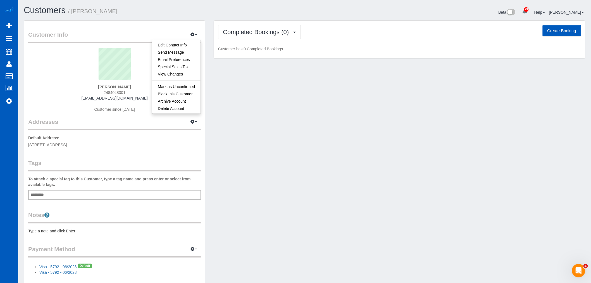
click at [81, 108] on div "[PERSON_NAME] 2484048301 [EMAIL_ADDRESS][DOMAIN_NAME] Customer since [DATE]" at bounding box center [114, 83] width 173 height 70
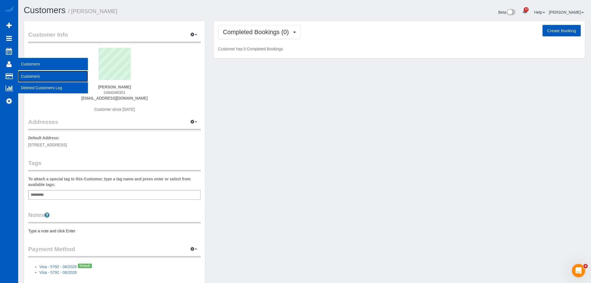
click at [31, 72] on link "Customers" at bounding box center [53, 76] width 70 height 11
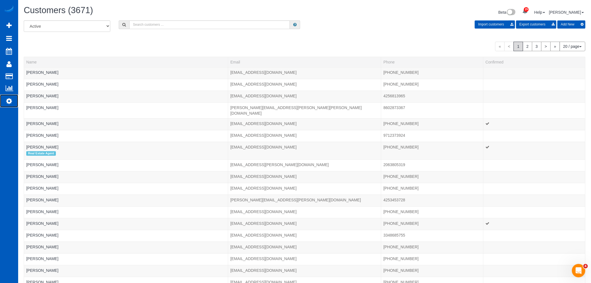
click at [12, 100] on link "Settings" at bounding box center [9, 100] width 18 height 13
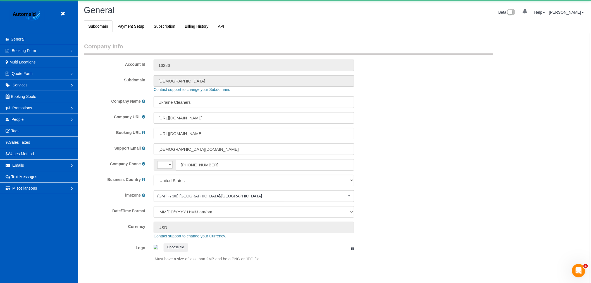
select select "string:[GEOGRAPHIC_DATA]"
select select "1"
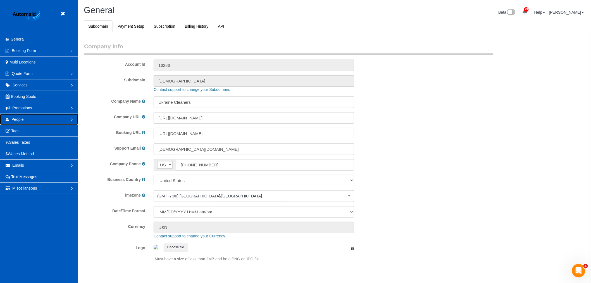
click at [36, 119] on link "People" at bounding box center [39, 119] width 78 height 11
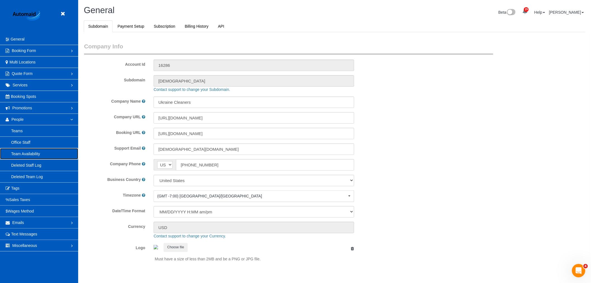
click at [32, 155] on link "Team Availability" at bounding box center [39, 153] width 78 height 11
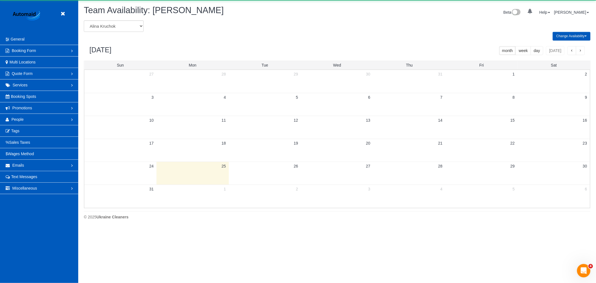
scroll to position [228, 596]
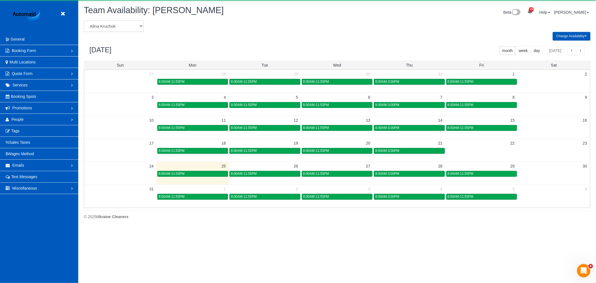
click at [106, 28] on select "[PERSON_NAME] [PERSON_NAME] [PERSON_NAME] [PERSON_NAME] [PERSON_NAME] [PERSON_N…" at bounding box center [114, 25] width 60 height 11
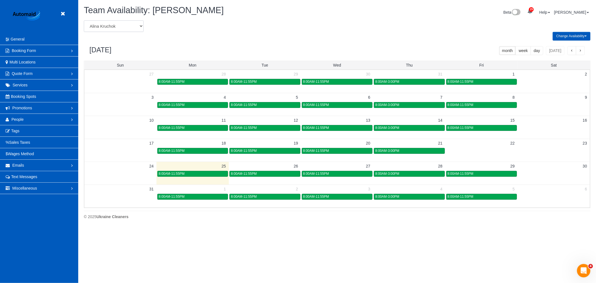
select select "number:31582"
click at [84, 21] on select "[PERSON_NAME] [PERSON_NAME] [PERSON_NAME] [PERSON_NAME] [PERSON_NAME] [PERSON_N…" at bounding box center [114, 25] width 60 height 11
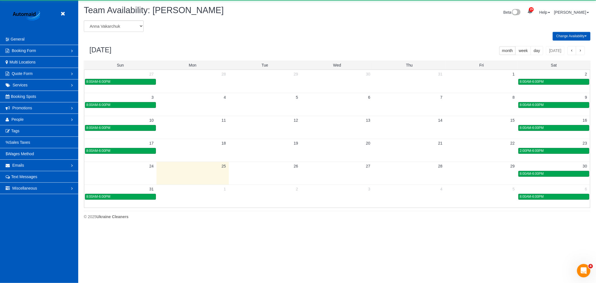
click at [203, 196] on td at bounding box center [192, 196] width 72 height 6
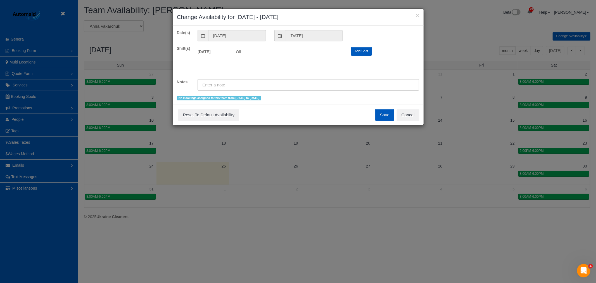
click at [354, 53] on button "Add Shift" at bounding box center [361, 51] width 21 height 9
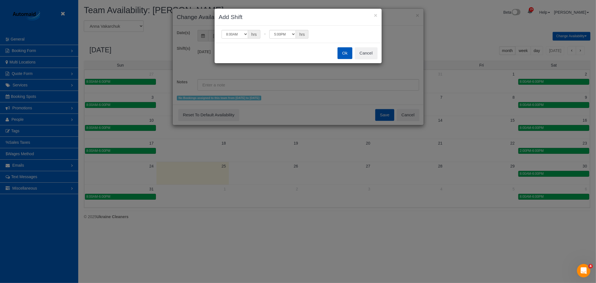
click at [348, 54] on button "Ok" at bounding box center [344, 53] width 15 height 12
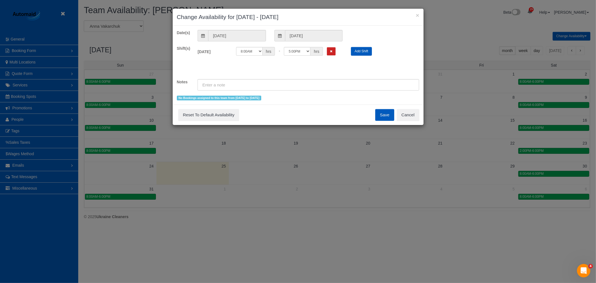
click at [383, 114] on button "Save" at bounding box center [384, 115] width 19 height 12
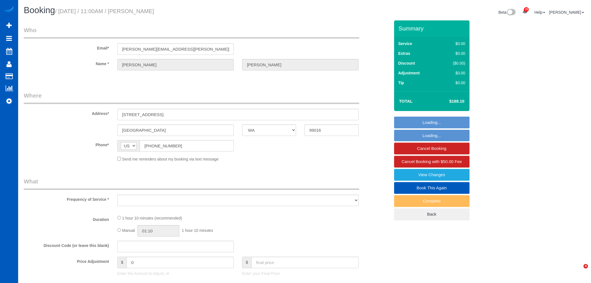
select select "WA"
select select "string:fspay-4a0bb9ac-3b5d-44b3-9fc4-0115a7a0423d"
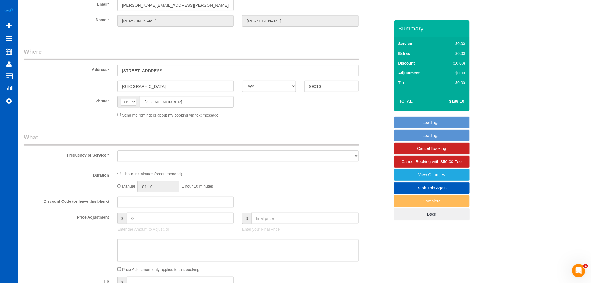
select select "object:1177"
select select "199"
select select "1501"
select select "2"
select select "spot1"
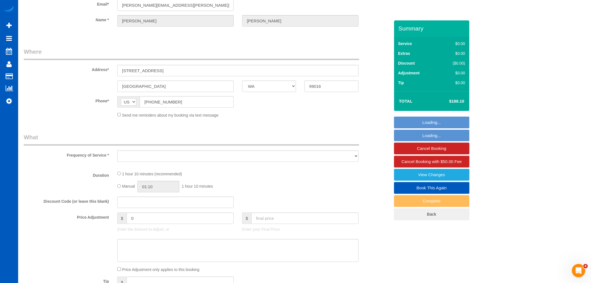
select select "number:10"
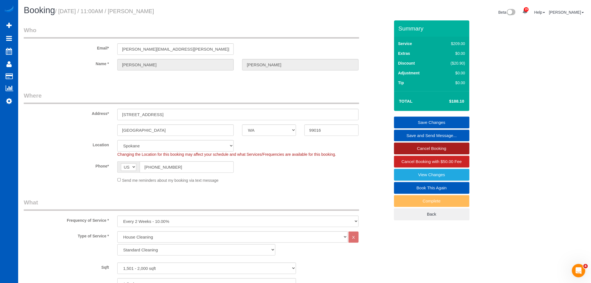
click at [452, 152] on link "Cancel Booking" at bounding box center [431, 148] width 75 height 12
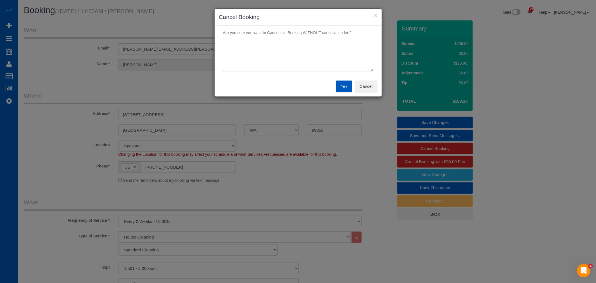
click at [302, 62] on textarea at bounding box center [298, 55] width 150 height 34
type textarea "No available cleaners"
click at [344, 84] on button "Yes" at bounding box center [344, 86] width 16 height 12
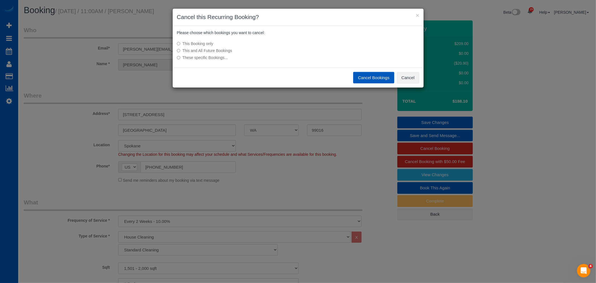
click at [361, 80] on button "Cancel Bookings" at bounding box center [373, 78] width 41 height 12
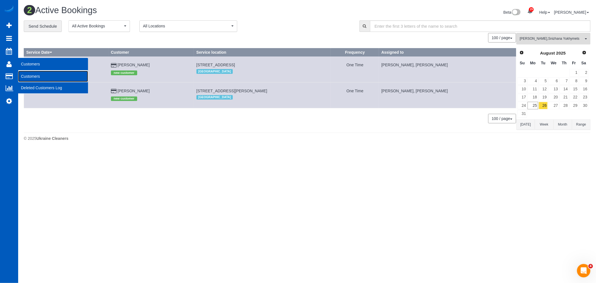
click at [36, 75] on link "Customers" at bounding box center [53, 76] width 70 height 11
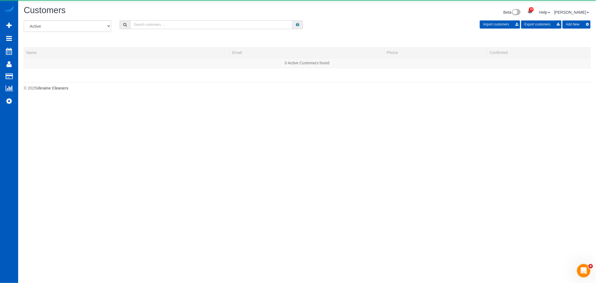
click at [179, 25] on input "text" at bounding box center [211, 24] width 162 height 9
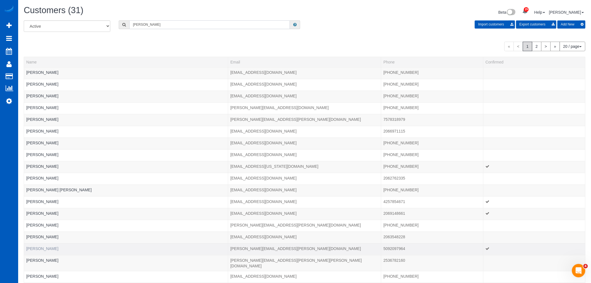
type input "erin"
click at [38, 248] on link "[PERSON_NAME]" at bounding box center [42, 248] width 32 height 4
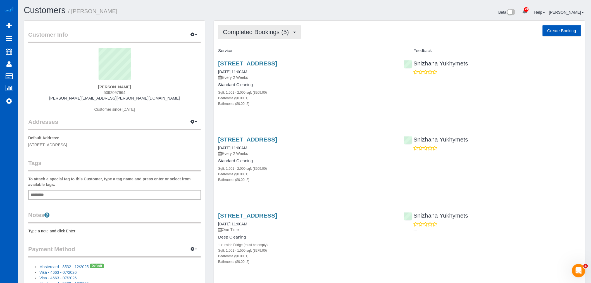
click at [264, 28] on button "Completed Bookings (5)" at bounding box center [259, 32] width 83 height 14
click at [254, 48] on link "Completed Bookings (5)" at bounding box center [247, 44] width 59 height 7
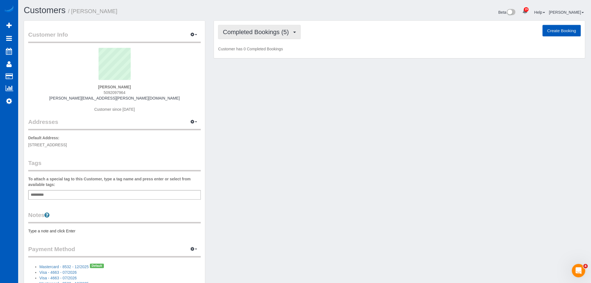
click at [254, 37] on button "Completed Bookings (5)" at bounding box center [259, 32] width 83 height 14
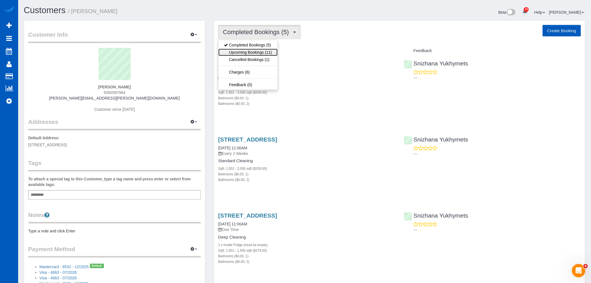
click at [255, 50] on link "Upcoming Bookings (11)" at bounding box center [247, 52] width 59 height 7
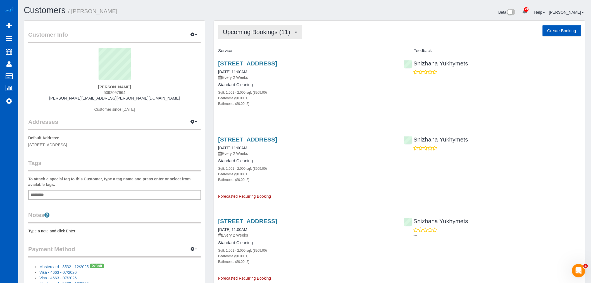
click at [256, 34] on span "Upcoming Bookings (11)" at bounding box center [258, 31] width 70 height 7
click at [9, 101] on icon at bounding box center [9, 100] width 6 height 7
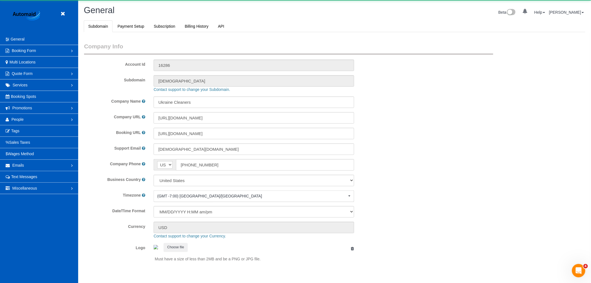
select select "1"
click at [22, 115] on link "People" at bounding box center [39, 119] width 78 height 11
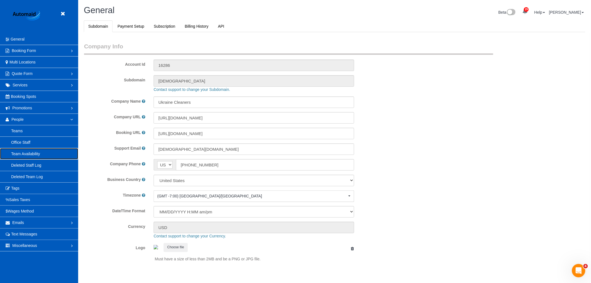
click at [34, 154] on link "Team Availability" at bounding box center [39, 153] width 78 height 11
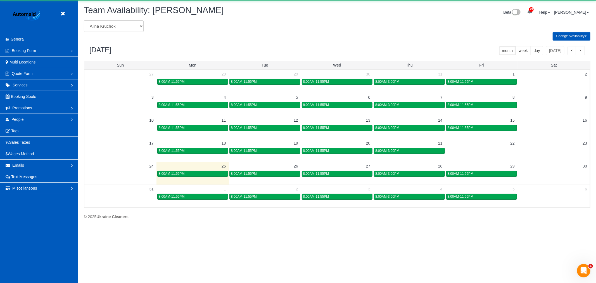
scroll to position [228, 596]
click at [108, 26] on select "Alina Kruchok Alona Kulish Alona Tarasiuk Alona Vikhliaieva Anastasiia Demchenk…" at bounding box center [114, 25] width 60 height 11
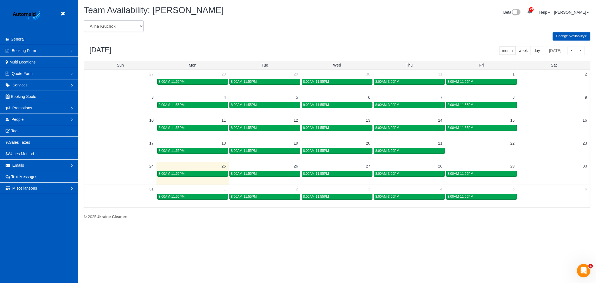
select select "number:24949"
click at [84, 21] on select "Alina Kruchok Alona Kulish Alona Tarasiuk Alona Vikhliaieva Anastasiia Demchenk…" at bounding box center [114, 25] width 60 height 11
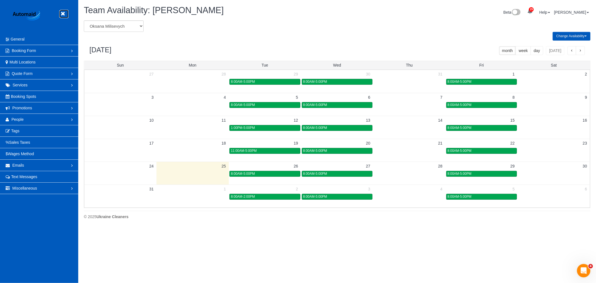
click at [67, 14] on link at bounding box center [64, 14] width 8 height 8
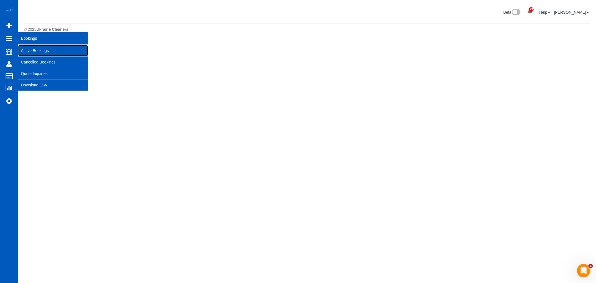
click at [39, 52] on link "Active Bookings" at bounding box center [53, 50] width 70 height 11
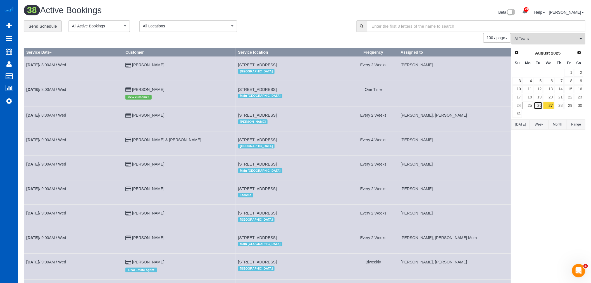
click at [534, 103] on link "26" at bounding box center [538, 106] width 9 height 8
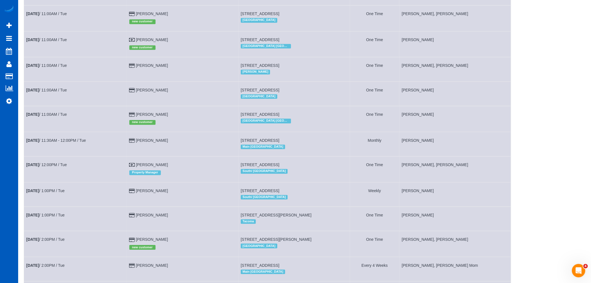
scroll to position [538, 0]
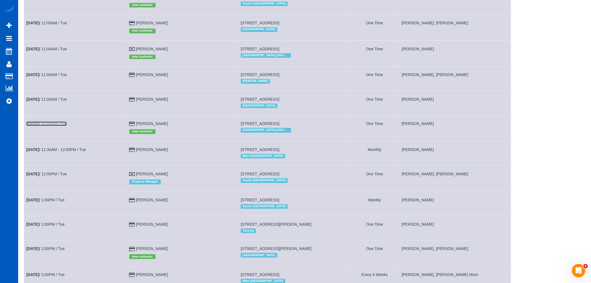
click at [47, 126] on link "Aug 26th / 11:00AM / Tue" at bounding box center [46, 123] width 40 height 4
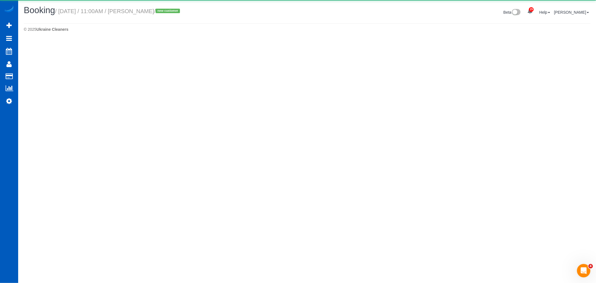
select select "GA"
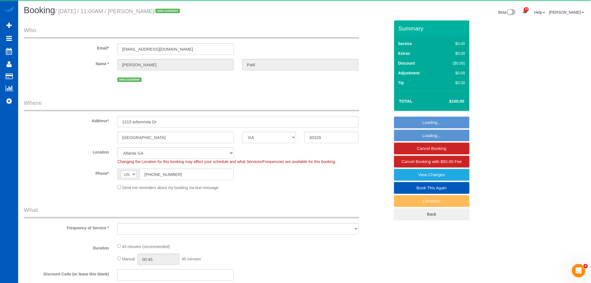
select select "object:6590"
select select "string:fspay-e25b1eca-ad7a-4a61-ab60-1e9ab2d41fce"
select select "199"
select select "spot9"
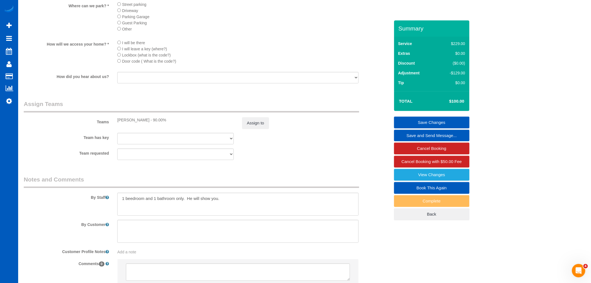
scroll to position [652, 0]
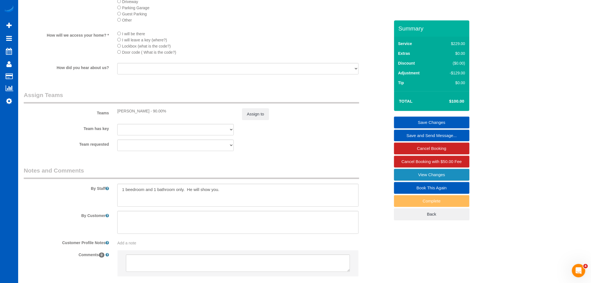
click at [425, 175] on link "View Changes" at bounding box center [431, 175] width 75 height 12
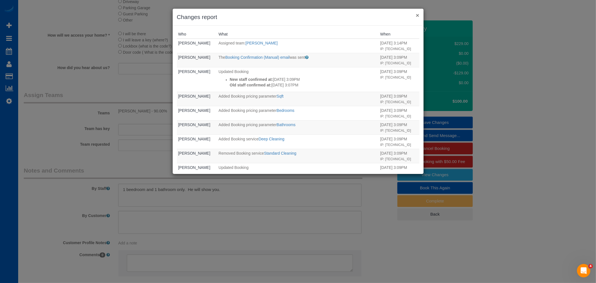
click at [418, 18] on button "×" at bounding box center [417, 15] width 3 height 6
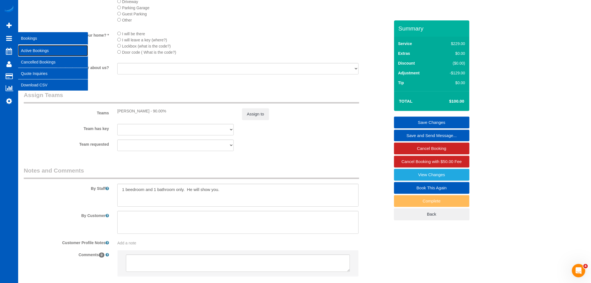
click at [40, 49] on link "Active Bookings" at bounding box center [53, 50] width 70 height 11
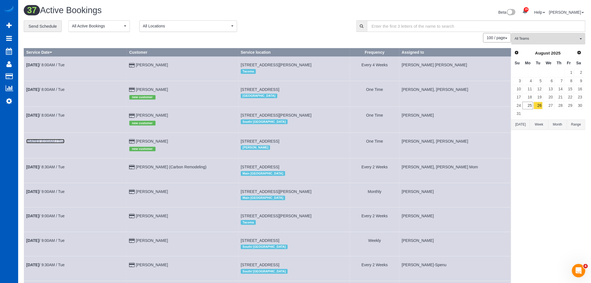
click at [50, 143] on link "Aug 26th / 8:00AM / Tue" at bounding box center [45, 141] width 38 height 4
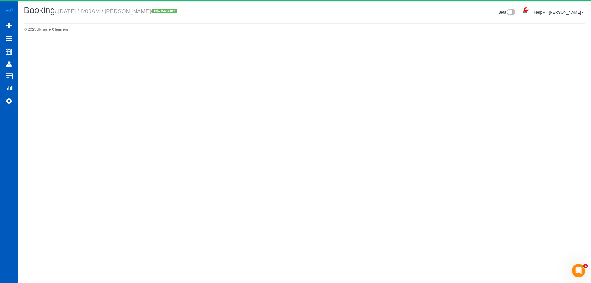
select select "WA"
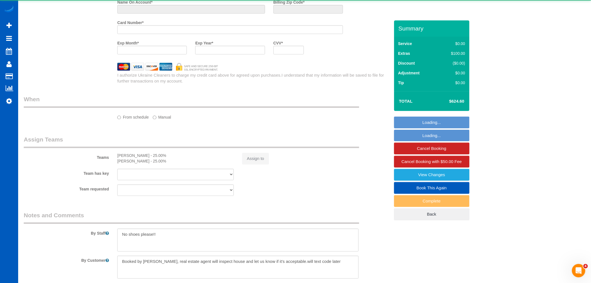
select select "object:8575"
select select "string:fspay-5cd50af1-2701-494e-a47e-db147110651f"
select select "199"
select select "3001"
select select "4"
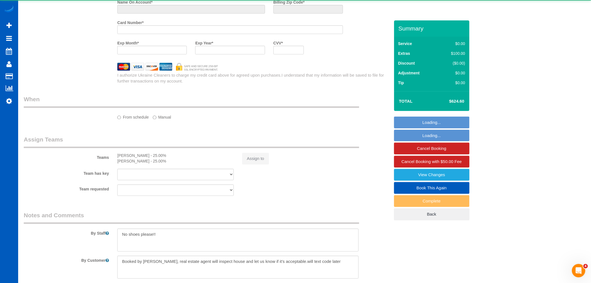
select select "3"
select select "spot22"
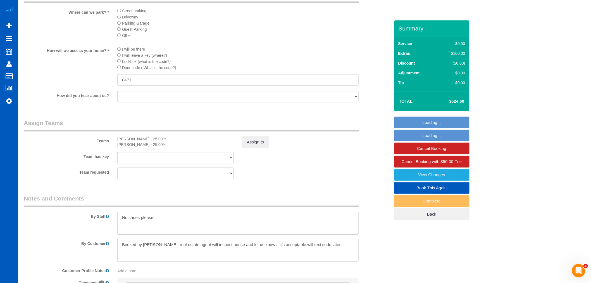
select select "3001"
select select "4"
select select "3"
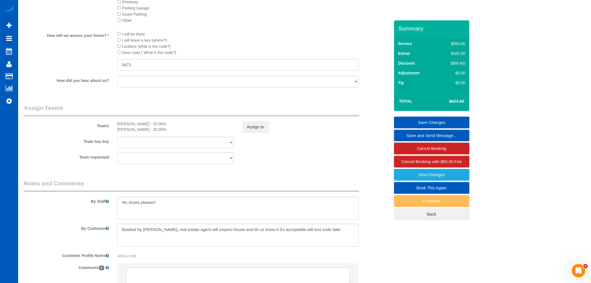
scroll to position [535, 0]
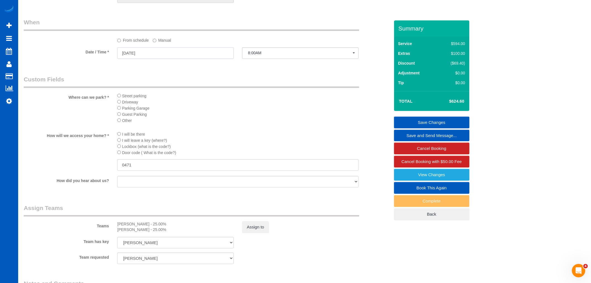
click at [152, 56] on input "08/26/2025" at bounding box center [175, 52] width 116 height 11
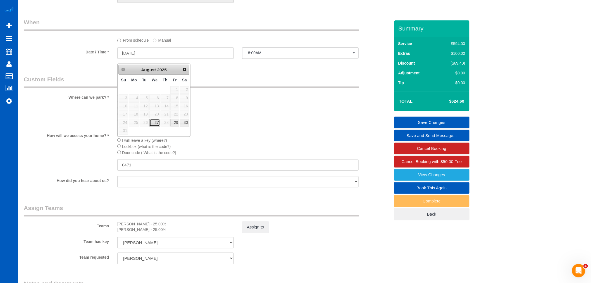
click at [158, 126] on link "27" at bounding box center [154, 123] width 11 height 8
type input "08/27/2025"
select select "spot23"
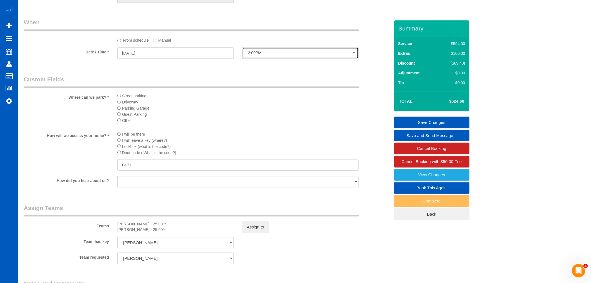
click at [256, 54] on button "2:00PM" at bounding box center [300, 52] width 116 height 11
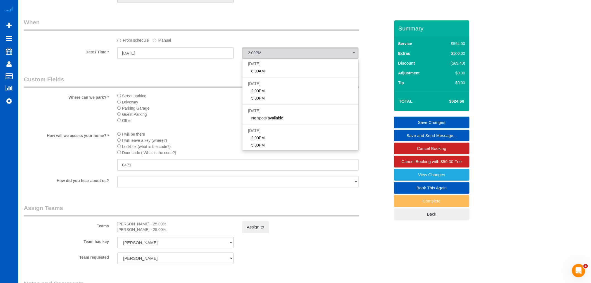
click at [165, 39] on div "From schedule Manual" at bounding box center [207, 30] width 375 height 25
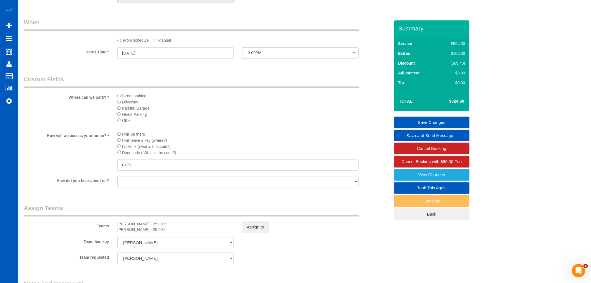
click at [166, 43] on label "Manual" at bounding box center [162, 39] width 18 height 8
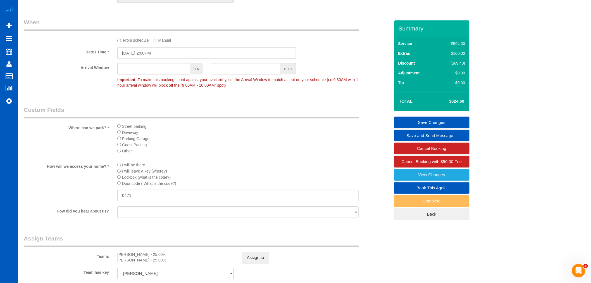
click at [155, 57] on input "08/27/2025 2:00PM" at bounding box center [206, 52] width 179 height 11
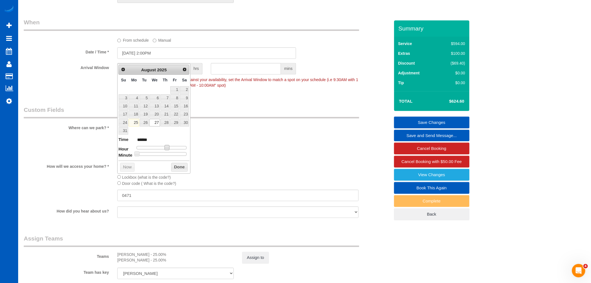
type input "08/27/2025 1:00PM"
type input "******"
type input "08/27/2025 12:00PM"
type input "*******"
type input "08/27/2025 11:00AM"
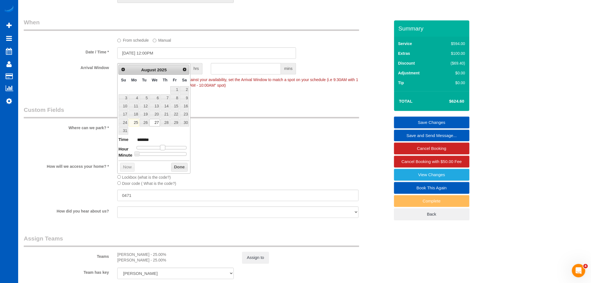
type input "*******"
drag, startPoint x: 169, startPoint y: 147, endPoint x: 162, endPoint y: 148, distance: 6.7
click at [162, 148] on span at bounding box center [160, 147] width 5 height 5
click at [172, 168] on button "Done" at bounding box center [179, 167] width 16 height 9
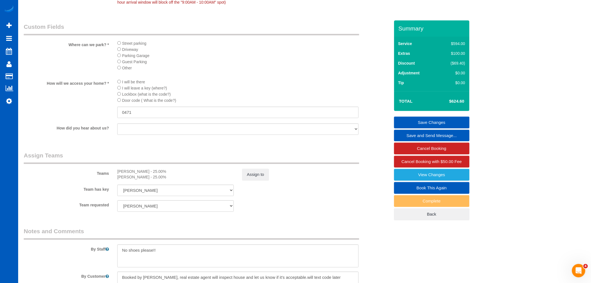
scroll to position [721, 0]
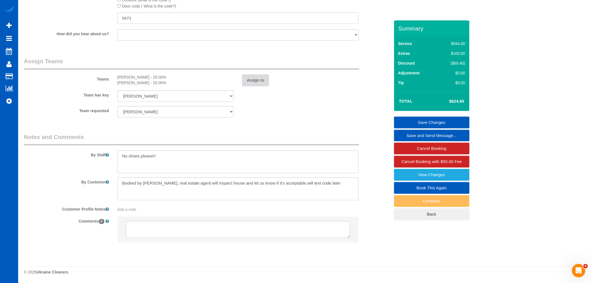
click at [258, 80] on button "Assign to" at bounding box center [255, 80] width 27 height 12
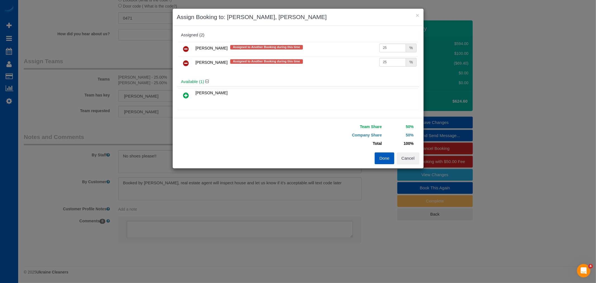
click at [185, 62] on icon at bounding box center [186, 63] width 6 height 7
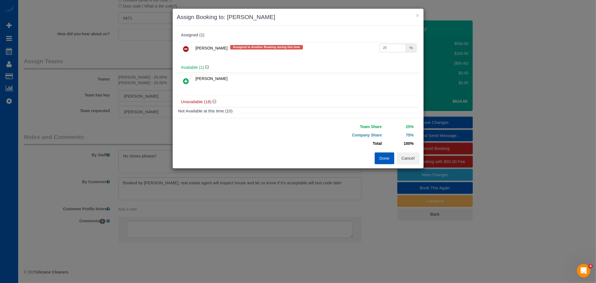
click at [185, 54] on link at bounding box center [186, 49] width 13 height 11
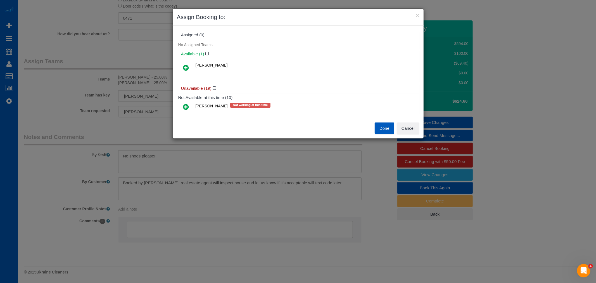
click at [383, 125] on button "Done" at bounding box center [385, 128] width 20 height 12
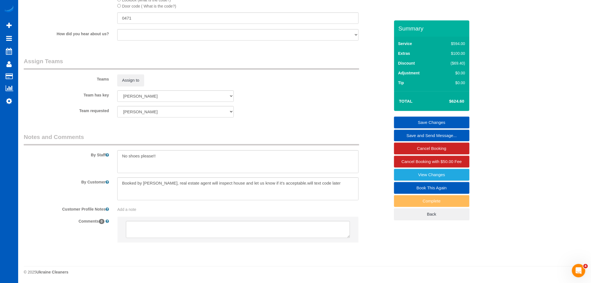
click at [432, 123] on link "Save Changes" at bounding box center [431, 122] width 75 height 12
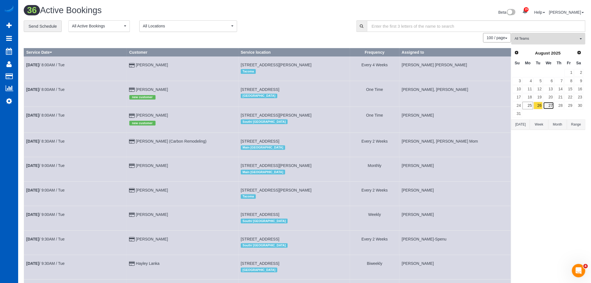
click at [551, 105] on link "27" at bounding box center [548, 106] width 11 height 8
click at [538, 44] on button "All Teams" at bounding box center [548, 38] width 74 height 11
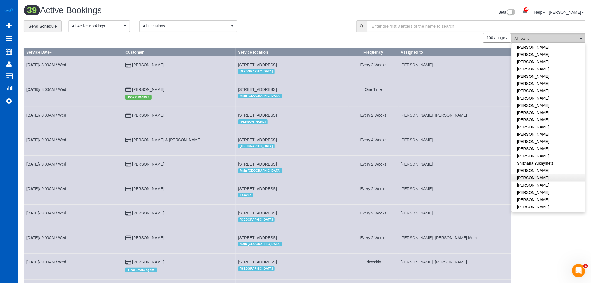
scroll to position [359, 0]
click at [540, 159] on link "[PERSON_NAME]" at bounding box center [548, 162] width 73 height 7
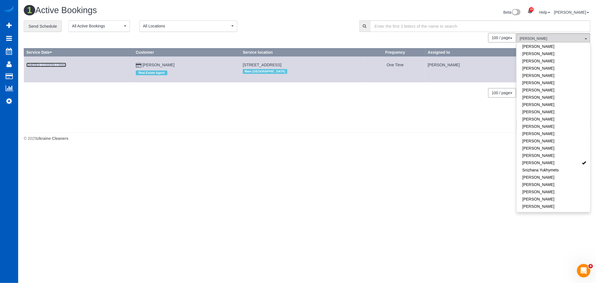
click at [47, 65] on link "Aug 27th / 2:00PM / Wed" at bounding box center [46, 65] width 40 height 4
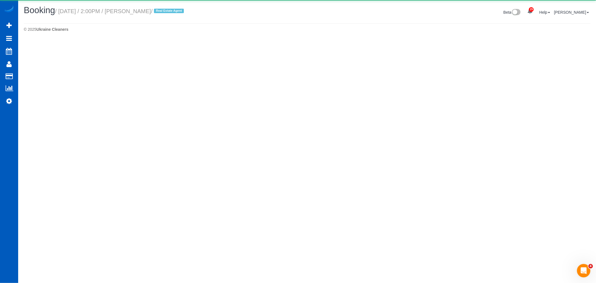
select select "WA"
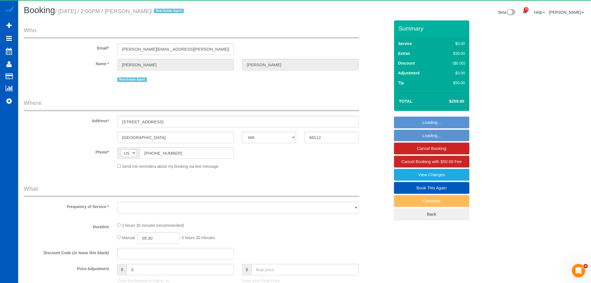
select select "object:11379"
select select "string:fspay-cc66f0fc-464d-4450-9b7f-2eafa87a196b"
select select "199"
select select "1001"
select select "2"
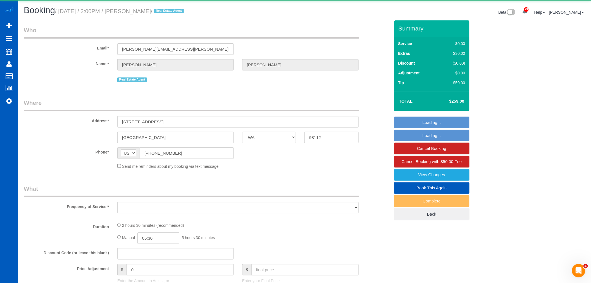
select select "2"
select select "spot30"
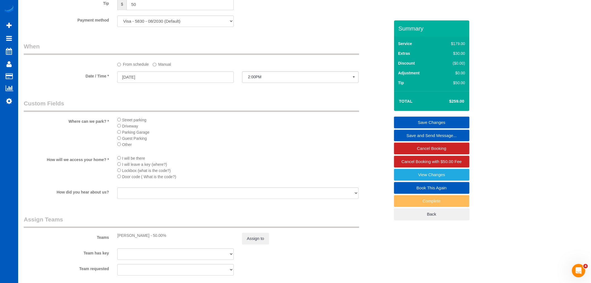
scroll to position [403, 0]
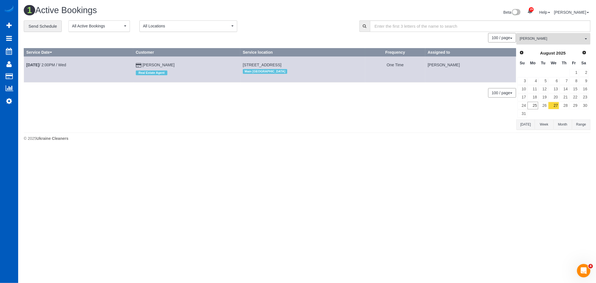
click at [537, 35] on button "Sarah Morozov All Teams" at bounding box center [553, 38] width 74 height 11
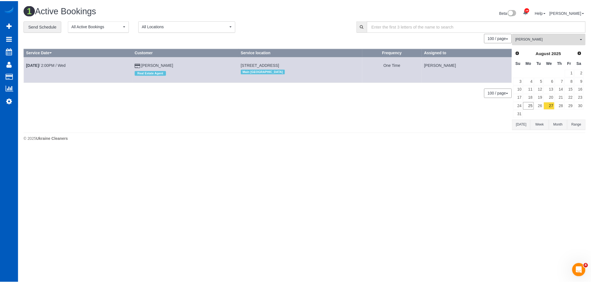
scroll to position [383, 0]
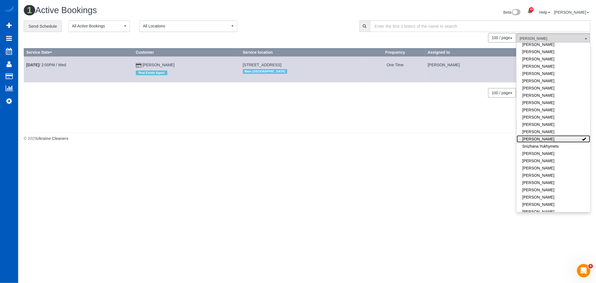
click at [566, 135] on link "[PERSON_NAME]" at bounding box center [552, 138] width 73 height 7
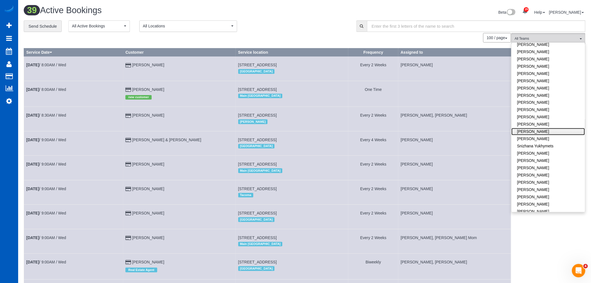
click at [560, 128] on link "[PERSON_NAME]" at bounding box center [548, 131] width 73 height 7
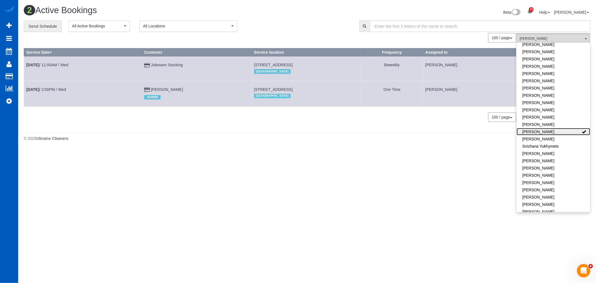
click at [560, 128] on link "[PERSON_NAME]" at bounding box center [552, 131] width 73 height 7
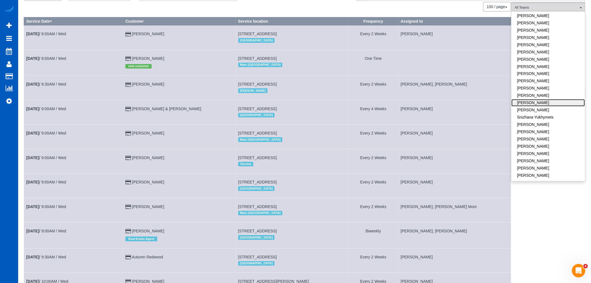
scroll to position [390, 0]
click at [546, 177] on link "[PERSON_NAME]" at bounding box center [548, 180] width 73 height 7
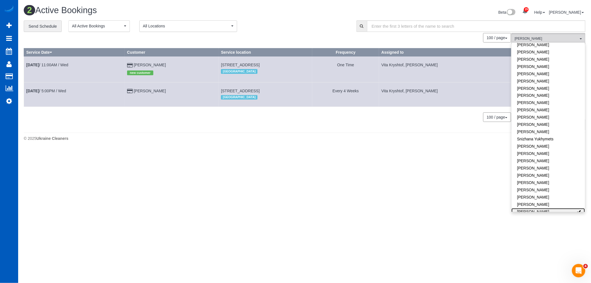
scroll to position [0, 0]
click at [45, 63] on link "Aug 27th / 11:00AM / Wed" at bounding box center [47, 65] width 42 height 4
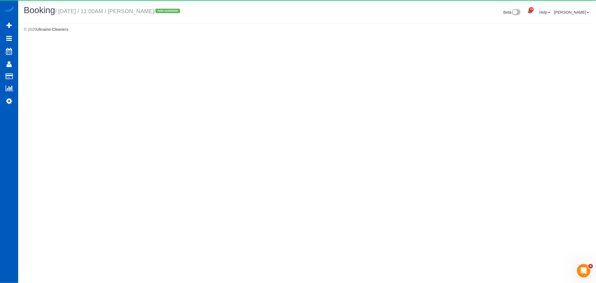
select select "WA"
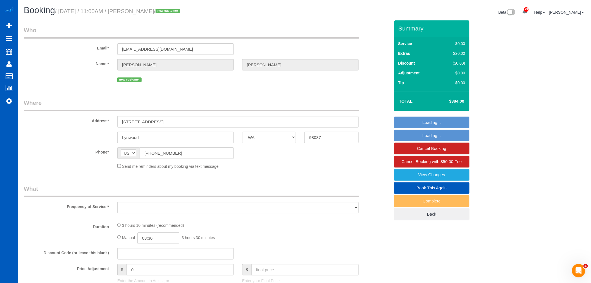
select select "object:13172"
select select "string:fspay-ce8d8389-2c42-4954-b925-0c4cfeb98dae"
select select "199"
select select "spot37"
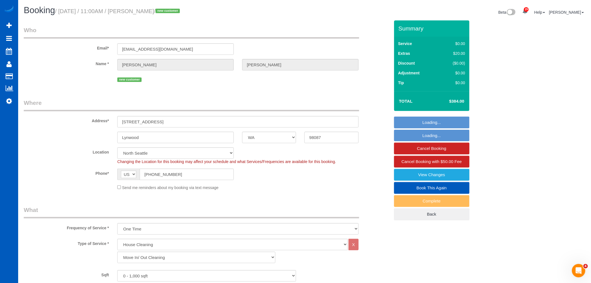
select select "object:13547"
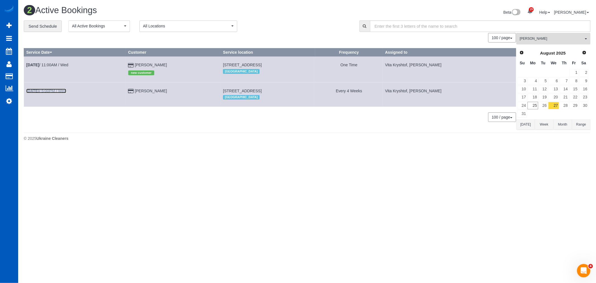
click at [46, 91] on link "Aug 27th / 5:00PM / Wed" at bounding box center [46, 91] width 40 height 4
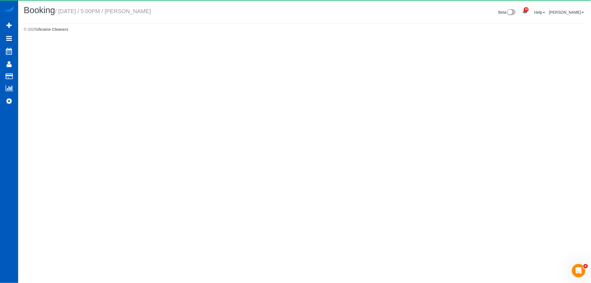
select select "WA"
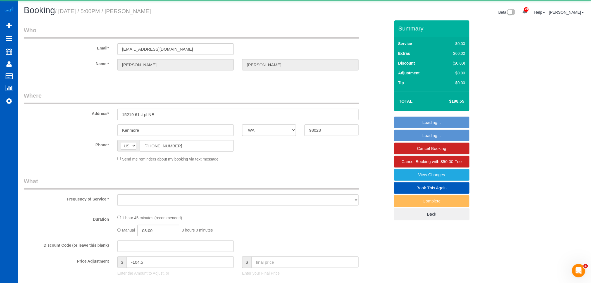
select select "object:14170"
select select "string:fspay-321b31e2-4c48-40af-9d5e-d25a835aa0e8"
select select "number:8"
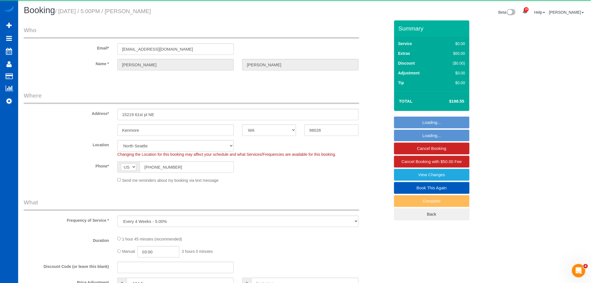
select select "object:14425"
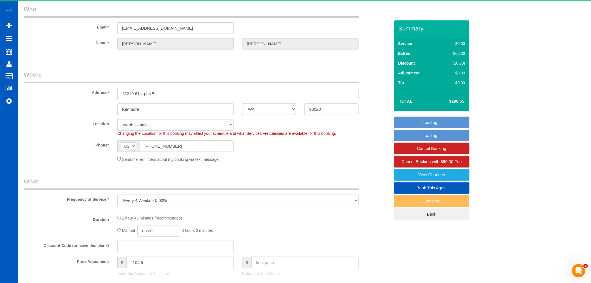
select select "199"
select select "2001"
select select "2"
select select "spot45"
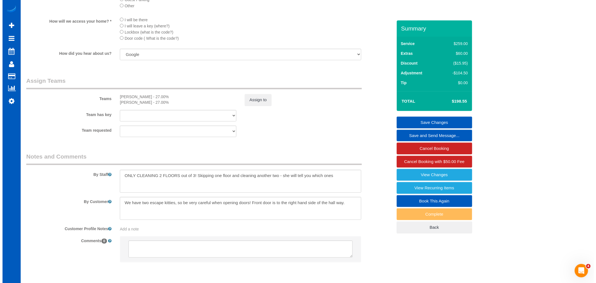
scroll to position [633, 0]
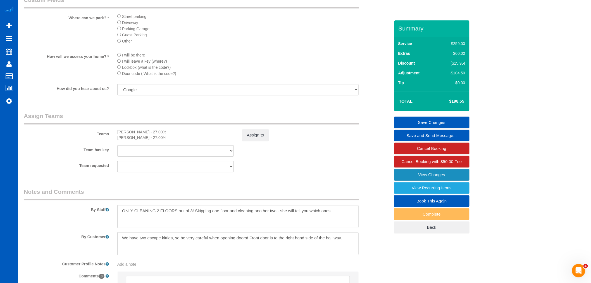
click at [442, 175] on link "View Changes" at bounding box center [431, 175] width 75 height 12
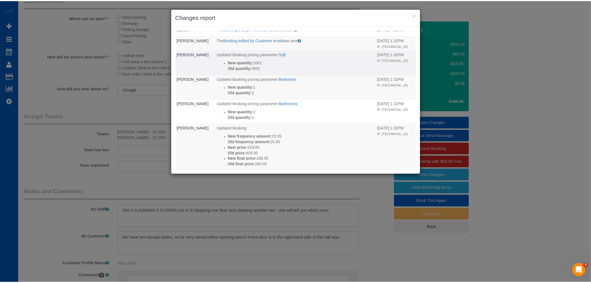
scroll to position [0, 0]
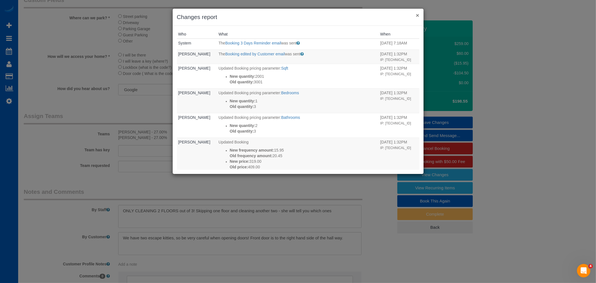
click at [419, 13] on button "×" at bounding box center [417, 15] width 3 height 6
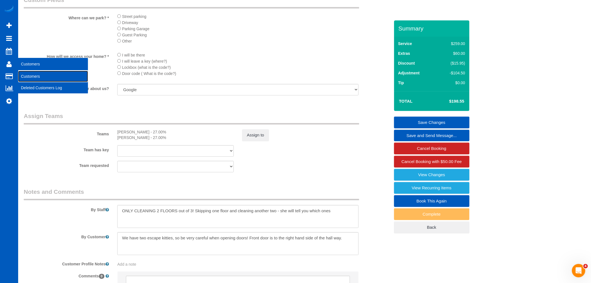
click at [41, 76] on link "Customers" at bounding box center [53, 76] width 70 height 11
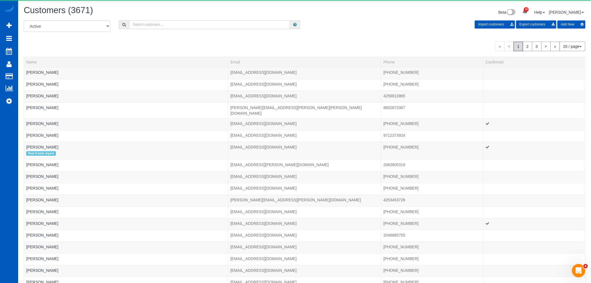
click at [141, 21] on input "text" at bounding box center [209, 24] width 161 height 9
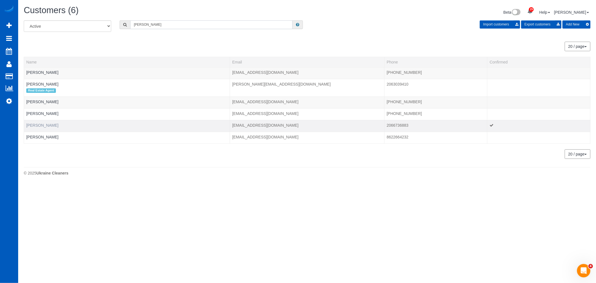
type input "alicia"
click at [26, 124] on link "Alicia Shen" at bounding box center [42, 125] width 32 height 4
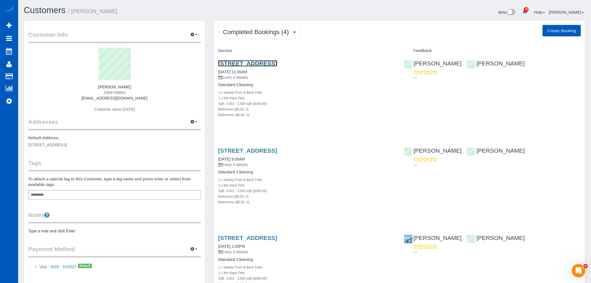
click at [259, 61] on link "15219 61st Pl Ne, Kenmore, WA 98028" at bounding box center [247, 63] width 59 height 6
click at [274, 40] on div "Completed Bookings (4) Completed Bookings (4) Upcoming Bookings (12) Cancelled …" at bounding box center [399, 220] width 371 height 399
click at [274, 35] on span "Completed Bookings (4)" at bounding box center [257, 31] width 69 height 7
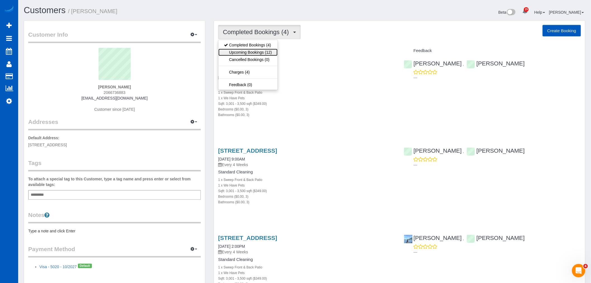
click at [268, 52] on link "Upcoming Bookings (12)" at bounding box center [247, 52] width 59 height 7
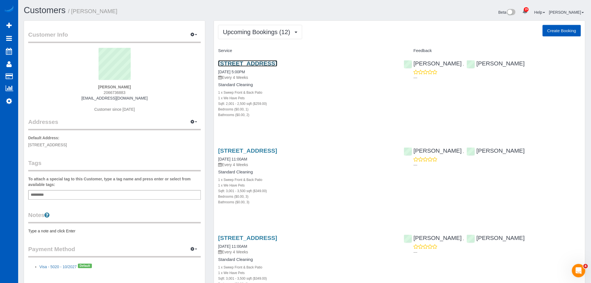
click at [267, 62] on link "15219 61st Pl Ne, Kenmore, WA 98028" at bounding box center [247, 63] width 59 height 6
click at [249, 28] on button "Upcoming Bookings (12)" at bounding box center [260, 32] width 84 height 14
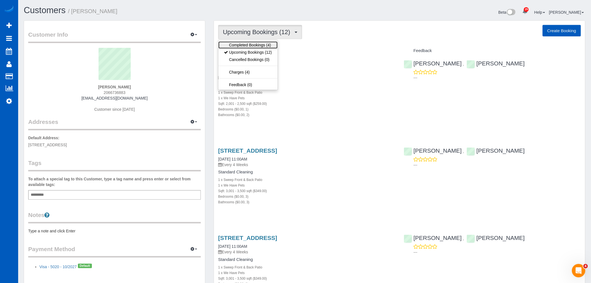
click at [248, 46] on link "Completed Bookings (4)" at bounding box center [247, 44] width 59 height 7
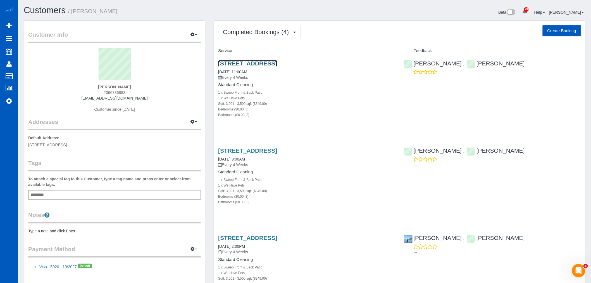
click at [251, 66] on link "15219 61st Pl Ne, Kenmore, WA 98028" at bounding box center [247, 63] width 59 height 6
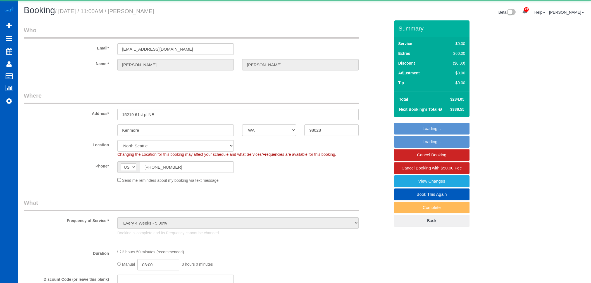
select select "WA"
select select "number:8"
select select "object:1198"
select select "199"
select select "3001"
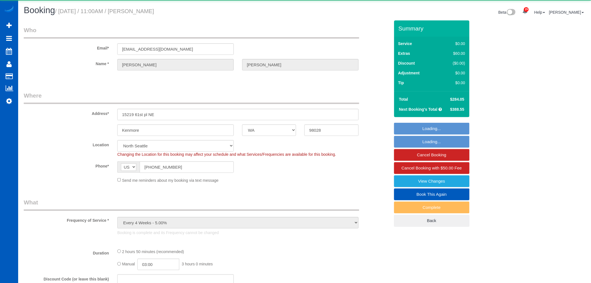
select select "3"
select select "spot1"
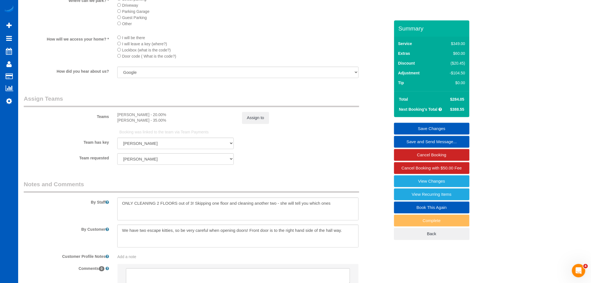
scroll to position [603, 0]
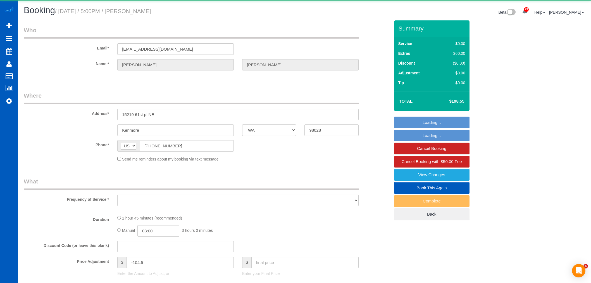
select select "WA"
select select "object:1200"
select select "199"
select select "2001"
select select "2"
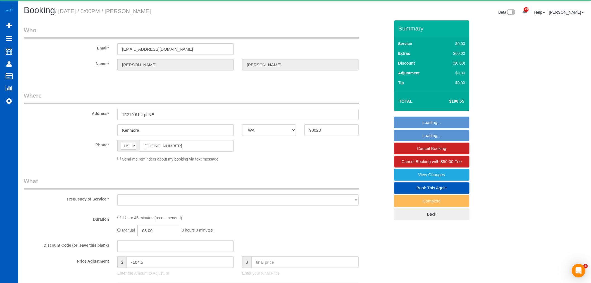
select select "spot1"
select select "number:8"
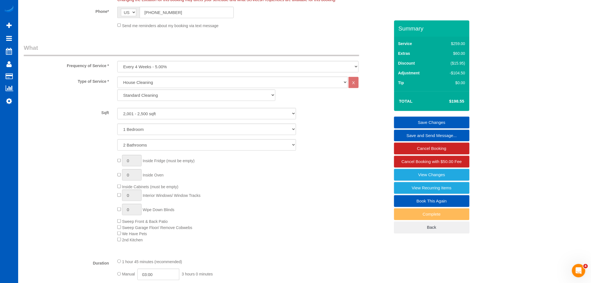
scroll to position [155, 0]
click at [134, 106] on div "Type of Service * House Cleaning X Standard Cleaning Deep Cleaning Move In/ Out…" at bounding box center [207, 164] width 366 height 177
click at [139, 109] on select "0 - 1,000 sqft 1,001 - 1,500 sqft 1,501 - 2,000 sqft 2,001 - 2,500 sqft 2,501 -…" at bounding box center [206, 112] width 179 height 11
select select "3001"
click at [117, 108] on select "0 - 1,000 sqft 1,001 - 1,500 sqft 1,501 - 2,000 sqft 2,001 - 2,500 sqft 2,501 -…" at bounding box center [206, 112] width 179 height 11
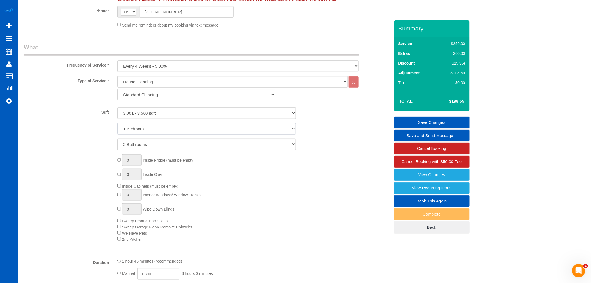
click at [153, 129] on select "1 Bedroom 2 Bedrooms 3 Bedrooms 4 Bedrooms 5 Bedrooms 6 Bedrooms 7 Bedrooms" at bounding box center [206, 128] width 179 height 11
select select "3"
click at [117, 123] on select "1 Bedroom 2 Bedrooms 3 Bedrooms 4 Bedrooms 5 Bedrooms 6 Bedrooms 7 Bedrooms" at bounding box center [206, 128] width 179 height 11
drag, startPoint x: 151, startPoint y: 146, endPoint x: 150, endPoint y: 150, distance: 4.4
click at [151, 146] on select "1 Bathroom 2 Bathrooms 3 Bathrooms 4 Bathrooms 5 Bathrooms 6 Bathrooms 7 Bathro…" at bounding box center [206, 144] width 179 height 11
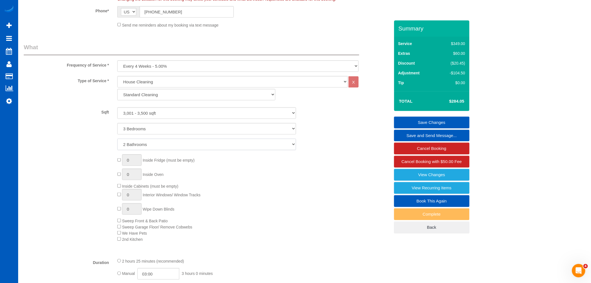
select select "3"
click at [117, 139] on select "1 Bathroom 2 Bathrooms 3 Bathrooms 4 Bathrooms 5 Bathrooms 6 Bathrooms 7 Bathro…" at bounding box center [206, 144] width 179 height 11
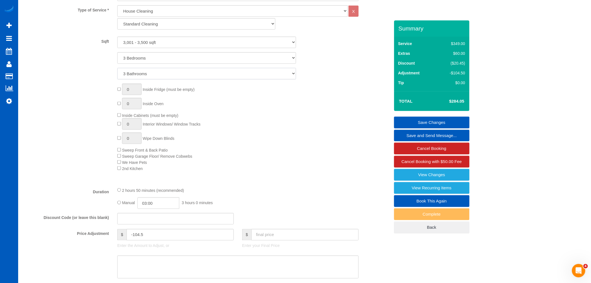
scroll to position [248, 0]
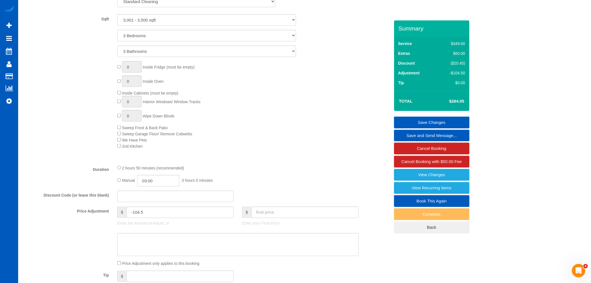
click at [290, 163] on fieldset "What Frequency of Service * One Time Weekly - 15.00% Every 2 Weeks - 10.00% Eve…" at bounding box center [207, 126] width 366 height 353
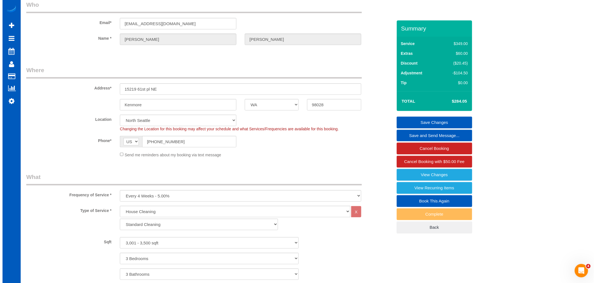
scroll to position [0, 0]
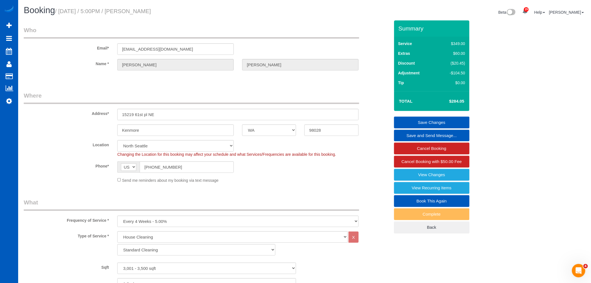
click at [432, 116] on link "Save Changes" at bounding box center [431, 122] width 75 height 12
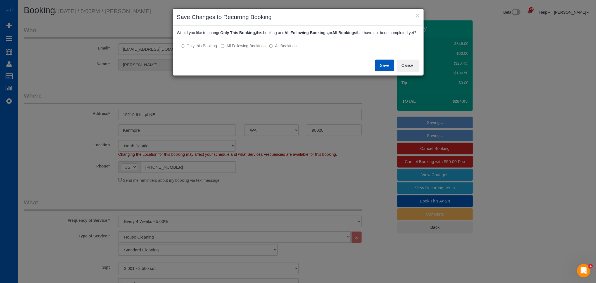
click at [242, 49] on label "All Following Bookings" at bounding box center [243, 46] width 45 height 6
click at [378, 68] on button "Save" at bounding box center [384, 65] width 19 height 12
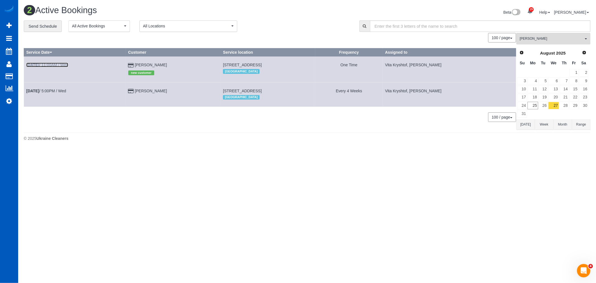
click at [61, 65] on link "Aug 27th / 11:00AM / Wed" at bounding box center [47, 65] width 42 height 4
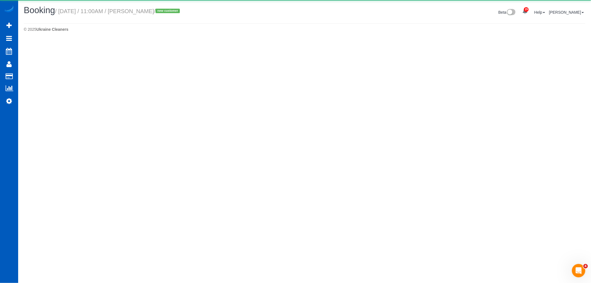
select select "WA"
select select "199"
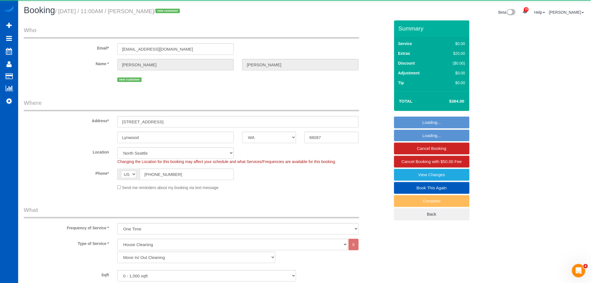
select select "object:2435"
select select "spot8"
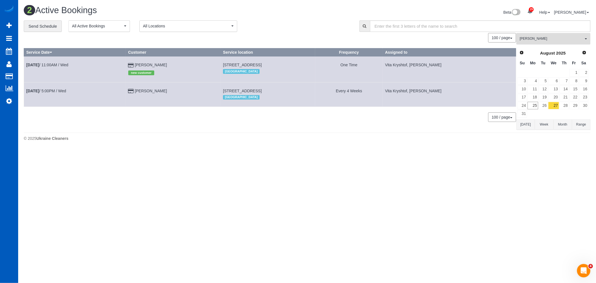
click at [552, 35] on button "Vita Kryshtof All Teams" at bounding box center [553, 38] width 74 height 11
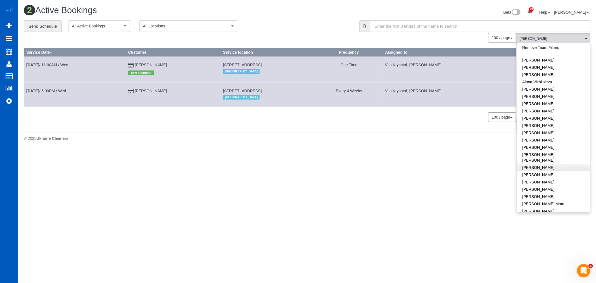
click at [545, 48] on link "Remove Team Filters" at bounding box center [552, 47] width 73 height 7
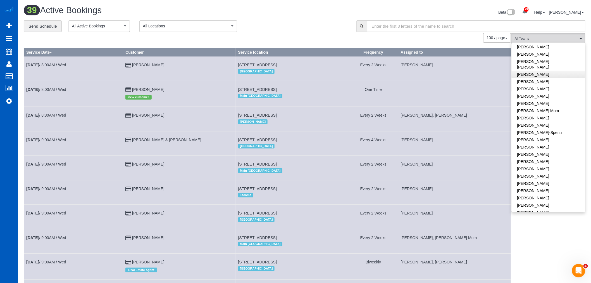
scroll to position [124, 0]
click at [551, 134] on link "[PERSON_NAME]" at bounding box center [548, 137] width 73 height 7
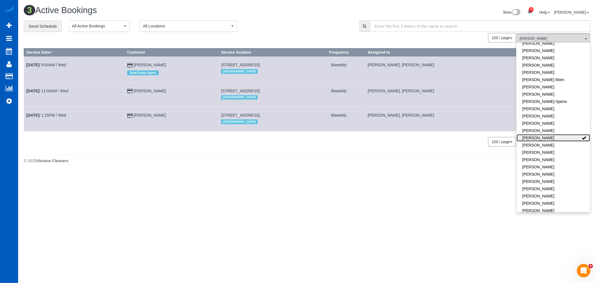
click at [548, 134] on link "[PERSON_NAME]" at bounding box center [552, 137] width 73 height 7
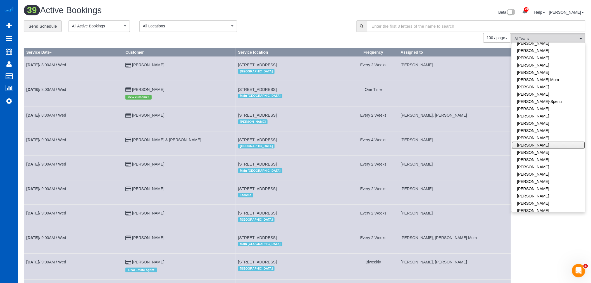
click at [546, 141] on link "[PERSON_NAME]" at bounding box center [548, 144] width 73 height 7
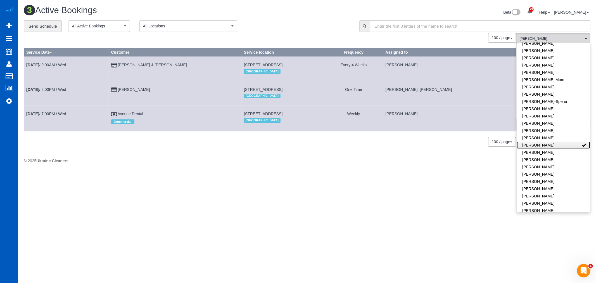
click at [546, 141] on link "[PERSON_NAME]" at bounding box center [552, 144] width 73 height 7
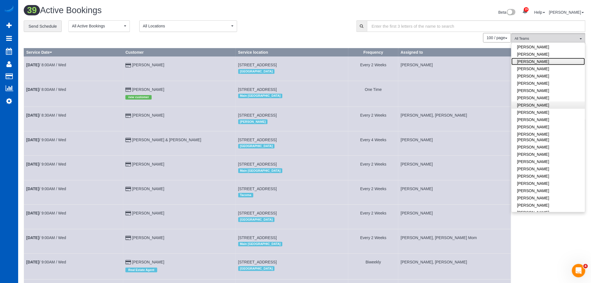
scroll to position [217, 0]
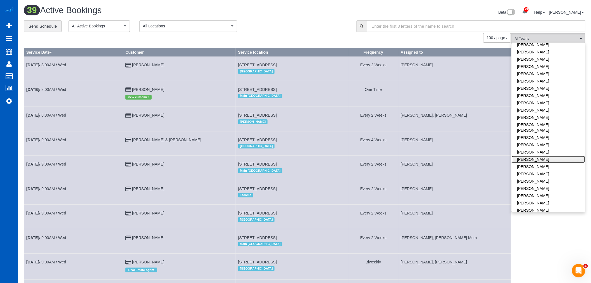
click at [547, 156] on link "[PERSON_NAME]" at bounding box center [548, 159] width 73 height 7
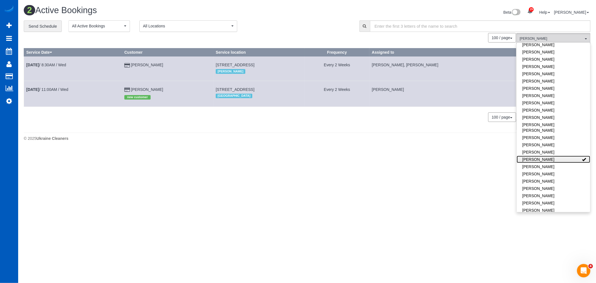
click at [547, 156] on link "[PERSON_NAME]" at bounding box center [552, 159] width 73 height 7
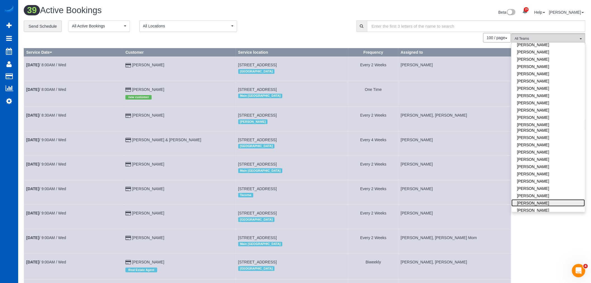
click at [552, 199] on link "Olena Datsyk" at bounding box center [548, 202] width 73 height 7
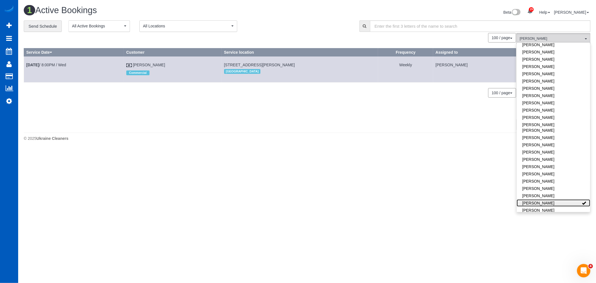
click at [552, 199] on link "Olena Datsyk" at bounding box center [552, 202] width 73 height 7
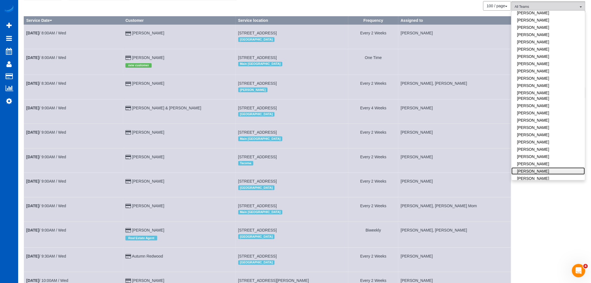
scroll to position [31, 0]
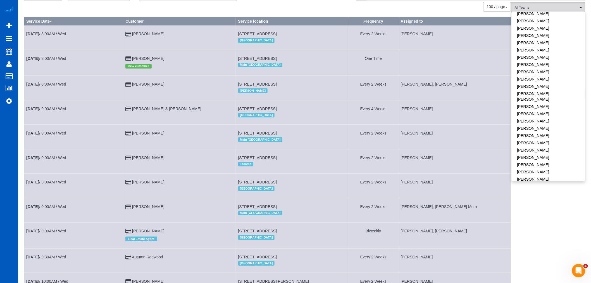
click at [45, 54] on td "Aug 27th / 8:00AM / Wed" at bounding box center [73, 63] width 99 height 26
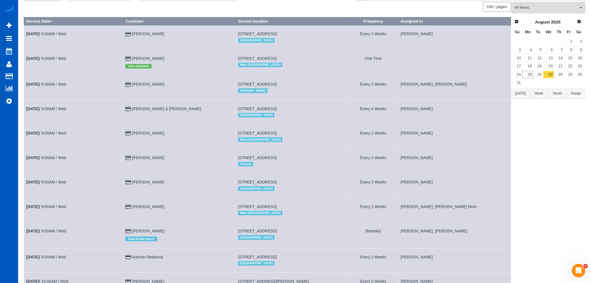
click at [42, 54] on td "Aug 27th / 8:00AM / Wed" at bounding box center [73, 63] width 99 height 26
click at [40, 55] on td "Aug 27th / 8:00AM / Wed" at bounding box center [73, 63] width 99 height 26
click at [41, 56] on td "Aug 27th / 8:00AM / Wed" at bounding box center [73, 63] width 99 height 26
click at [39, 57] on b "Aug 27th" at bounding box center [32, 58] width 13 height 4
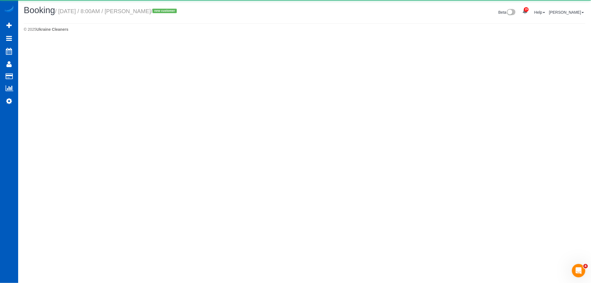
select select "WA"
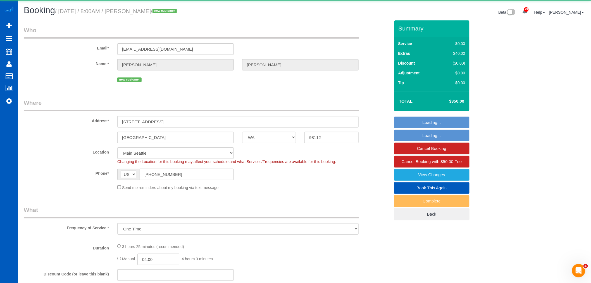
select select "object:6136"
select select "199"
select select "3501"
select select "4"
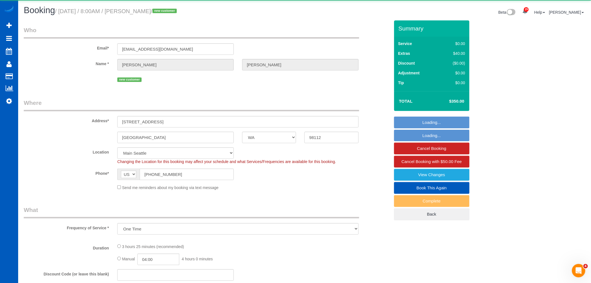
select select "spot16"
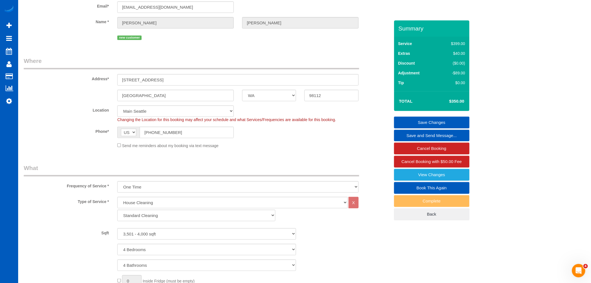
scroll to position [31, 0]
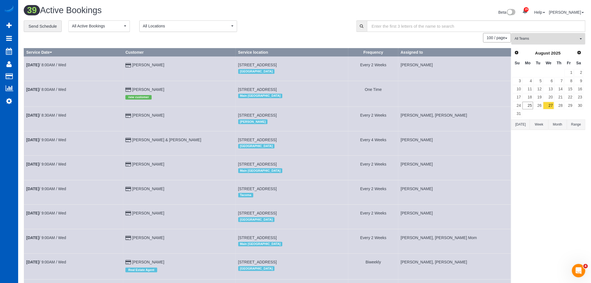
click at [549, 38] on span "All Teams" at bounding box center [547, 38] width 64 height 5
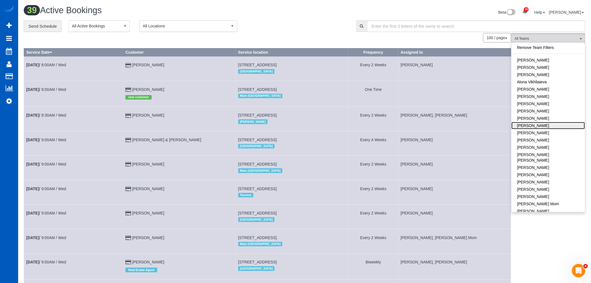
click at [553, 125] on link "Anzhela Trokhymiuk" at bounding box center [548, 125] width 73 height 7
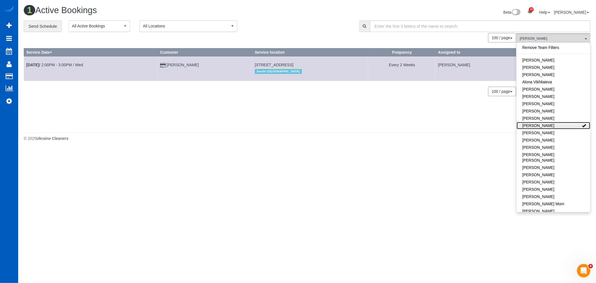
click at [553, 125] on link "Anzhela Trokhymiuk" at bounding box center [552, 125] width 73 height 7
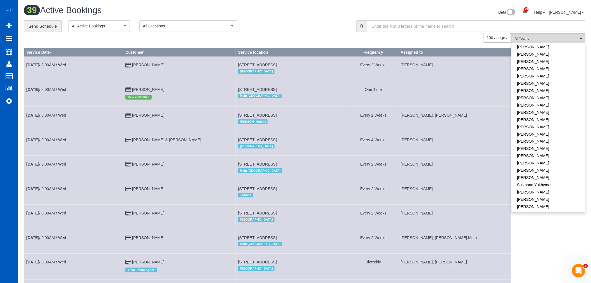
scroll to position [341, 0]
click at [547, 169] on link "[PERSON_NAME]" at bounding box center [548, 172] width 73 height 7
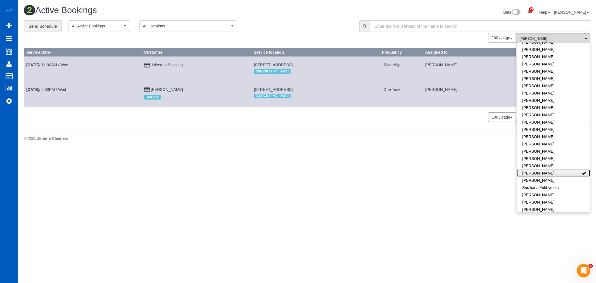
click at [547, 169] on link "[PERSON_NAME]" at bounding box center [552, 172] width 73 height 7
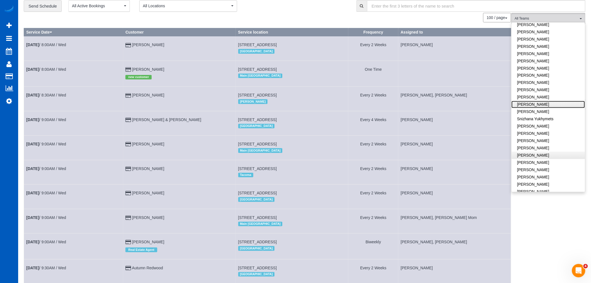
scroll to position [31, 0]
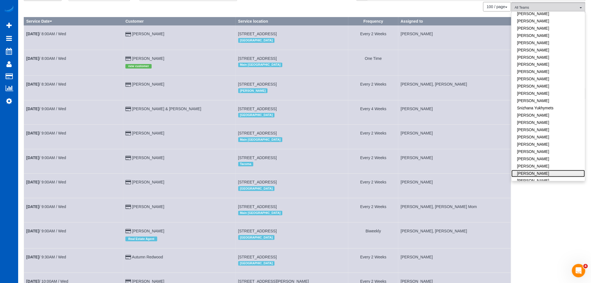
click at [548, 170] on link "[PERSON_NAME]" at bounding box center [548, 173] width 73 height 7
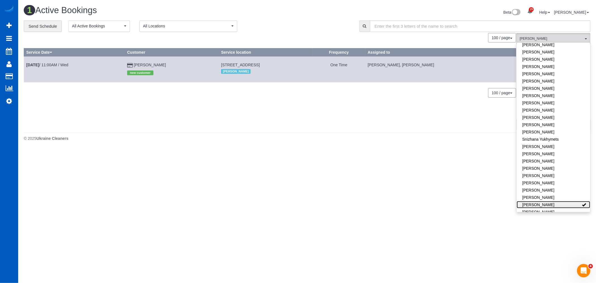
click at [548, 201] on link "[PERSON_NAME]" at bounding box center [552, 204] width 73 height 7
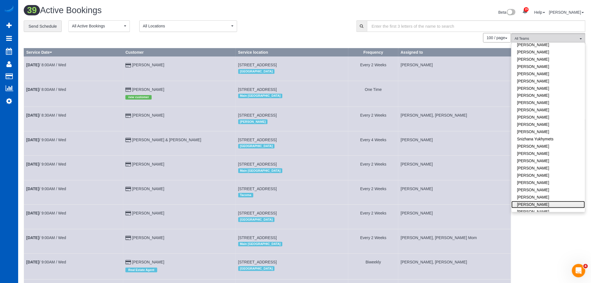
click at [548, 201] on link "[PERSON_NAME]" at bounding box center [548, 204] width 73 height 7
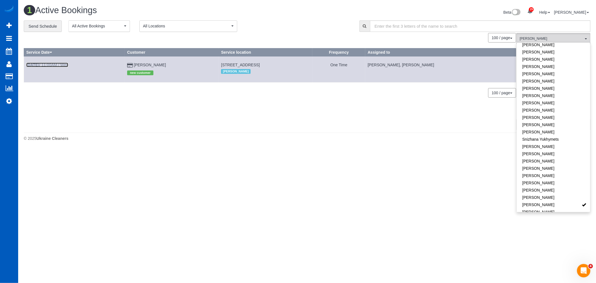
click at [65, 65] on link "Aug 27th / 11:00AM / Wed" at bounding box center [47, 65] width 42 height 4
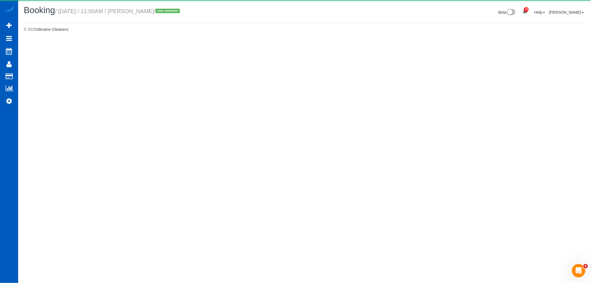
select select "WA"
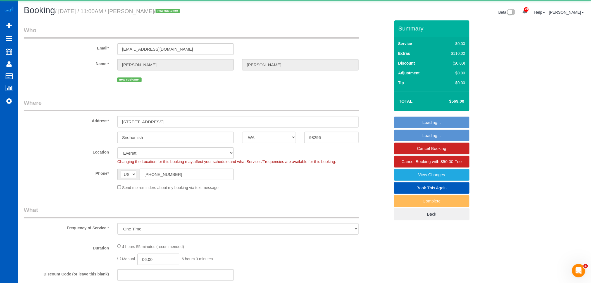
select select "object:9320"
select select "199"
select select "3001"
select select "5"
select select "3"
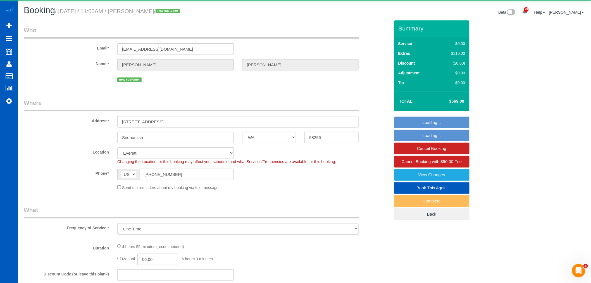
select select "spot23"
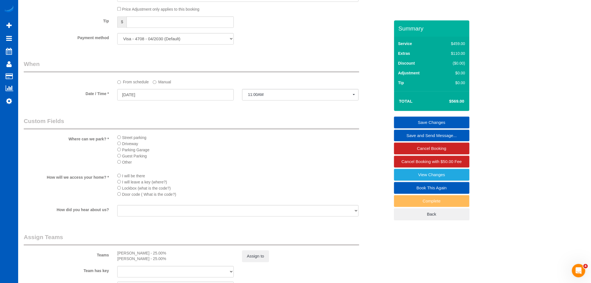
scroll to position [414, 0]
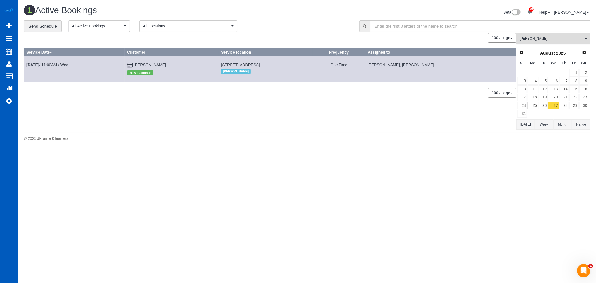
click at [555, 42] on button "Vira Zhukovska All Teams" at bounding box center [553, 38] width 74 height 11
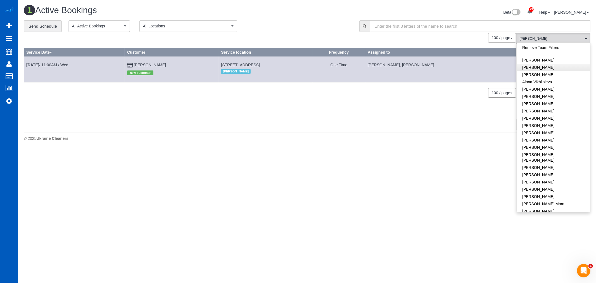
click at [543, 49] on link "Remove Team Filters" at bounding box center [552, 47] width 73 height 7
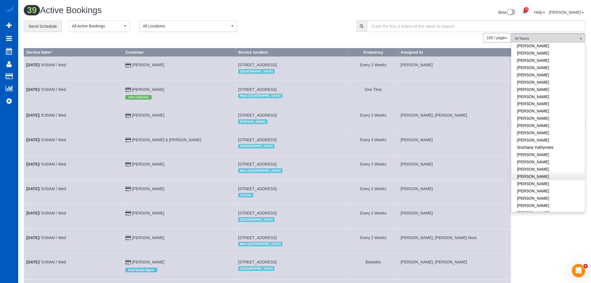
scroll to position [390, 0]
click at [549, 194] on link "[PERSON_NAME]" at bounding box center [548, 197] width 73 height 7
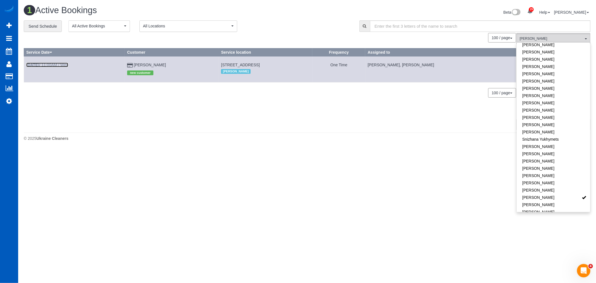
click at [53, 65] on link "Aug 27th / 11:00AM / Wed" at bounding box center [47, 65] width 42 height 4
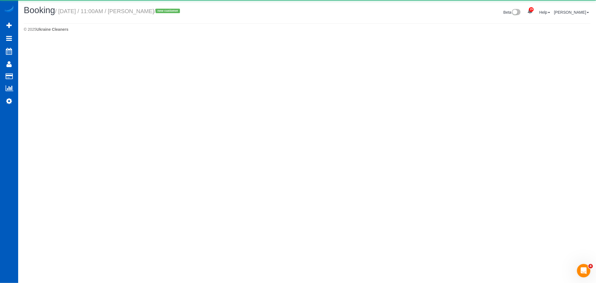
select select "WA"
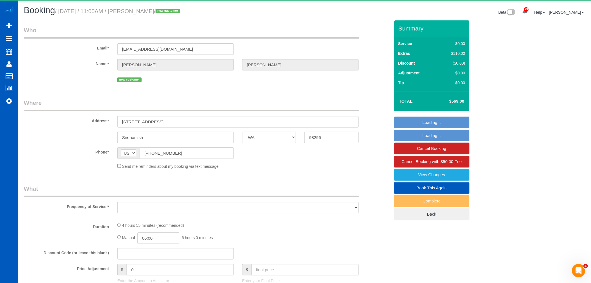
select select "object:10926"
select select "string:fspay-df260a64-c555-49f4-81e8-14adab157379"
select select "199"
select select "3001"
select select "5"
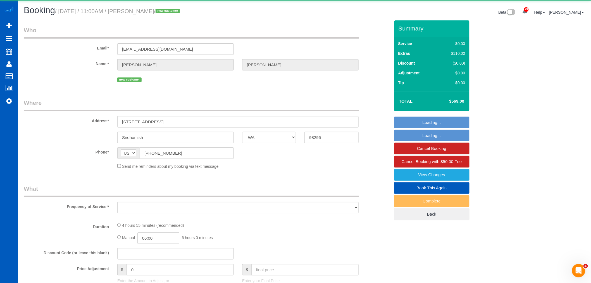
select select "3"
select select "spot31"
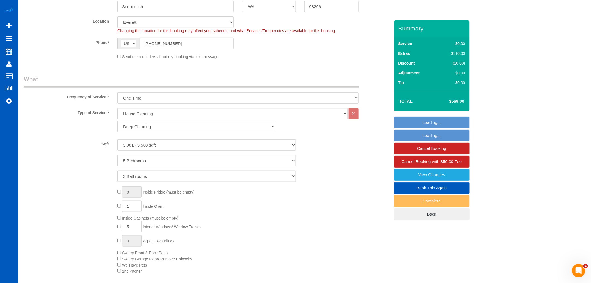
scroll to position [124, 0]
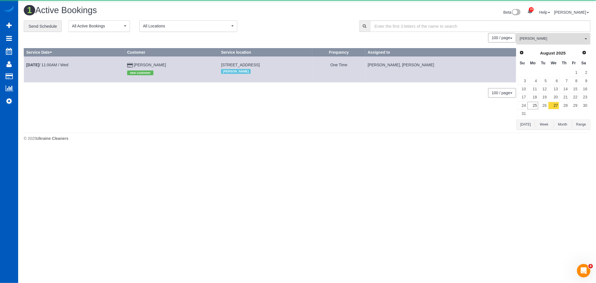
click at [545, 40] on span "[PERSON_NAME]" at bounding box center [551, 38] width 64 height 5
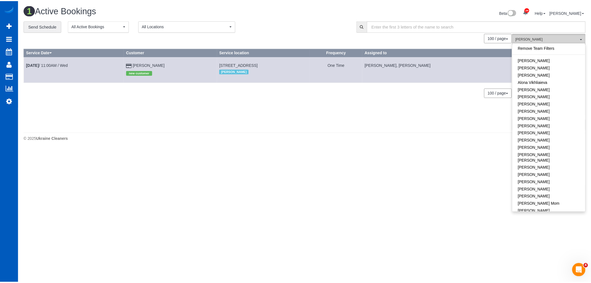
scroll to position [390, 0]
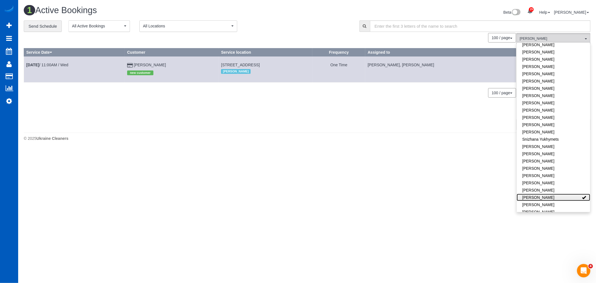
click at [549, 194] on link "[PERSON_NAME]" at bounding box center [552, 197] width 73 height 7
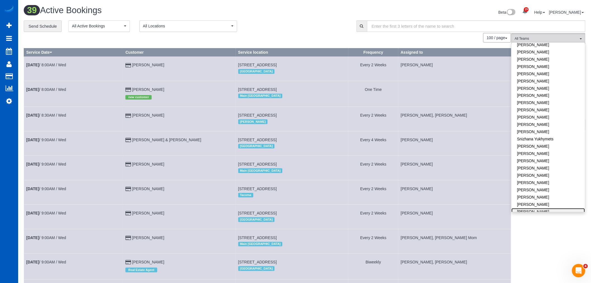
click at [553, 208] on link "[PERSON_NAME]" at bounding box center [548, 211] width 73 height 7
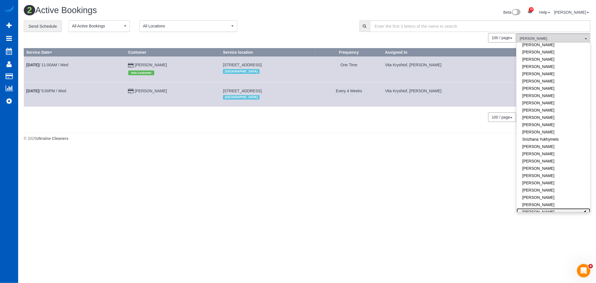
click at [548, 208] on link "[PERSON_NAME]" at bounding box center [552, 211] width 73 height 7
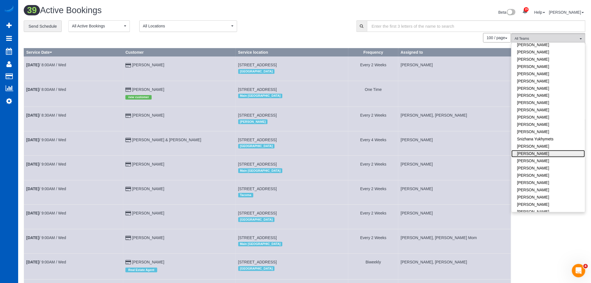
click at [553, 150] on link "[PERSON_NAME]" at bounding box center [548, 153] width 73 height 7
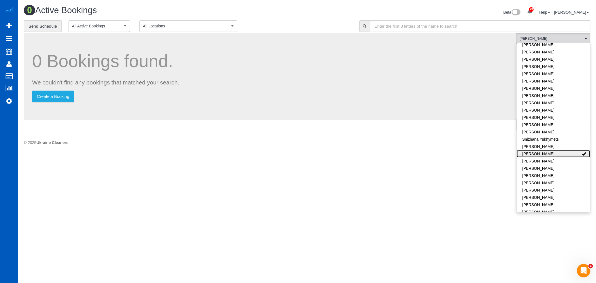
click at [553, 150] on link "[PERSON_NAME]" at bounding box center [552, 153] width 73 height 7
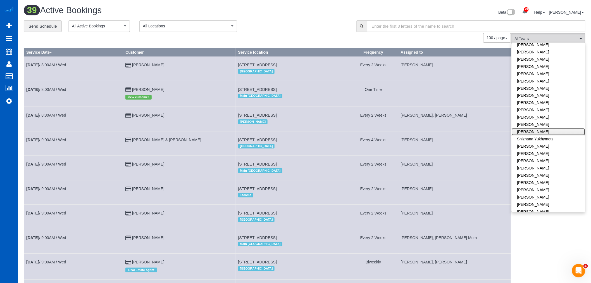
click at [554, 128] on link "[PERSON_NAME]" at bounding box center [548, 131] width 73 height 7
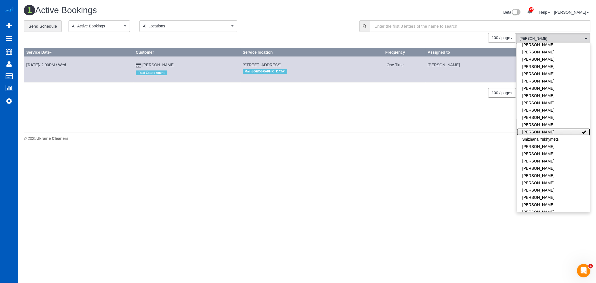
click at [554, 128] on link "[PERSON_NAME]" at bounding box center [552, 131] width 73 height 7
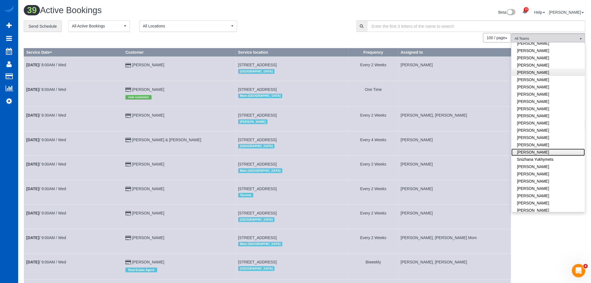
scroll to position [359, 0]
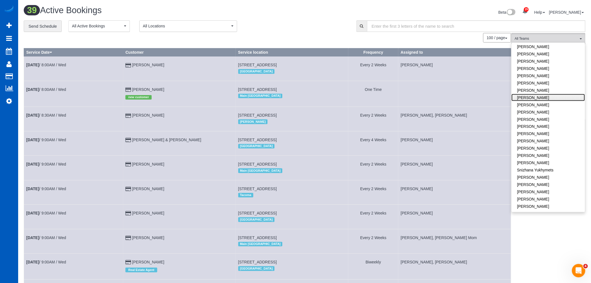
click at [551, 94] on link "Olesia Bezkrovna" at bounding box center [548, 97] width 73 height 7
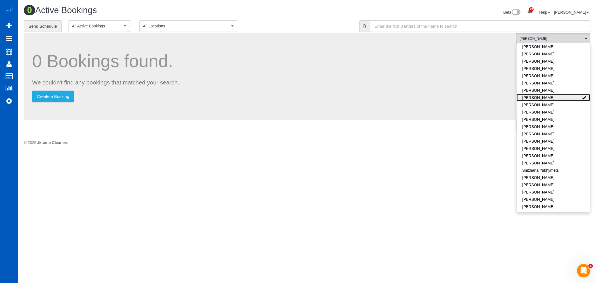
click at [551, 94] on link "Olesia Bezkrovna" at bounding box center [552, 97] width 73 height 7
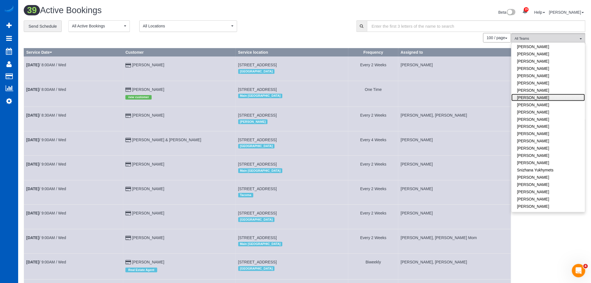
click at [551, 94] on link "Olesia Bezkrovna" at bounding box center [548, 97] width 73 height 7
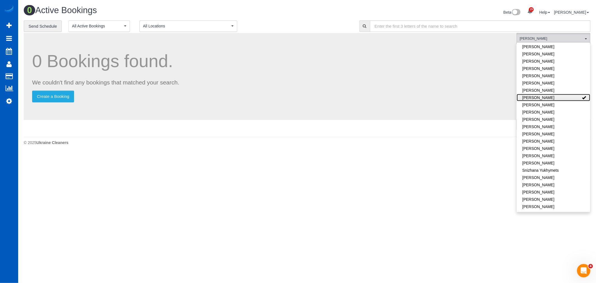
click at [551, 94] on link "Olesia Bezkrovna" at bounding box center [552, 97] width 73 height 7
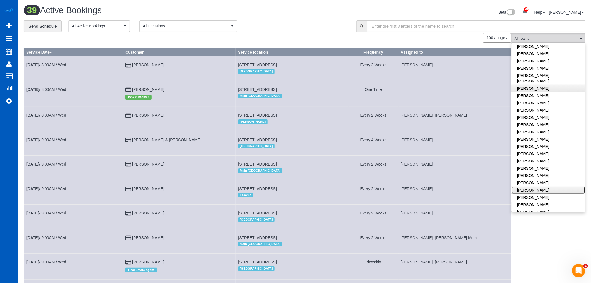
scroll to position [266, 0]
click at [552, 100] on link "Nataliia Dobrovolska" at bounding box center [548, 103] width 73 height 7
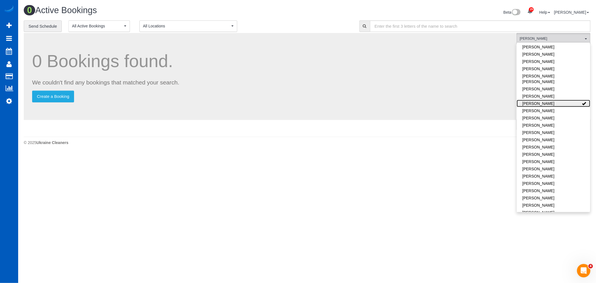
click at [552, 100] on link "Nataliia Dobrovolska" at bounding box center [552, 103] width 73 height 7
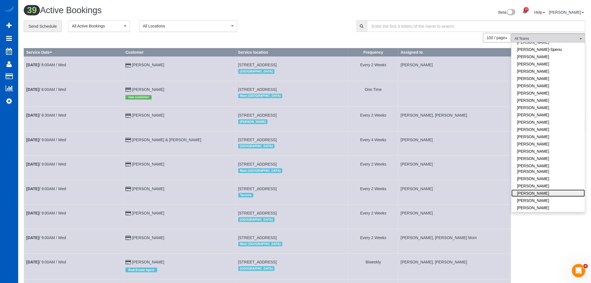
scroll to position [172, 0]
click at [551, 158] on link "Myroslava Korytska" at bounding box center [548, 161] width 73 height 7
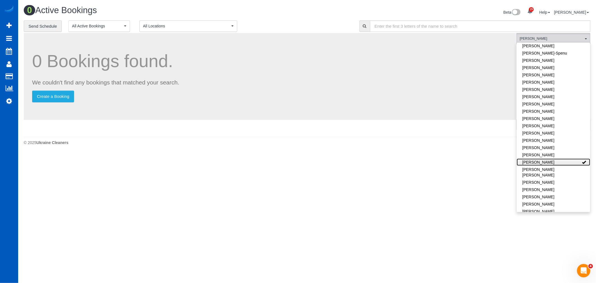
click at [551, 158] on link "Myroslava Korytska" at bounding box center [552, 161] width 73 height 7
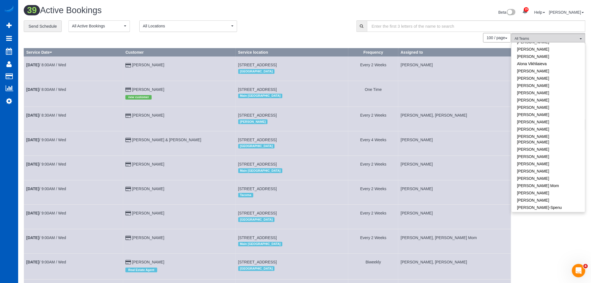
scroll to position [0, 0]
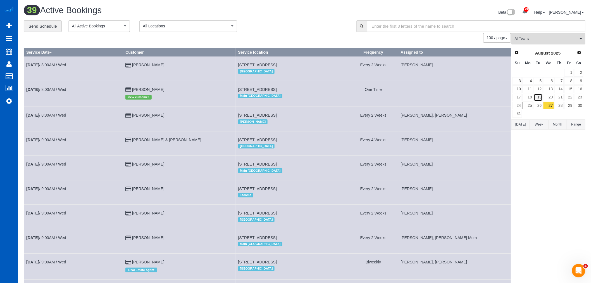
click at [537, 101] on link "19" at bounding box center [538, 98] width 9 height 8
click at [537, 104] on link "26" at bounding box center [538, 106] width 9 height 8
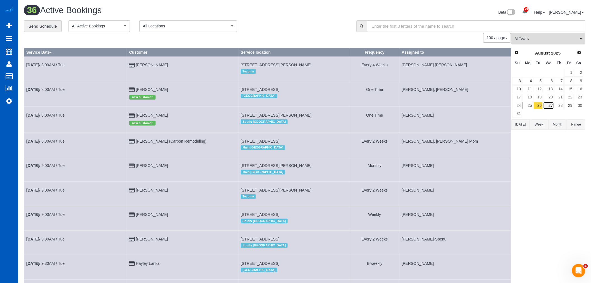
click at [554, 106] on link "27" at bounding box center [548, 106] width 11 height 8
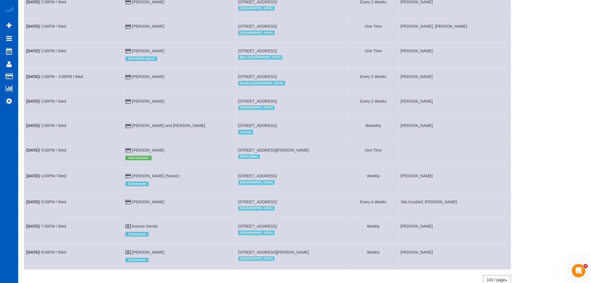
scroll to position [803, 0]
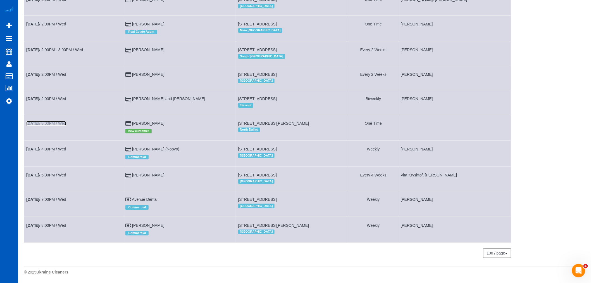
click at [36, 121] on b "Aug 27th" at bounding box center [32, 123] width 13 height 4
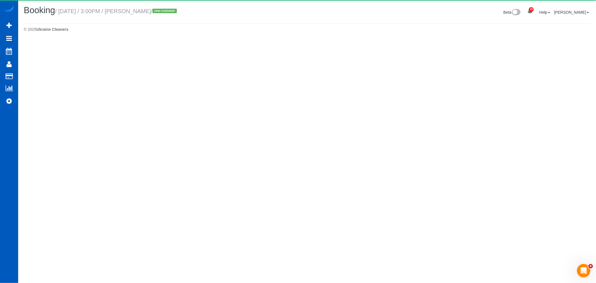
select select "[GEOGRAPHIC_DATA]"
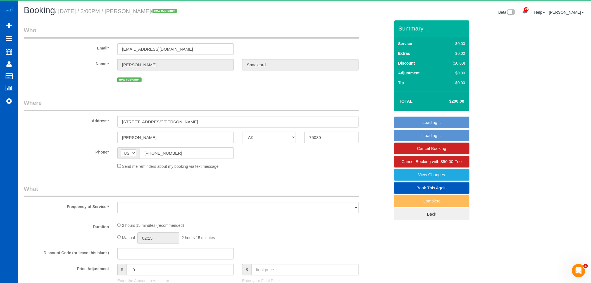
select select "object:17666"
select select "199"
select select "1501"
select select "3"
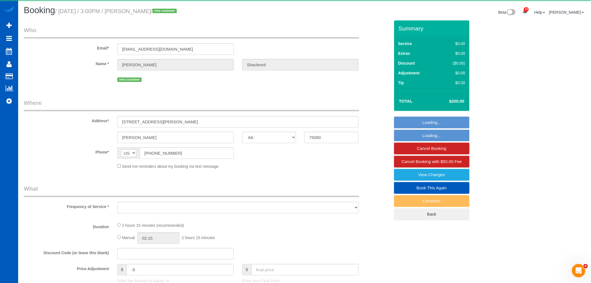
select select "spot39"
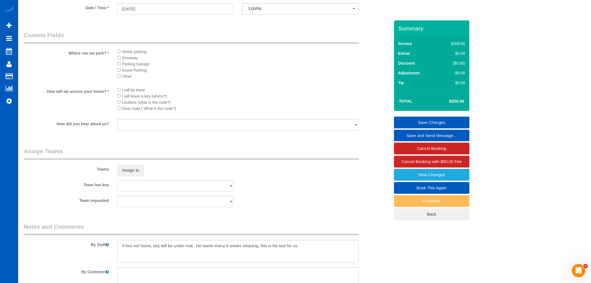
scroll to position [683, 0]
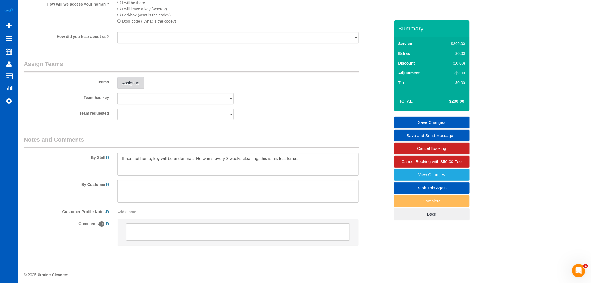
click at [127, 89] on button "Assign to" at bounding box center [130, 83] width 27 height 12
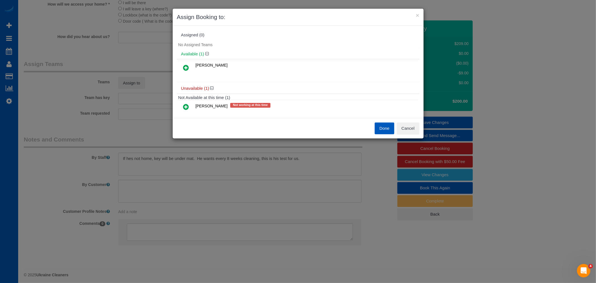
click at [186, 68] on icon at bounding box center [186, 67] width 6 height 7
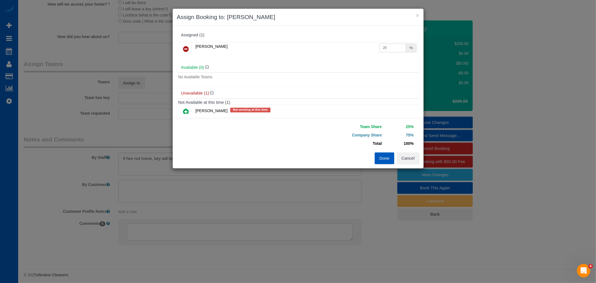
drag, startPoint x: 392, startPoint y: 45, endPoint x: 356, endPoint y: 44, distance: 36.0
click at [356, 44] on tr "Viktoriia Nazarenko 25 %" at bounding box center [298, 49] width 240 height 14
type input "55"
click at [388, 158] on button "Done" at bounding box center [385, 158] width 20 height 12
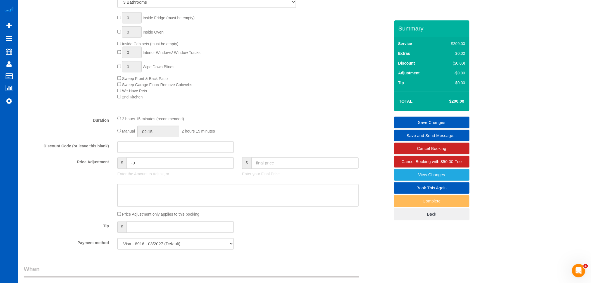
scroll to position [372, 0]
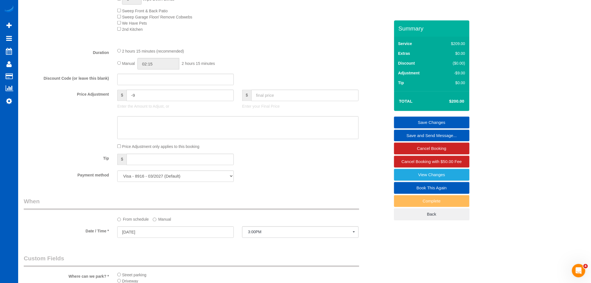
click at [122, 66] on span "Manual" at bounding box center [128, 63] width 13 height 4
click at [142, 65] on input "02:15" at bounding box center [158, 63] width 42 height 11
type input "03:30"
click at [152, 99] on li "03:30" at bounding box center [152, 96] width 25 height 7
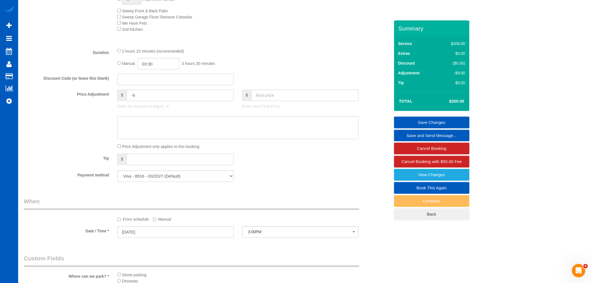
select select "spot44"
click at [158, 70] on input "03:30" at bounding box center [158, 63] width 42 height 11
type input "04:00"
click at [151, 93] on li "04:00" at bounding box center [152, 91] width 25 height 7
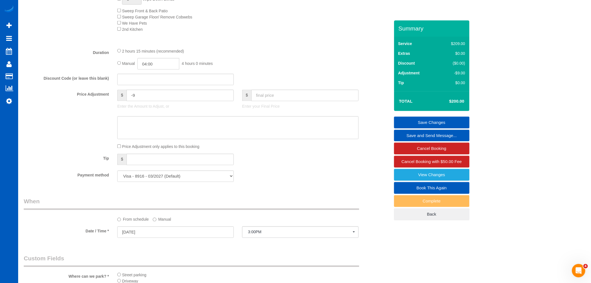
select select "spot49"
click at [223, 54] on div "2 hours 15 minutes (recommended)" at bounding box center [237, 51] width 241 height 6
click at [456, 121] on link "Save Changes" at bounding box center [431, 122] width 75 height 12
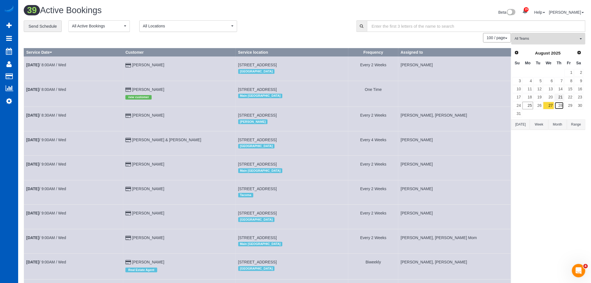
click at [560, 103] on link "28" at bounding box center [559, 106] width 9 height 8
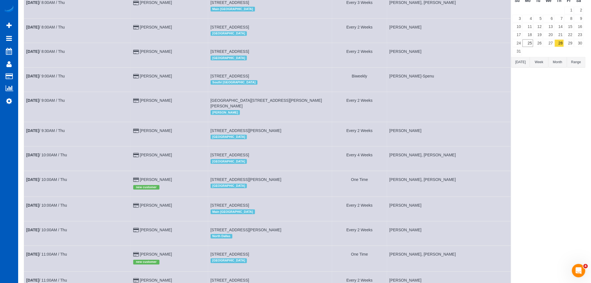
scroll to position [62, 0]
click at [61, 101] on link "Aug 28th / 9:00AM / Thu" at bounding box center [45, 100] width 39 height 4
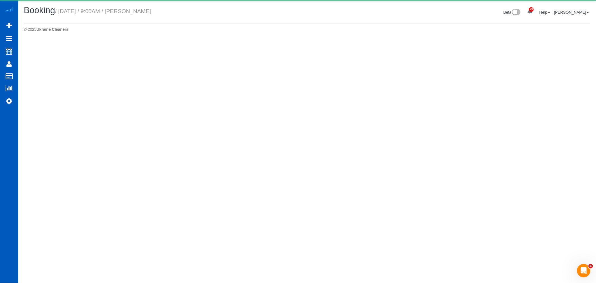
select select "WA"
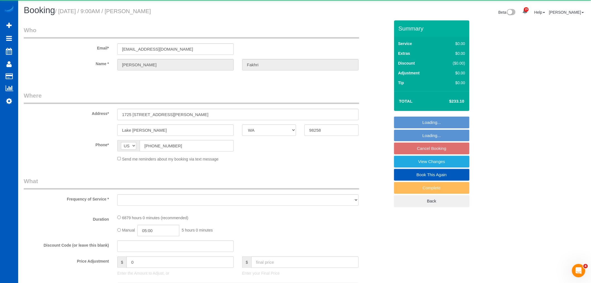
select select "object:19160"
select select "string:fspay-bff5b314-2399-4744-bb4a-a8a5f029815d"
select select "number:8"
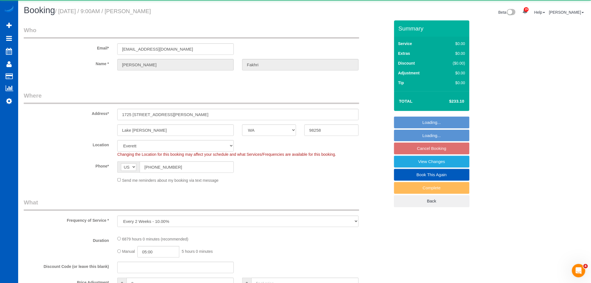
select select "object:19472"
select select "2501"
select select "3"
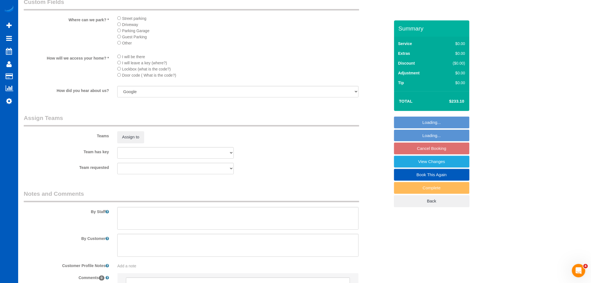
scroll to position [620, 0]
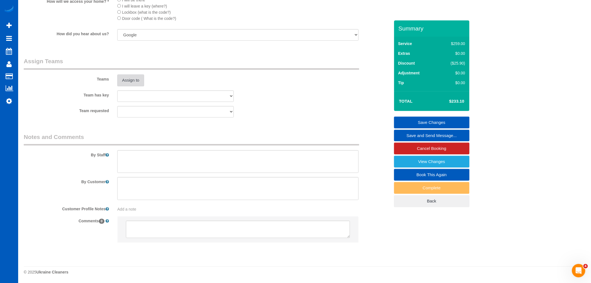
click at [133, 85] on button "Assign to" at bounding box center [130, 80] width 27 height 12
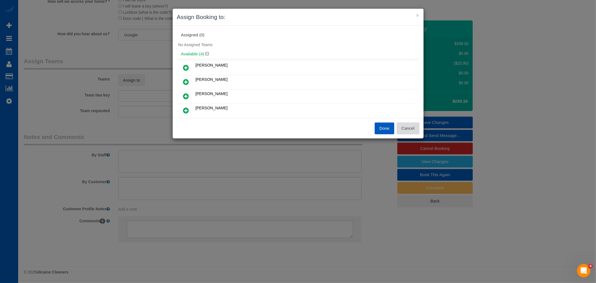
click at [410, 128] on button "Cancel" at bounding box center [408, 128] width 23 height 12
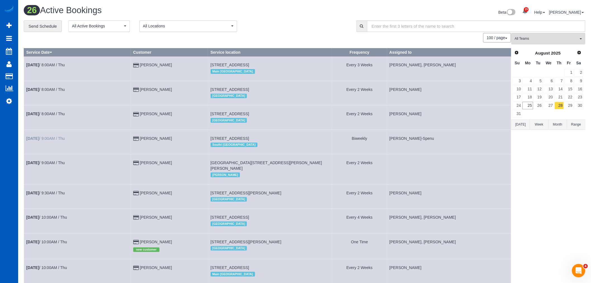
scroll to position [31, 0]
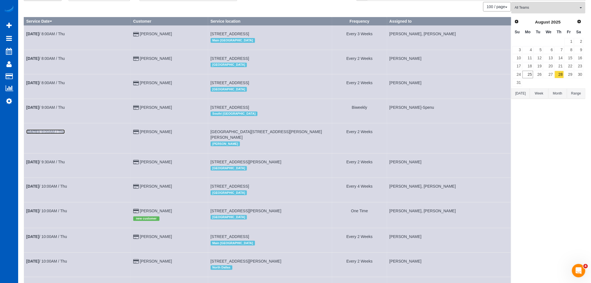
click at [38, 133] on b "Aug 28th" at bounding box center [32, 131] width 13 height 4
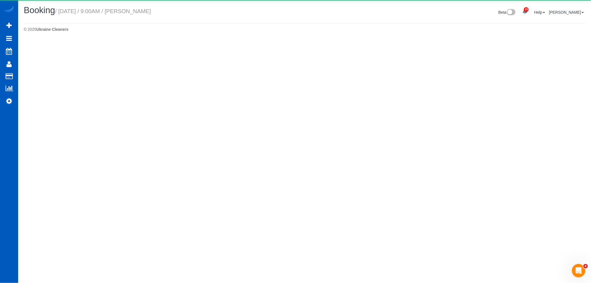
select select "WA"
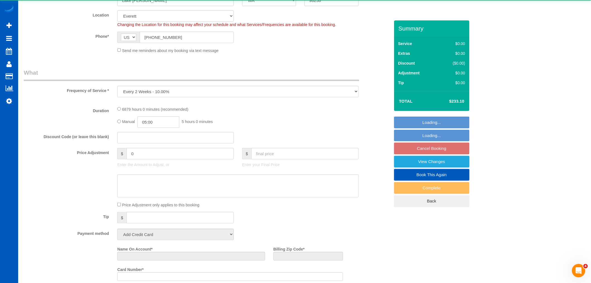
select select "object:20860"
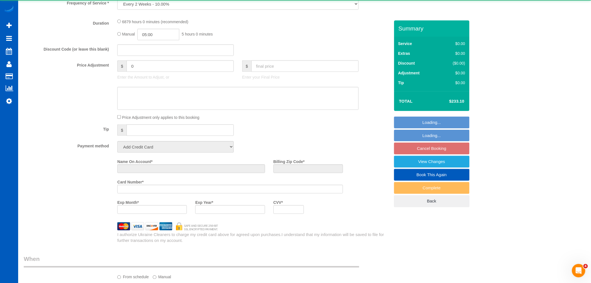
select select "string:fspay-bff5b314-2399-4744-bb4a-a8a5f029815d"
select select "2501"
select select "3"
select select "number:8"
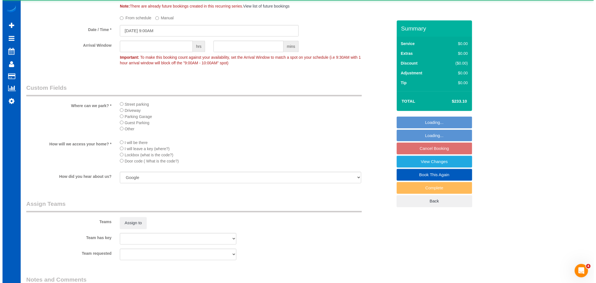
scroll to position [620, 0]
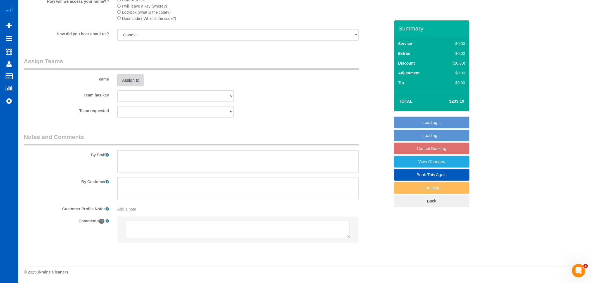
click at [132, 83] on button "Assign to" at bounding box center [130, 80] width 27 height 12
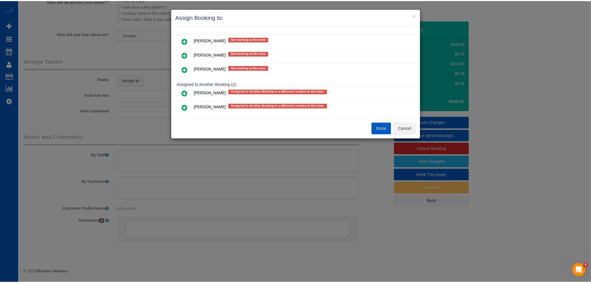
scroll to position [273, 0]
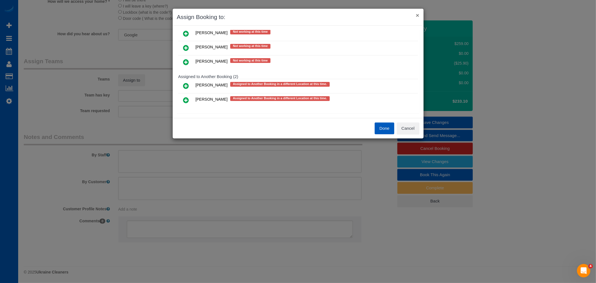
click at [418, 16] on button "×" at bounding box center [417, 15] width 3 height 6
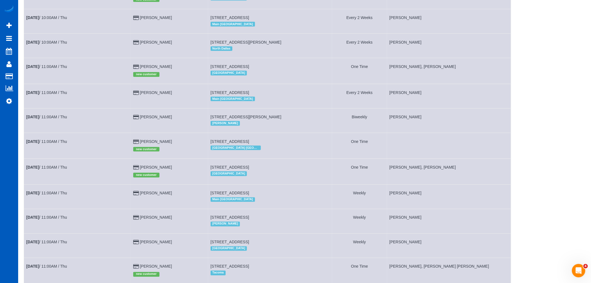
scroll to position [310, 0]
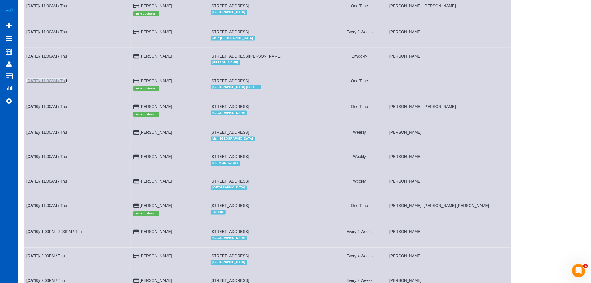
click at [57, 81] on link "Aug 28th / 11:00AM / Thu" at bounding box center [46, 80] width 41 height 4
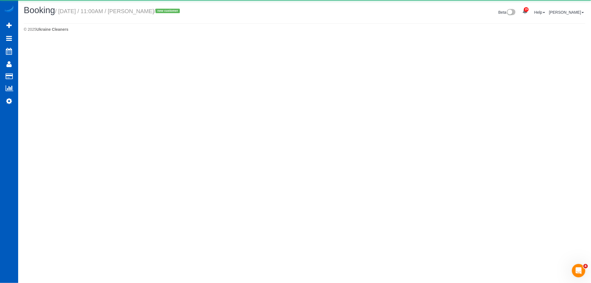
select select "GA"
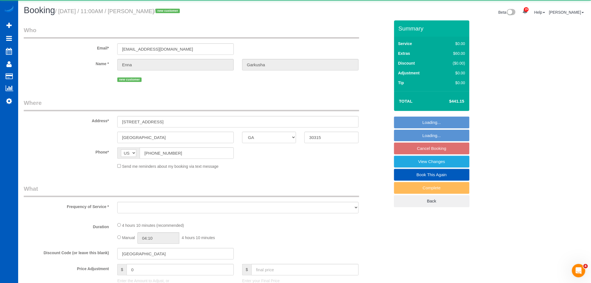
select select "object:22555"
select select "string:fspay-b513ea97-aa00-49b6-99a8-a0ea5f0d96e5"
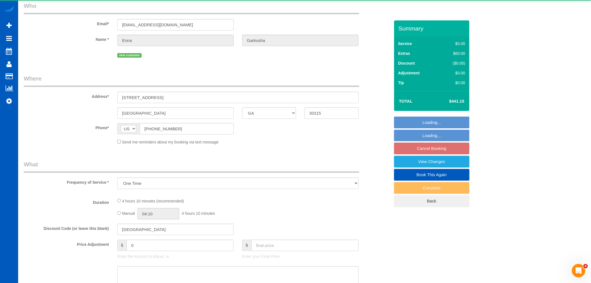
select select "object:22799"
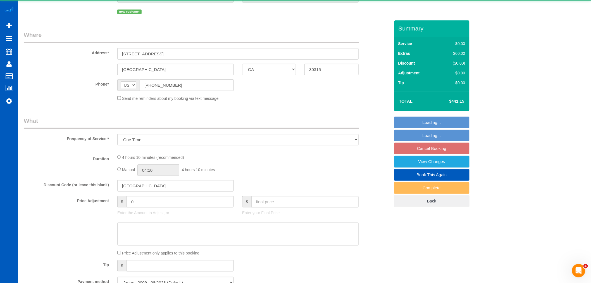
select select "199"
select select "1501"
select select "3"
select select "2"
select select "spot68"
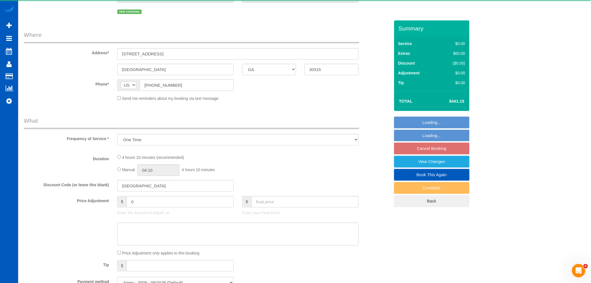
select select "number:8"
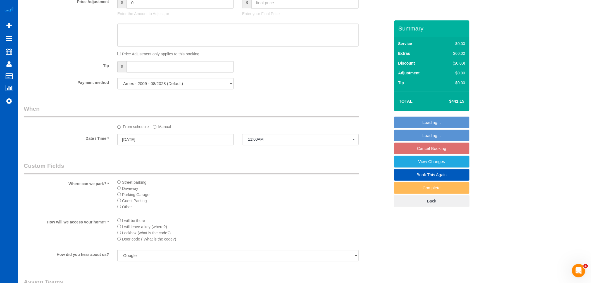
scroll to position [559, 0]
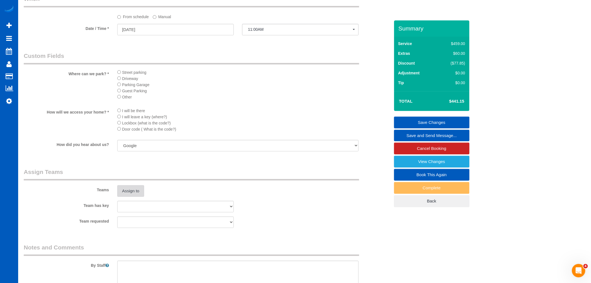
click at [130, 194] on button "Assign to" at bounding box center [130, 191] width 27 height 12
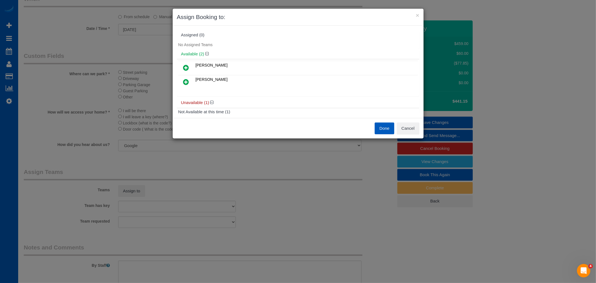
click at [190, 68] on link at bounding box center [186, 67] width 13 height 11
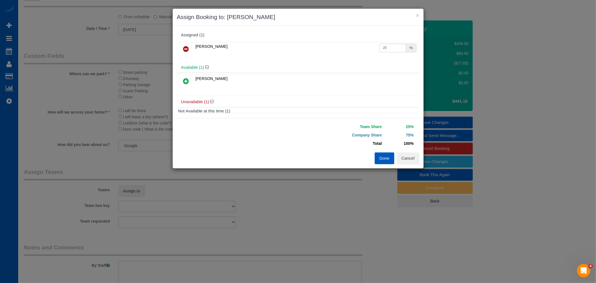
click at [187, 79] on icon at bounding box center [186, 81] width 6 height 7
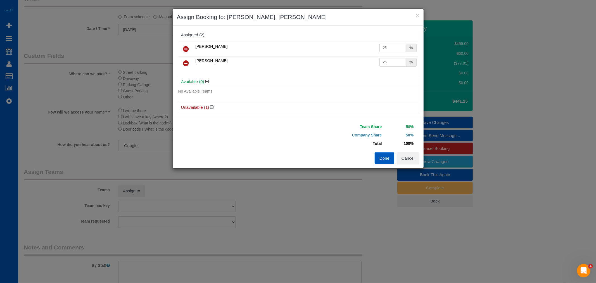
click at [387, 154] on button "Done" at bounding box center [385, 158] width 20 height 12
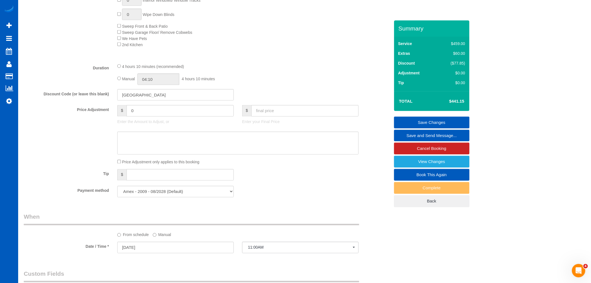
scroll to position [341, 0]
click at [167, 81] on input "04:10" at bounding box center [158, 78] width 42 height 11
type input "05:00"
click at [151, 103] on li "05:00" at bounding box center [152, 103] width 25 height 7
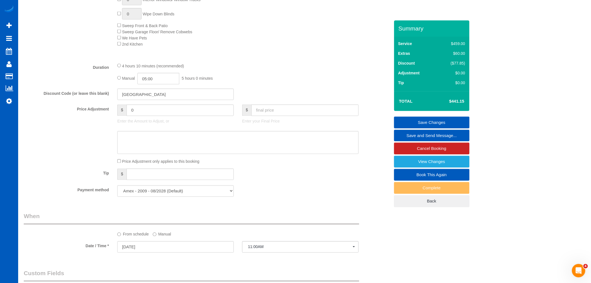
select select "spot79"
click at [423, 120] on link "Save Changes" at bounding box center [431, 122] width 75 height 12
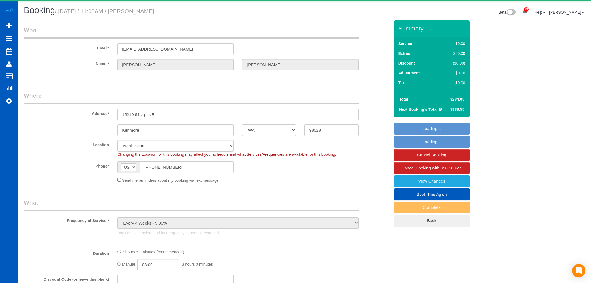
select select "WA"
select select "object:1204"
select select "199"
select select "3001"
select select "3"
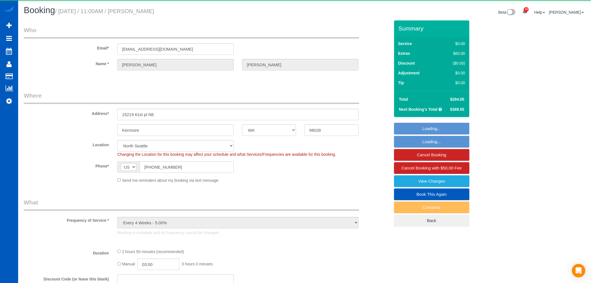
select select "3"
select select "spot1"
select select "number:8"
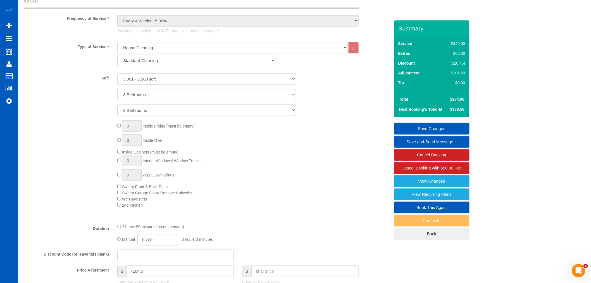
scroll to position [186, 0]
